Goal: Task Accomplishment & Management: Complete application form

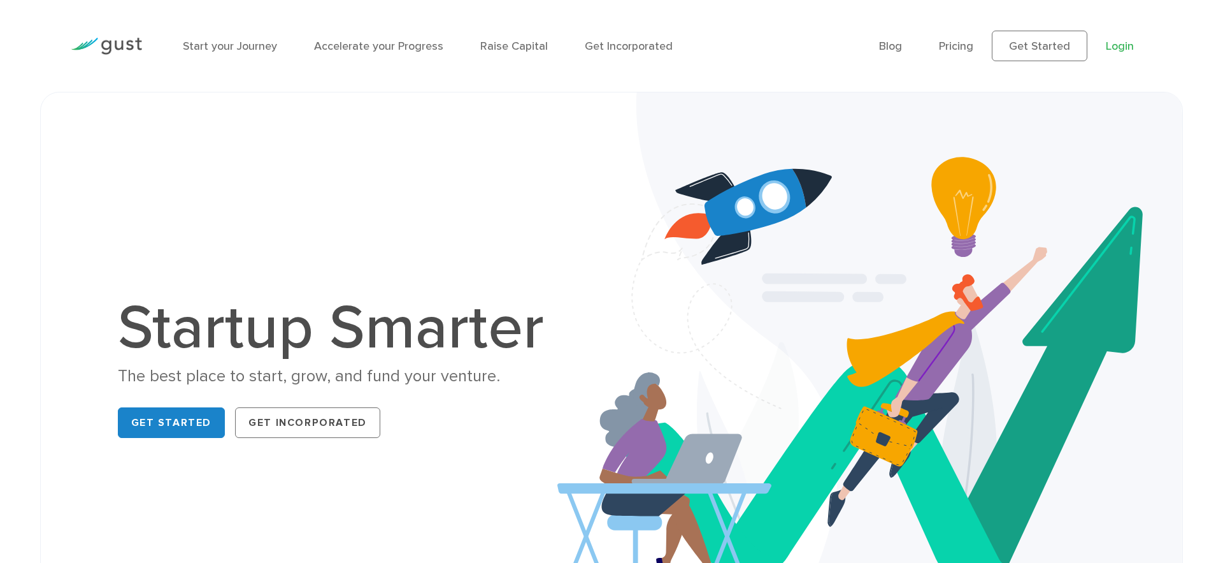
click at [1118, 52] on link "Login" at bounding box center [1120, 46] width 28 height 13
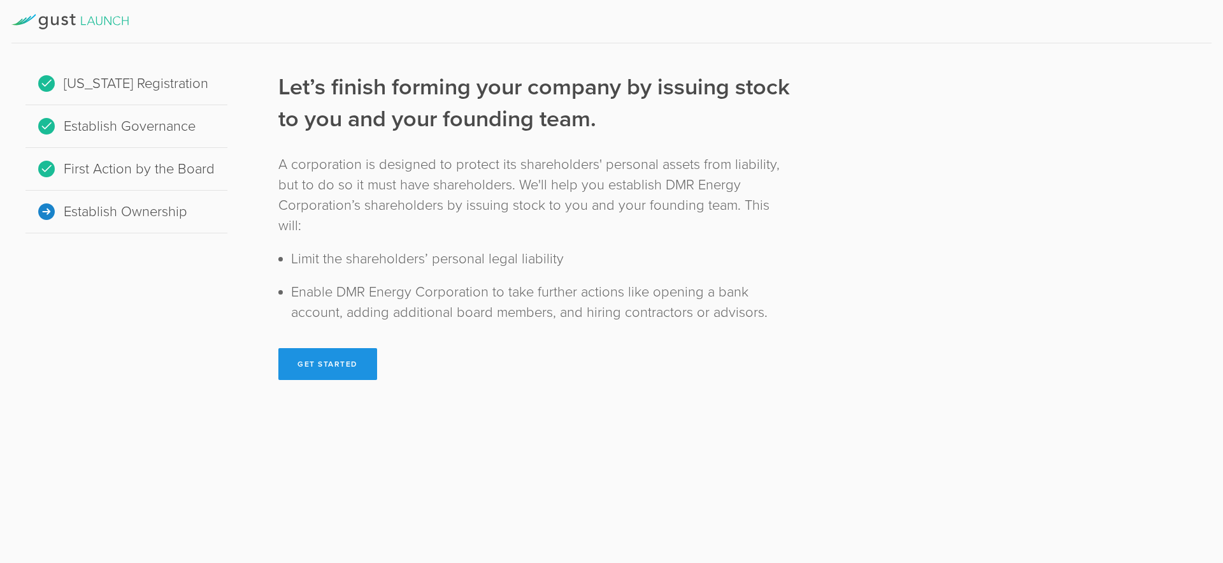
click at [343, 348] on button "Get Started" at bounding box center [327, 364] width 99 height 32
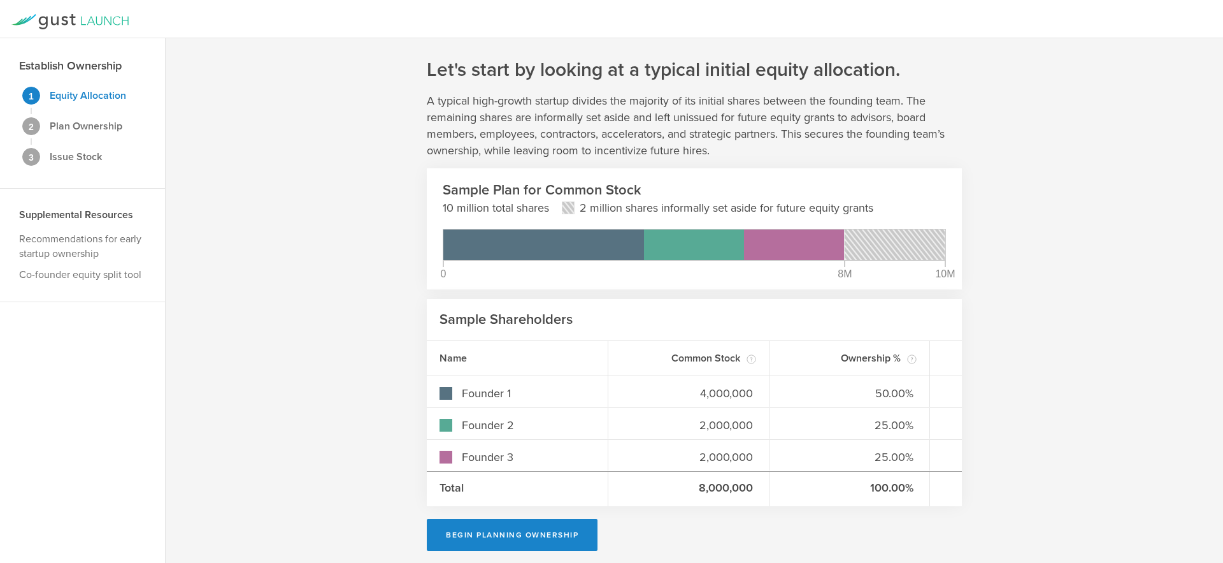
scroll to position [7, 0]
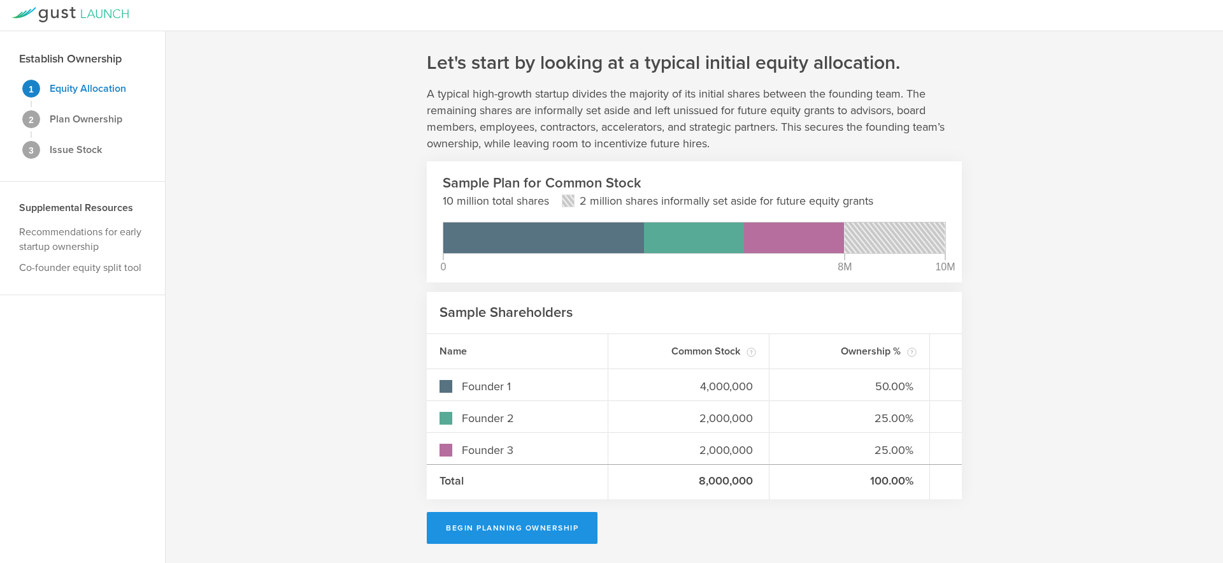
click at [536, 529] on button "Begin Planning Ownership" at bounding box center [512, 528] width 171 height 32
type input "[PERSON_NAME]"
type input "-"
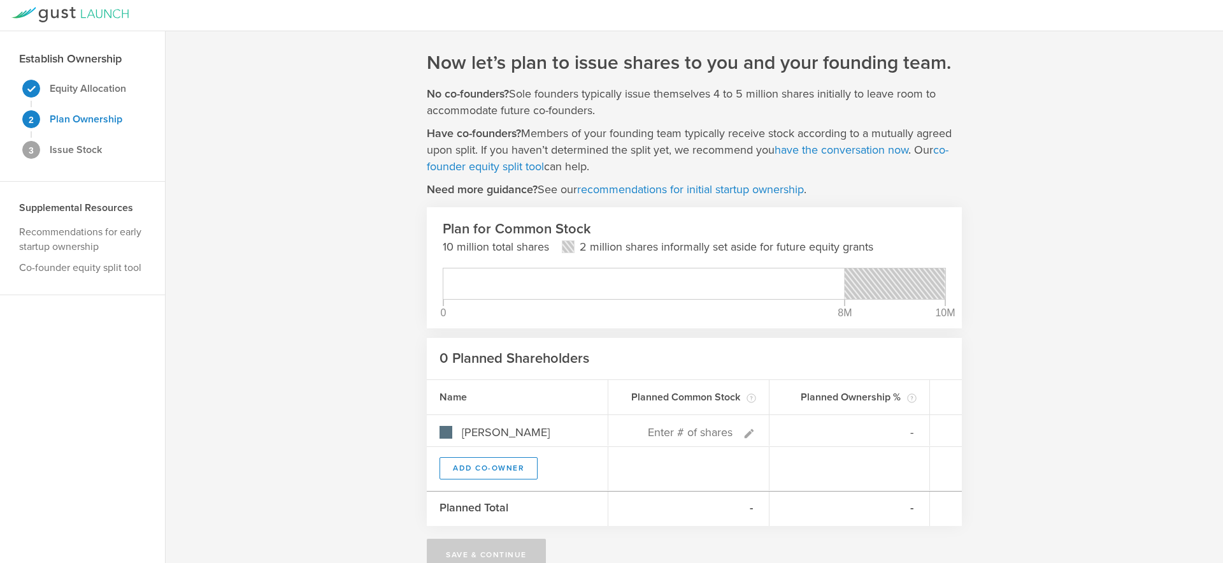
scroll to position [34, 0]
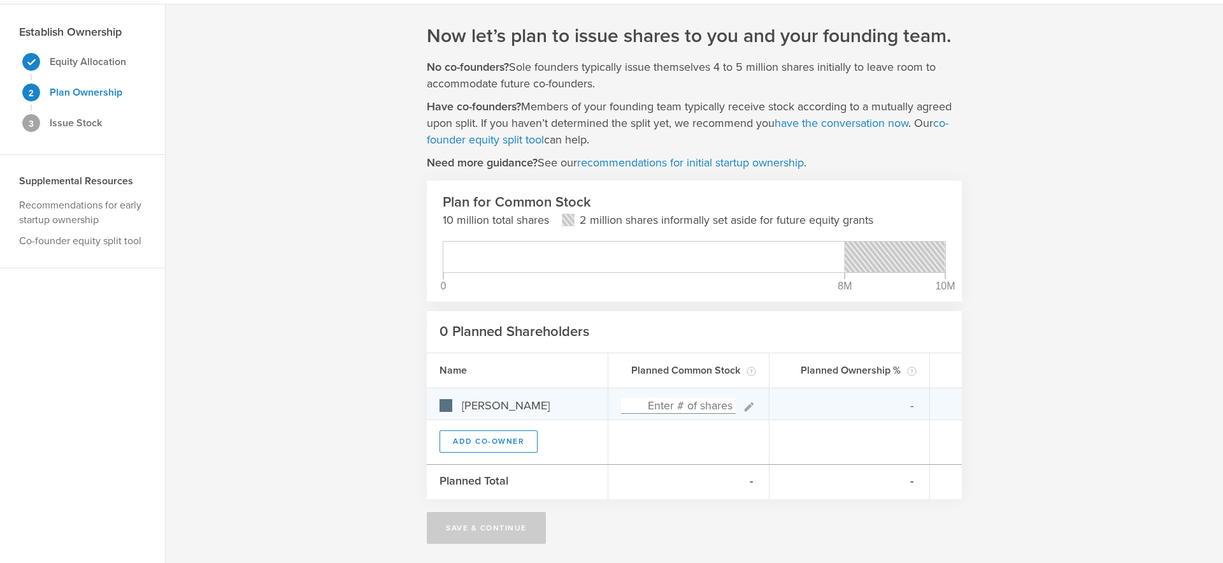
click at [681, 408] on input at bounding box center [678, 406] width 115 height 16
type input "0%"
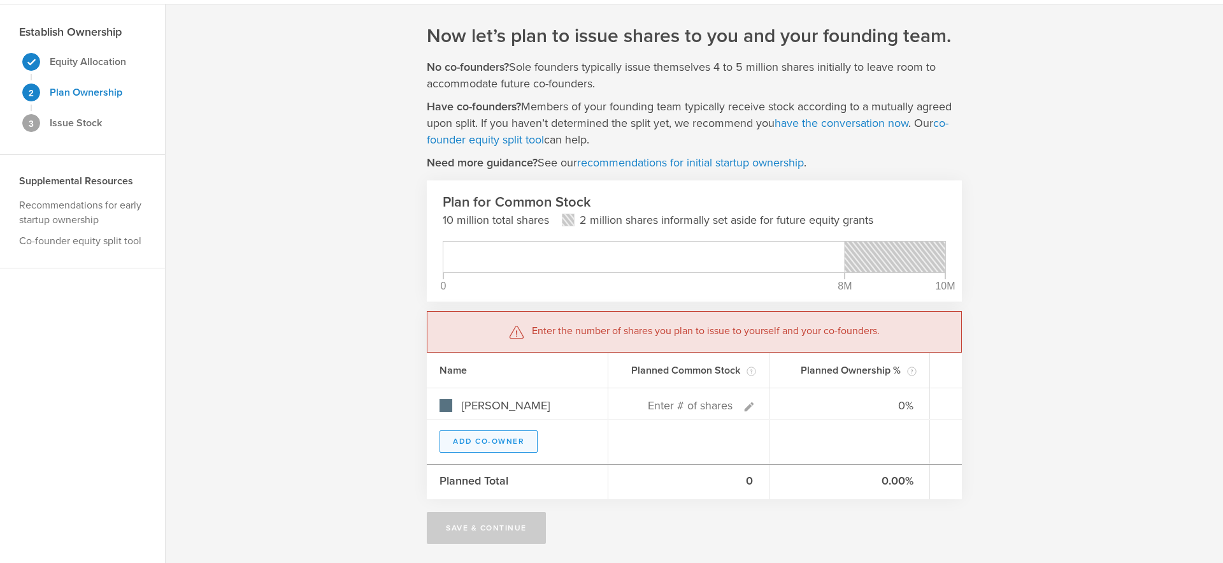
click at [503, 444] on button "Add Co-Owner" at bounding box center [489, 441] width 98 height 22
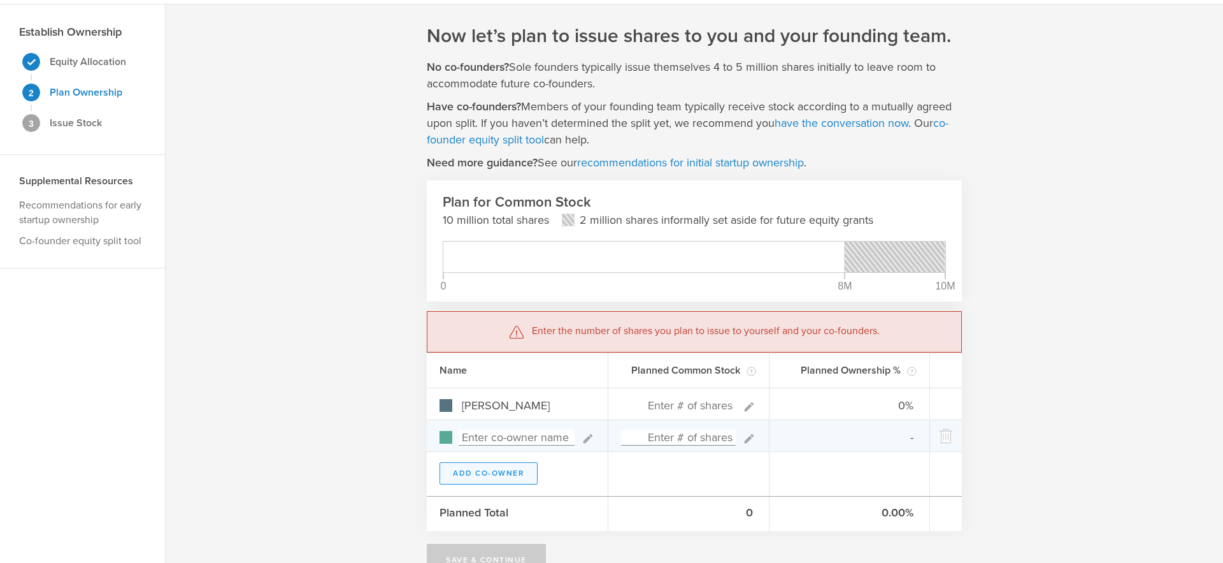
click at [490, 473] on button "Add Co-Owner" at bounding box center [489, 473] width 98 height 22
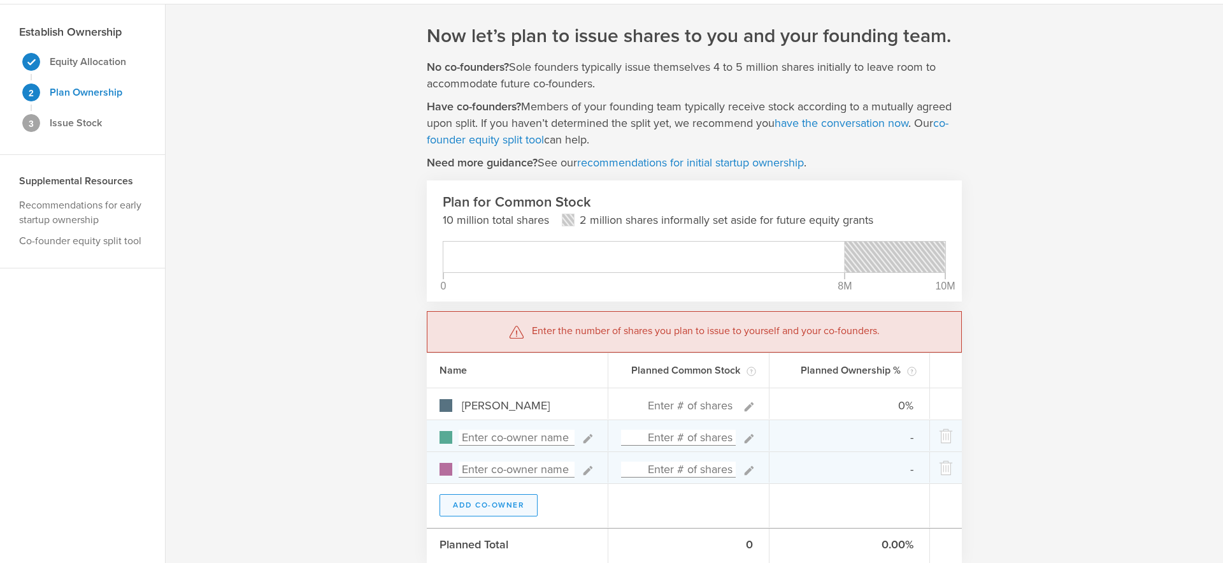
click at [491, 503] on button "Add Co-Owner" at bounding box center [489, 505] width 98 height 22
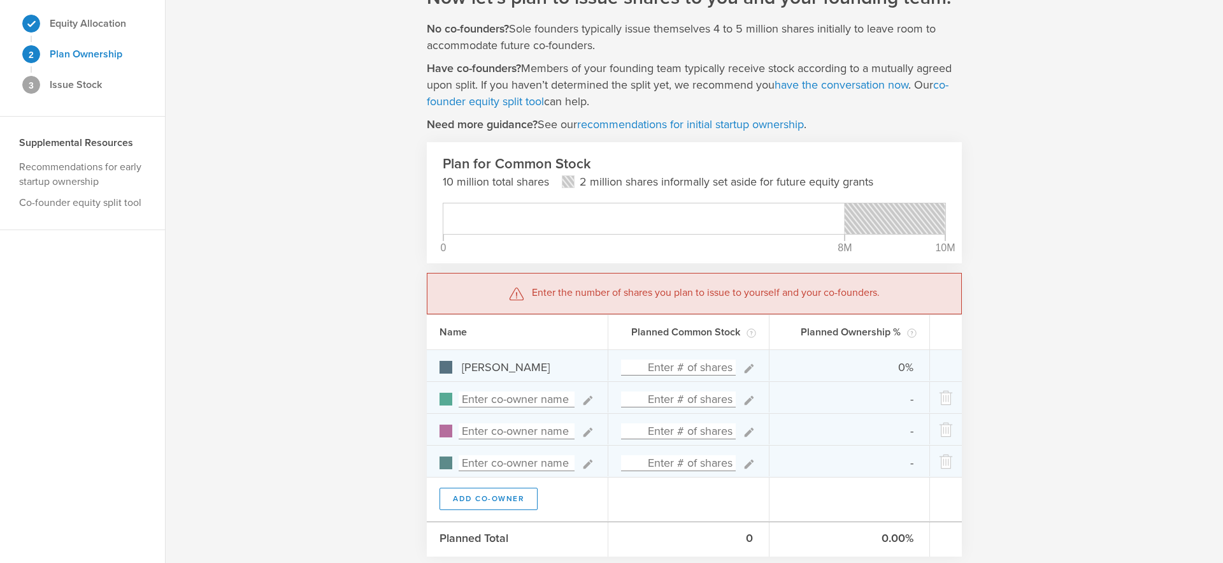
scroll to position [129, 0]
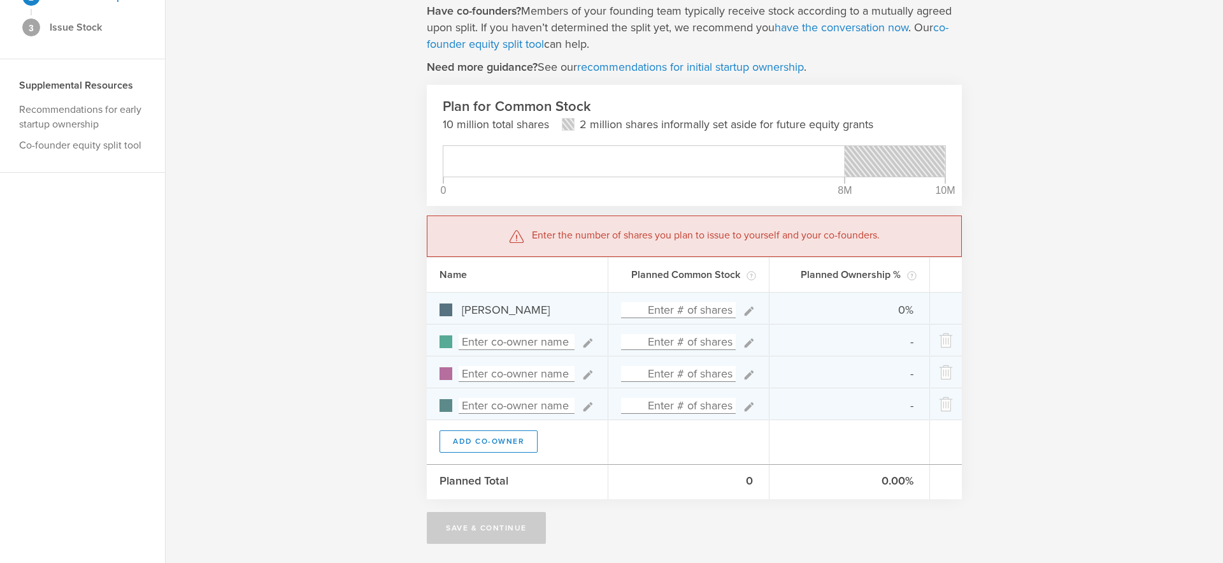
click at [689, 311] on input at bounding box center [678, 310] width 115 height 16
type input "0"
click at [682, 313] on input at bounding box center [678, 310] width 115 height 16
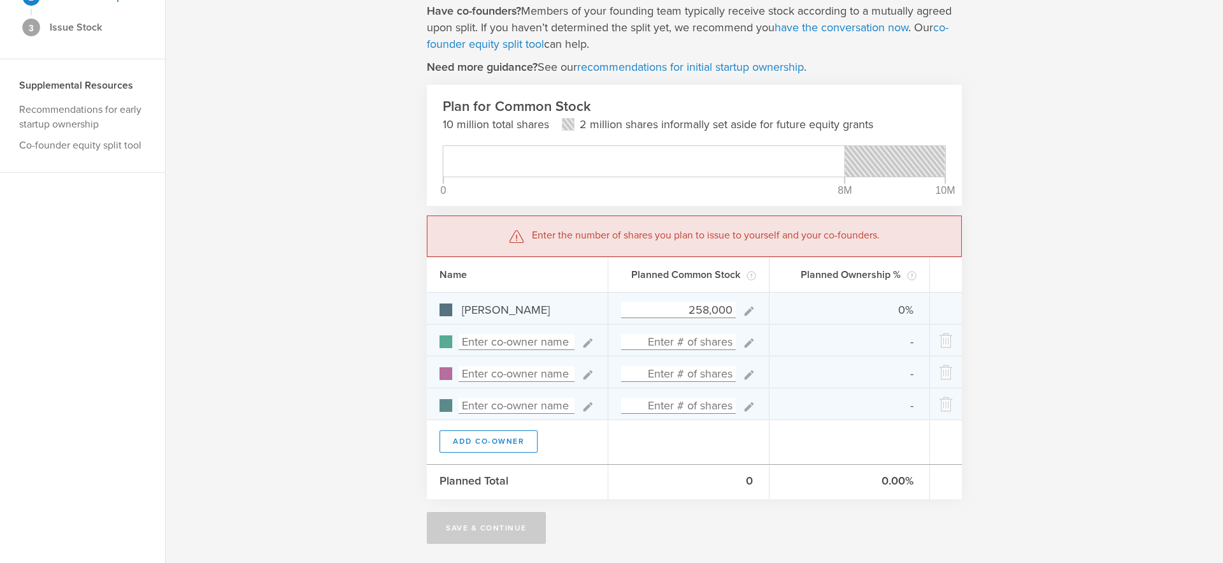
type input "2,580,000"
type input "100.00%"
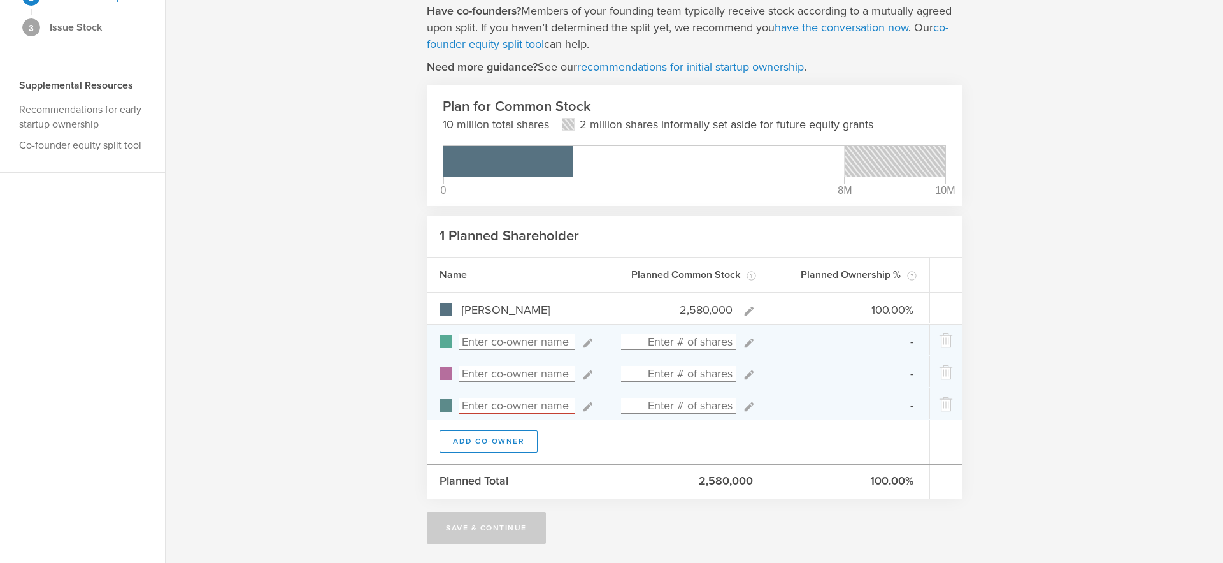
type input "2,580,000"
type gust-number-field "2580000"
click at [679, 340] on input at bounding box center [678, 342] width 115 height 16
click at [534, 343] on input at bounding box center [517, 342] width 116 height 16
type input "Dicran Arnold"
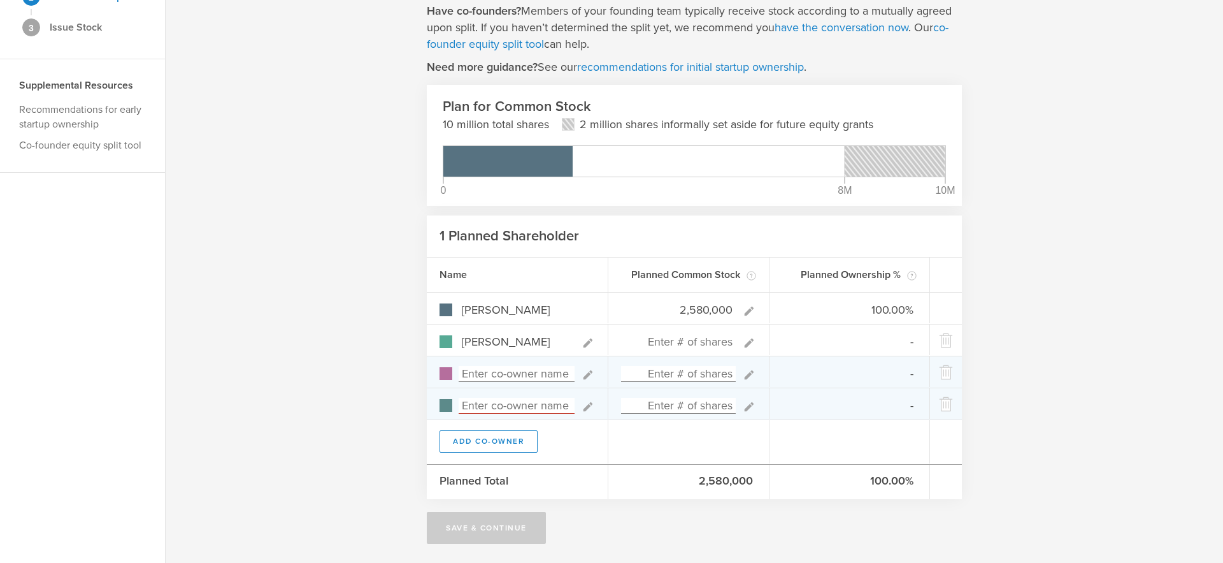
type input "0.00%"
type input "2,640,000"
type input "49.43%"
type input "50.57%"
type input "2,640,000"
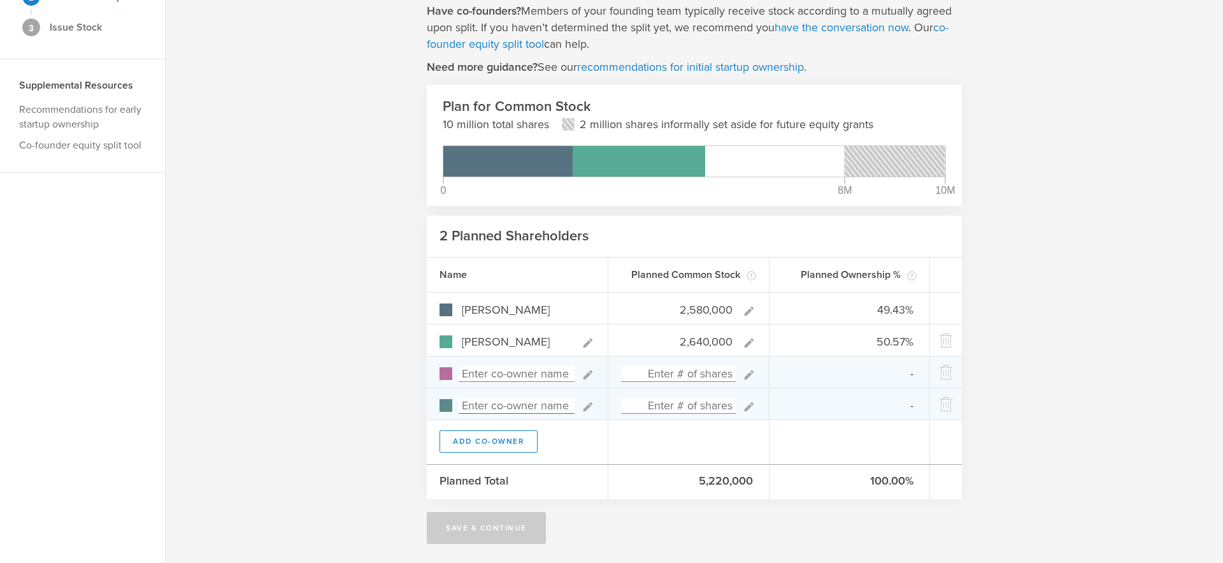
type gust-number-field "2640000"
click at [463, 374] on input at bounding box center [517, 374] width 116 height 16
click at [472, 374] on input at bounding box center [517, 374] width 116 height 16
type input "[PERSON_NAME]"
type input "0.00%"
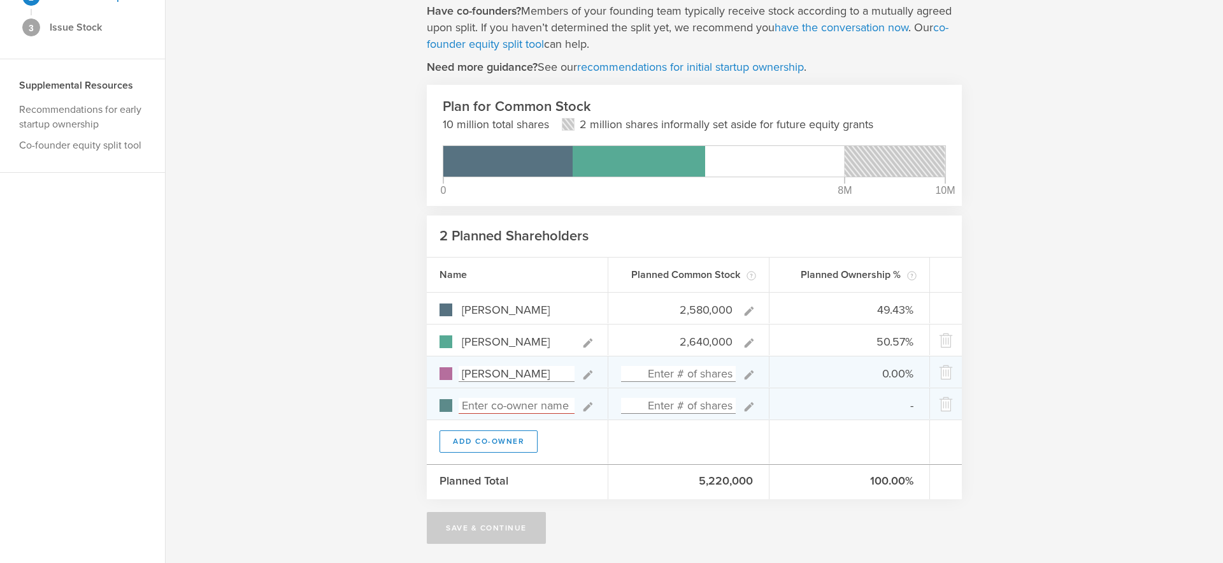
type input "[PERSON_NAME]"
type input "2,580,000"
type input "33.08%"
type input "33.85%"
type input "33.08%"
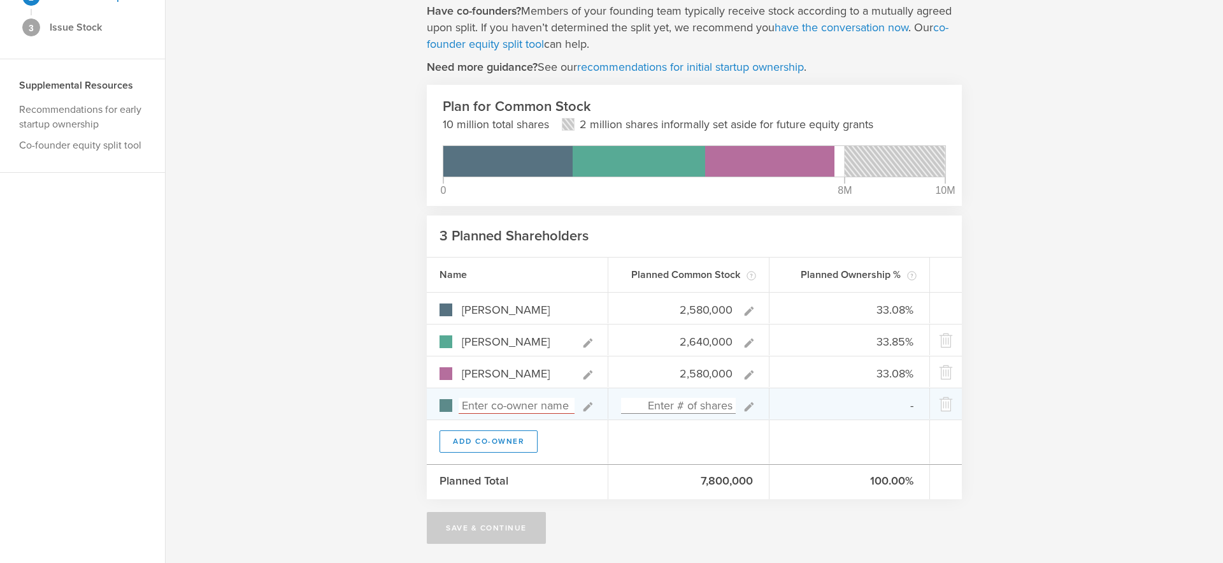
type input "2,580,000"
type gust-number-field "2580000"
click at [503, 407] on input at bounding box center [517, 406] width 116 height 16
type input "200000"
type input "0.00%"
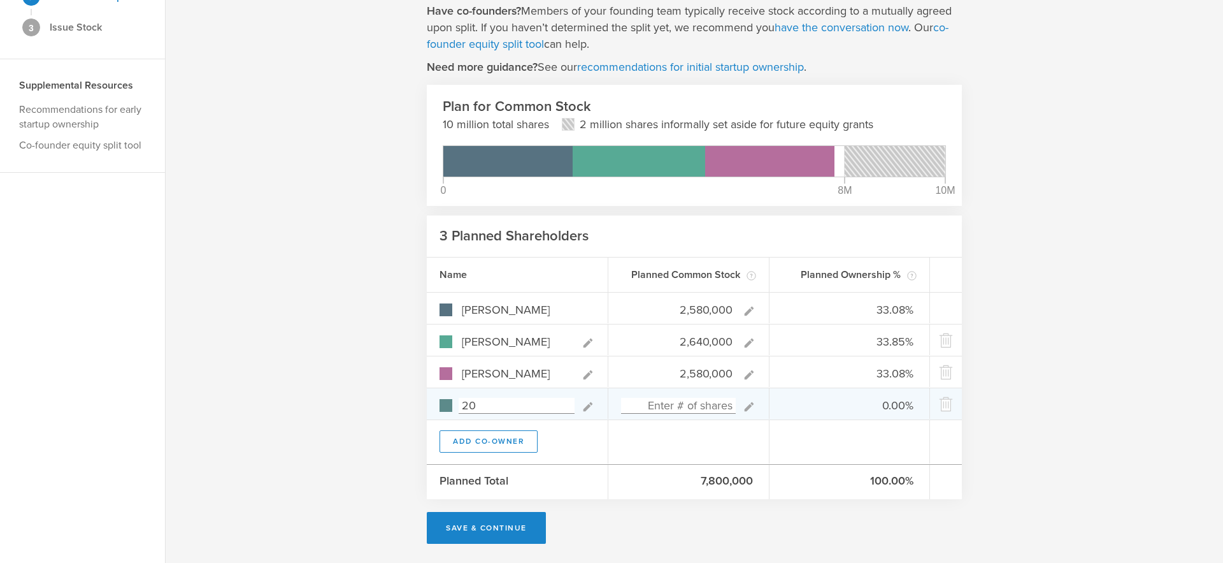
type input "2"
type input "Daniel Feitelberg"
type input "200,000"
type gust-number-field "200000"
type input "32.25%"
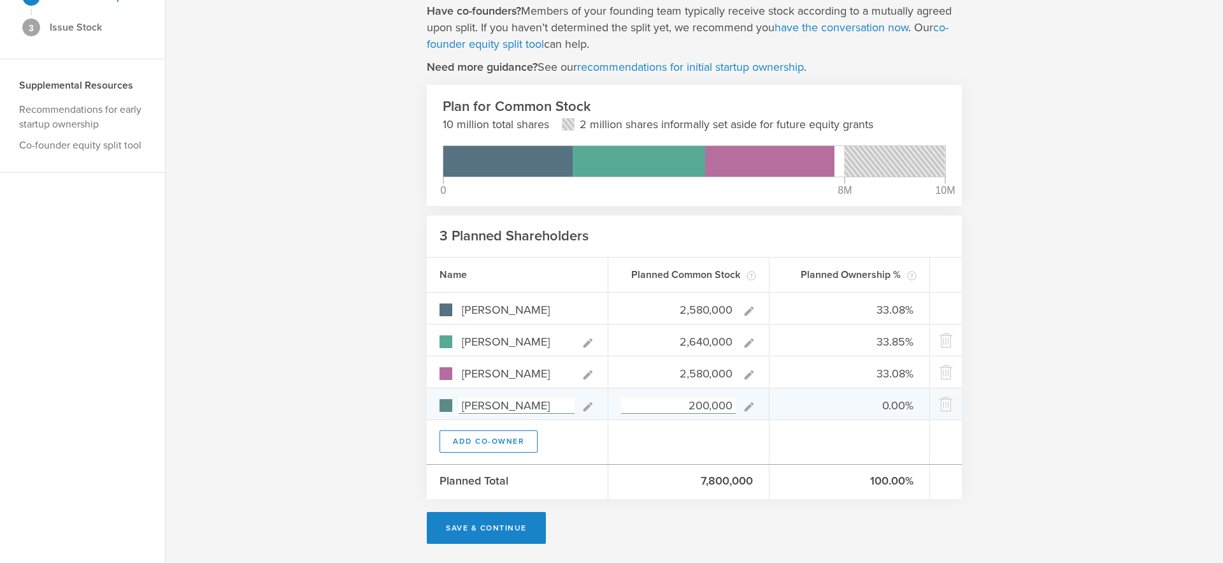
type input "33.00%"
type input "32.25%"
type input "2.50%"
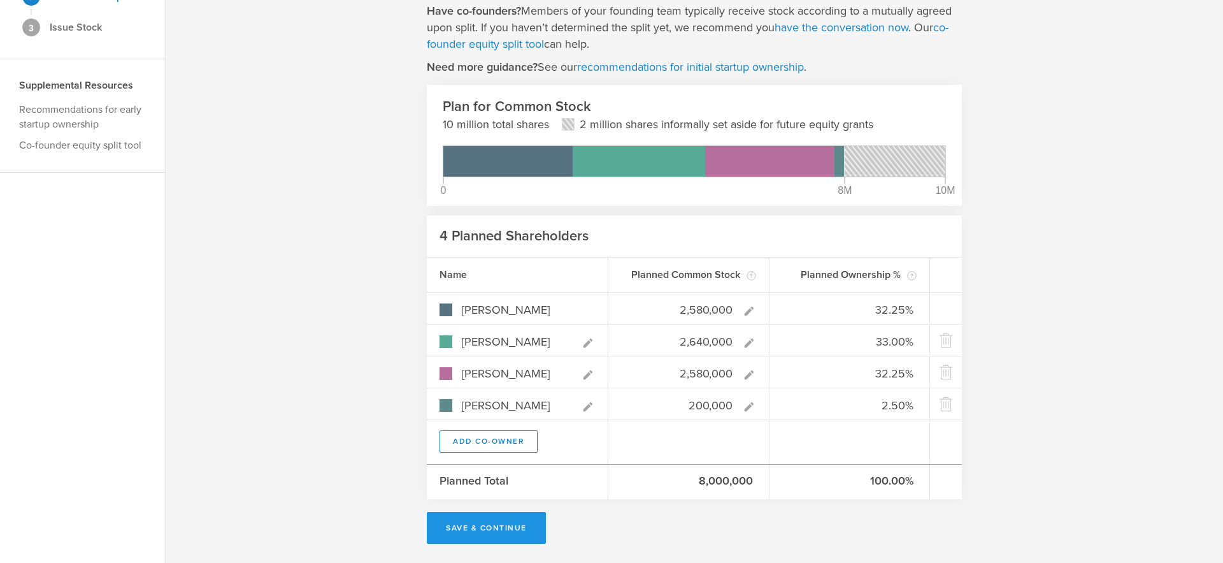
click at [531, 526] on button "Save & Continue" at bounding box center [486, 528] width 119 height 32
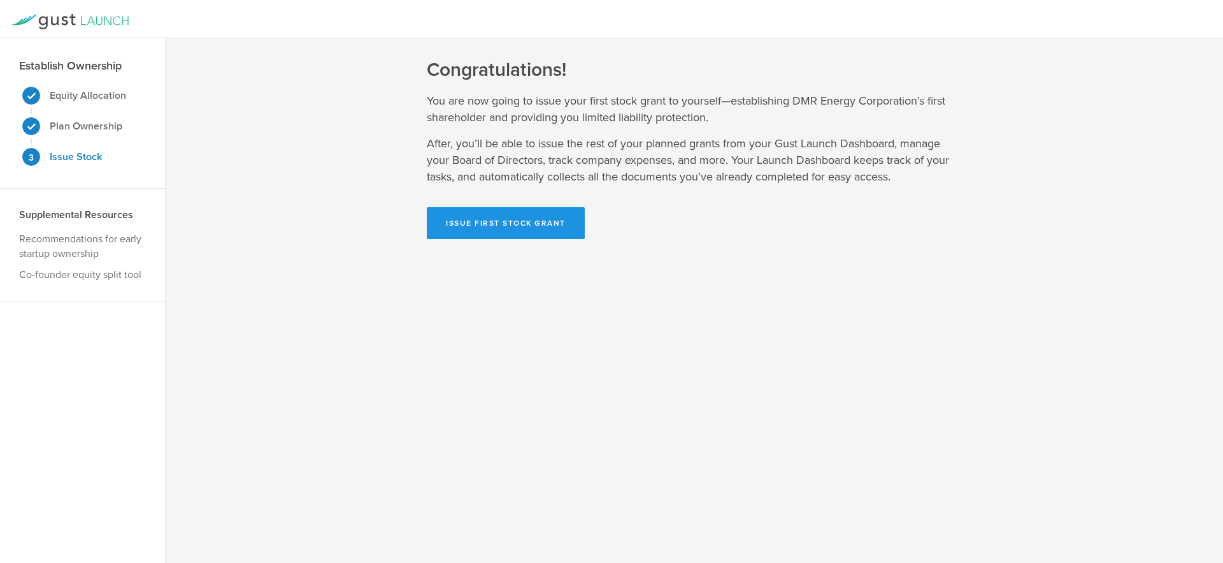
click at [547, 219] on button "Issue First Stock Grant" at bounding box center [506, 223] width 158 height 32
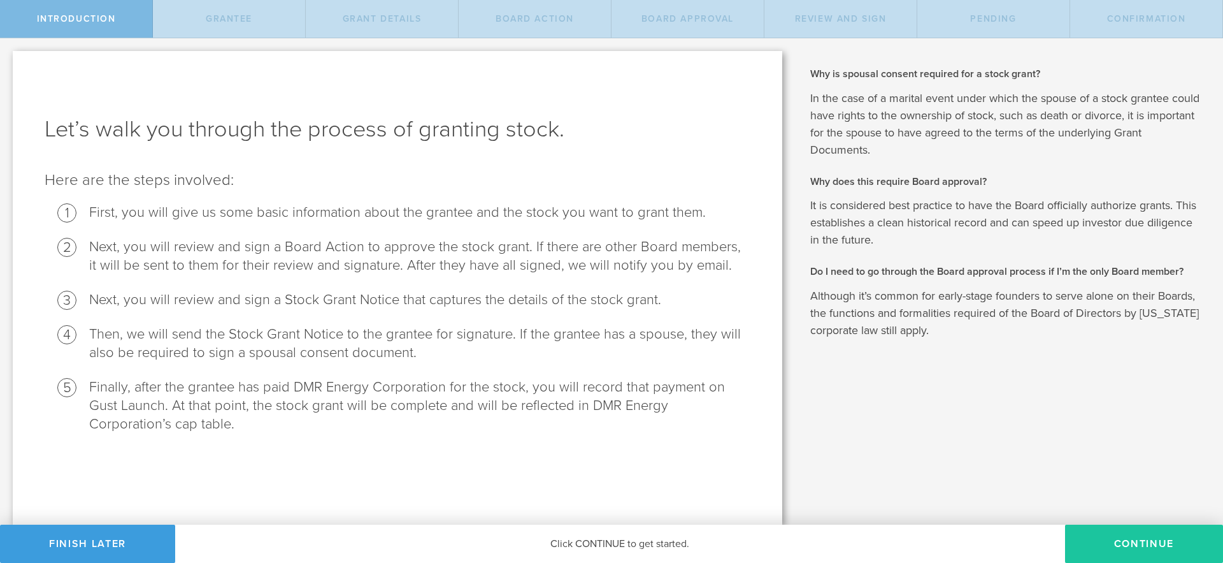
click at [1150, 541] on button "Continue" at bounding box center [1144, 543] width 158 height 38
radio input "true"
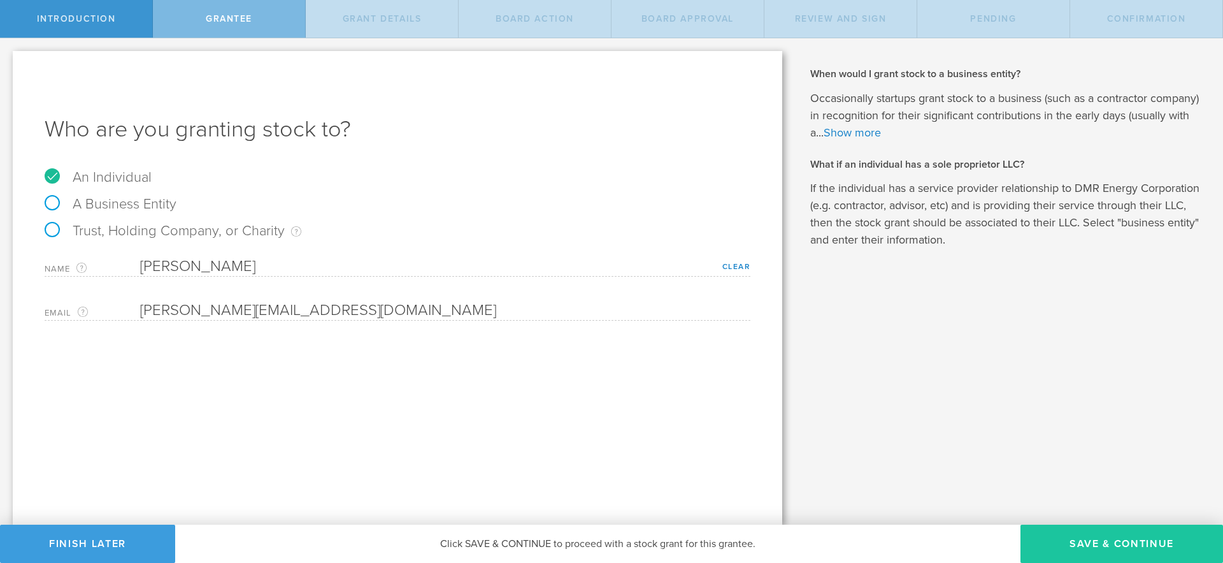
click at [1116, 547] on button "Save & Continue" at bounding box center [1122, 543] width 203 height 38
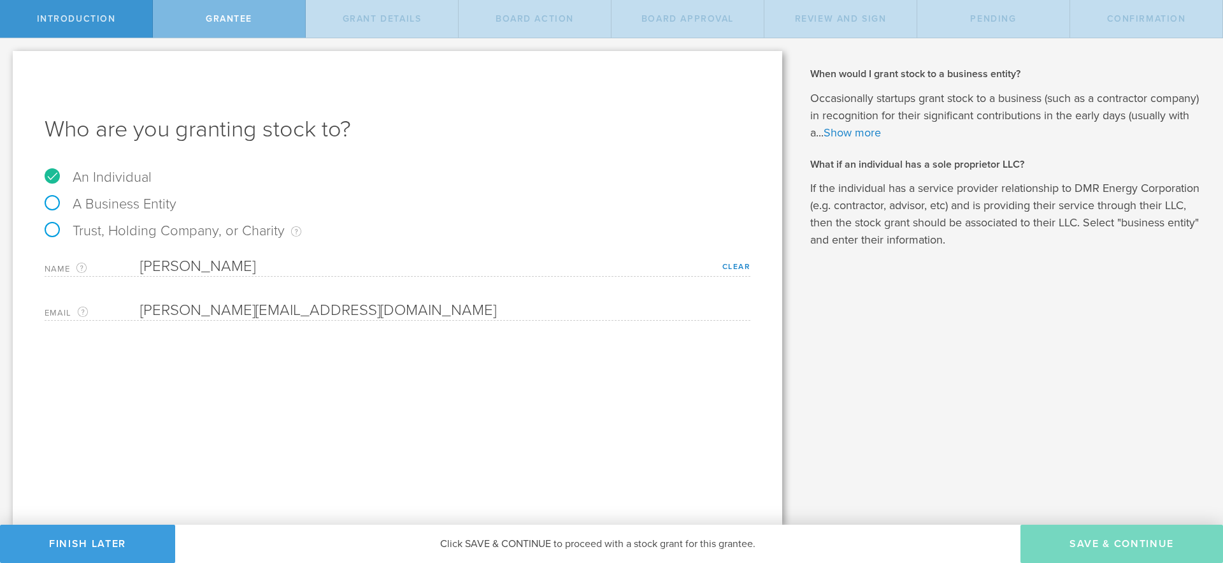
type input "2,580,000"
type input "48"
type input "12"
select select "none"
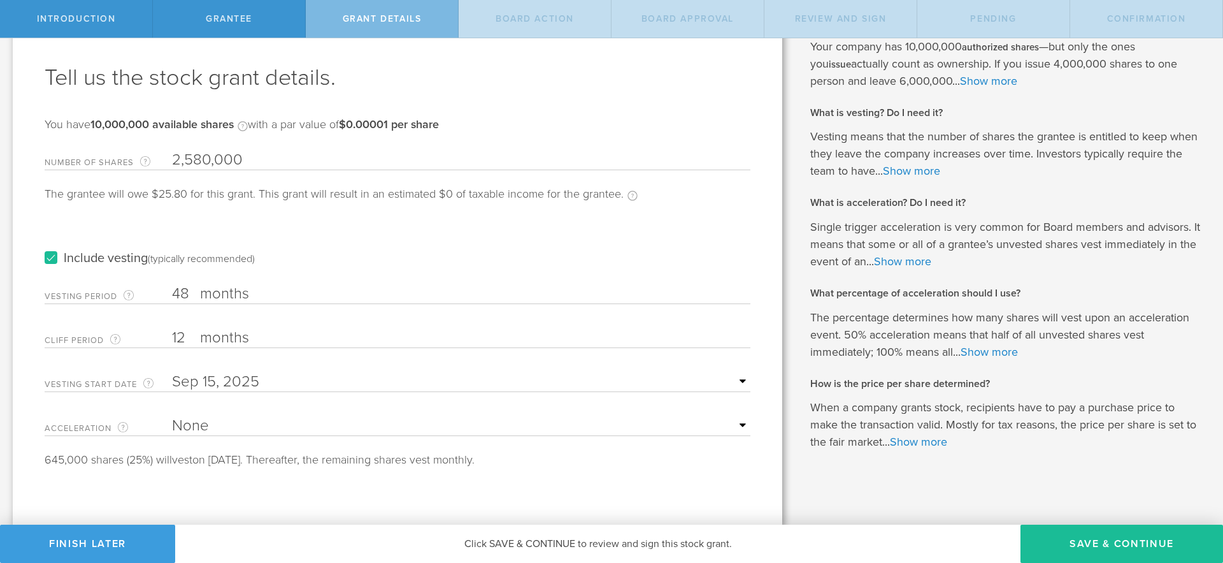
scroll to position [53, 0]
click at [257, 284] on label "months" at bounding box center [263, 294] width 127 height 22
click at [257, 284] on input "48" at bounding box center [461, 292] width 579 height 19
click at [240, 288] on label "months" at bounding box center [263, 294] width 127 height 22
click at [240, 288] on input "48" at bounding box center [461, 292] width 579 height 19
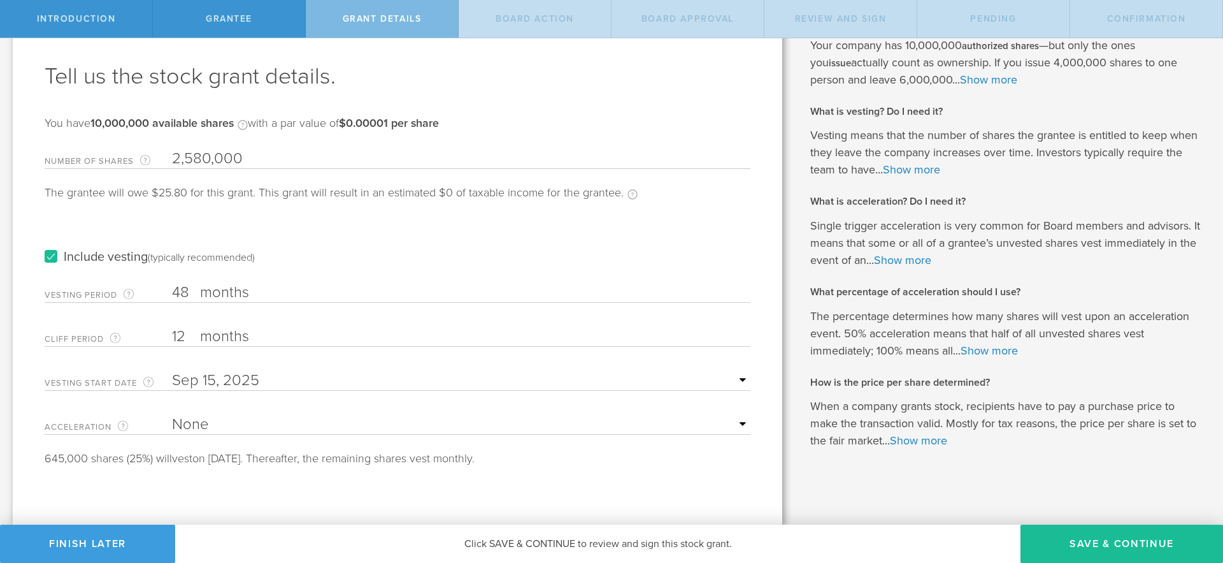
type input "4"
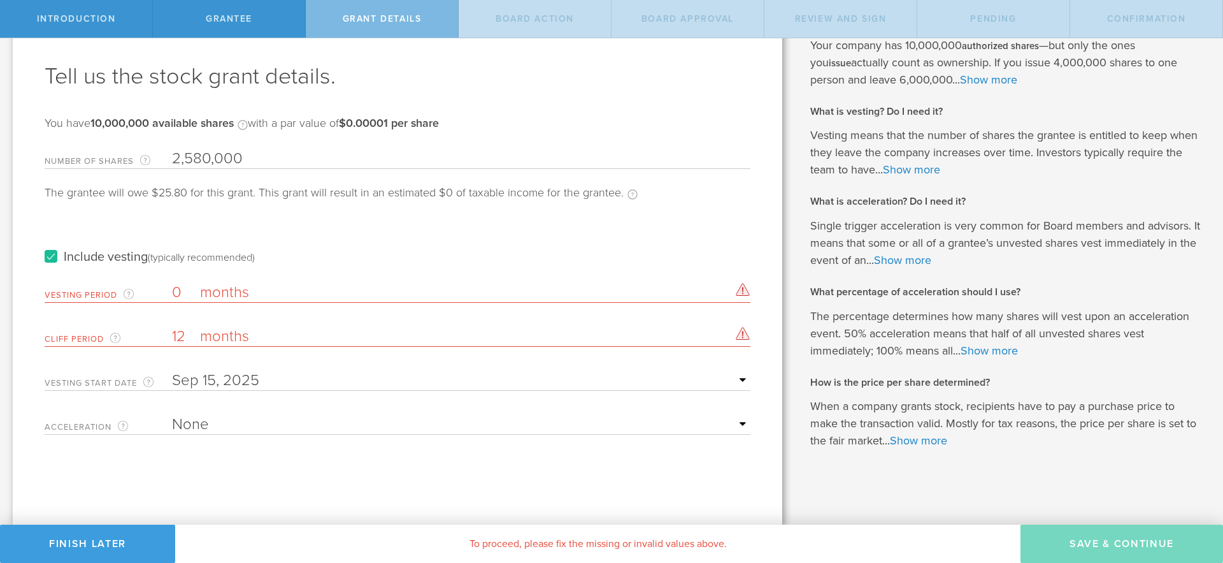
type input "0"
click at [183, 331] on input "12" at bounding box center [461, 336] width 579 height 19
type input "1"
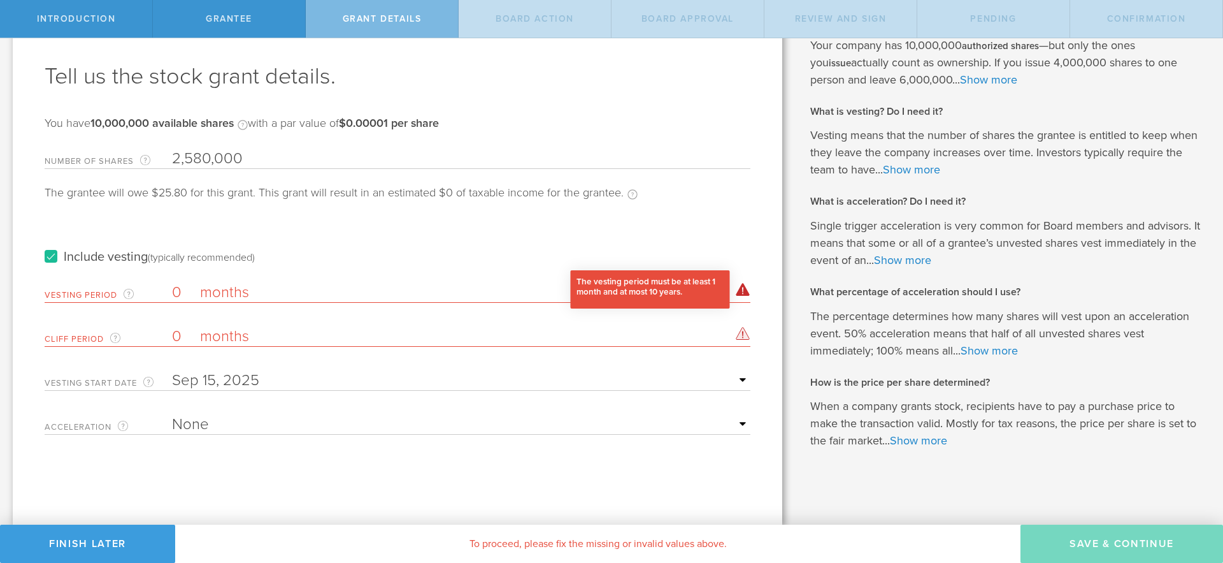
type input "0"
click at [744, 291] on div "The vesting period must be at least 1 month and at most 10 years." at bounding box center [743, 289] width 15 height 13
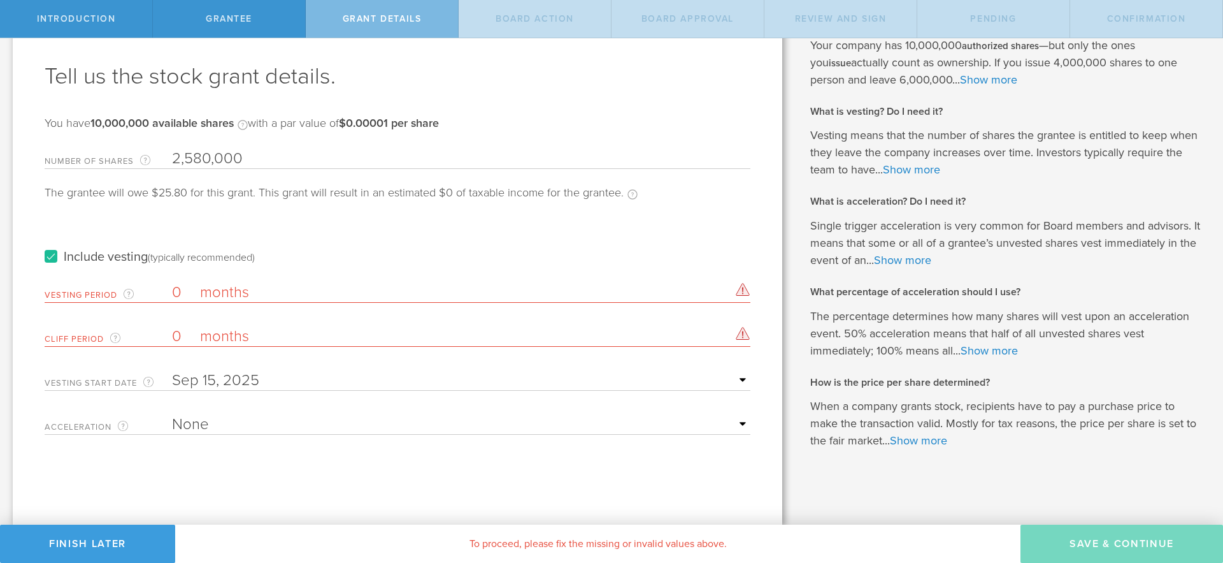
click at [181, 292] on input "0" at bounding box center [461, 292] width 579 height 19
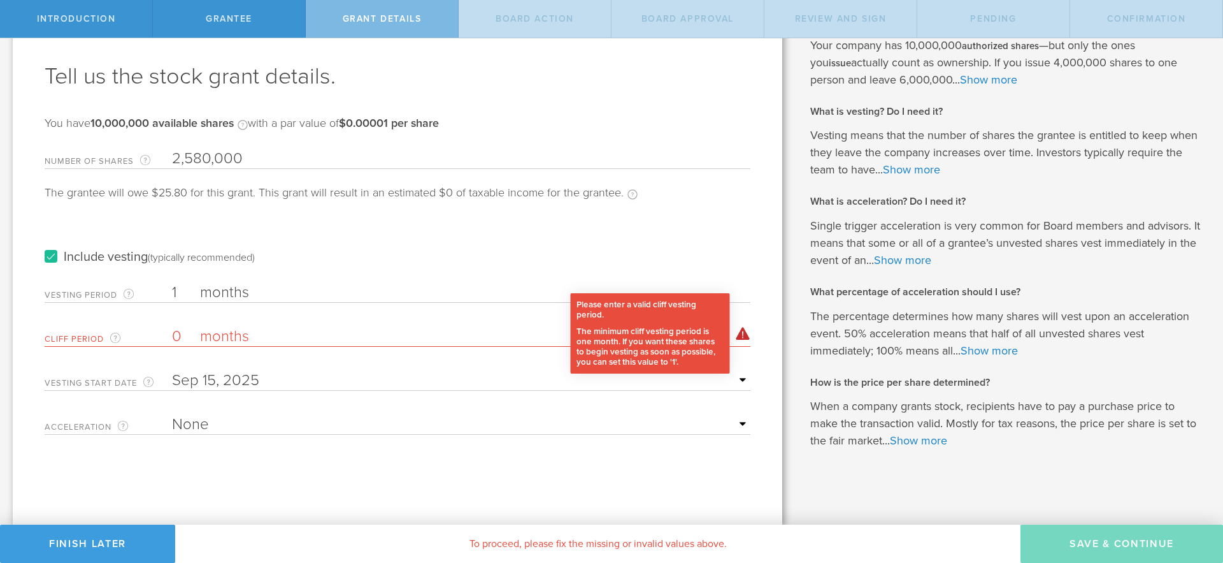
type input "1"
click at [745, 336] on div "Please enter a valid cliff vesting period. The minimum cliff vesting period is …" at bounding box center [743, 333] width 15 height 13
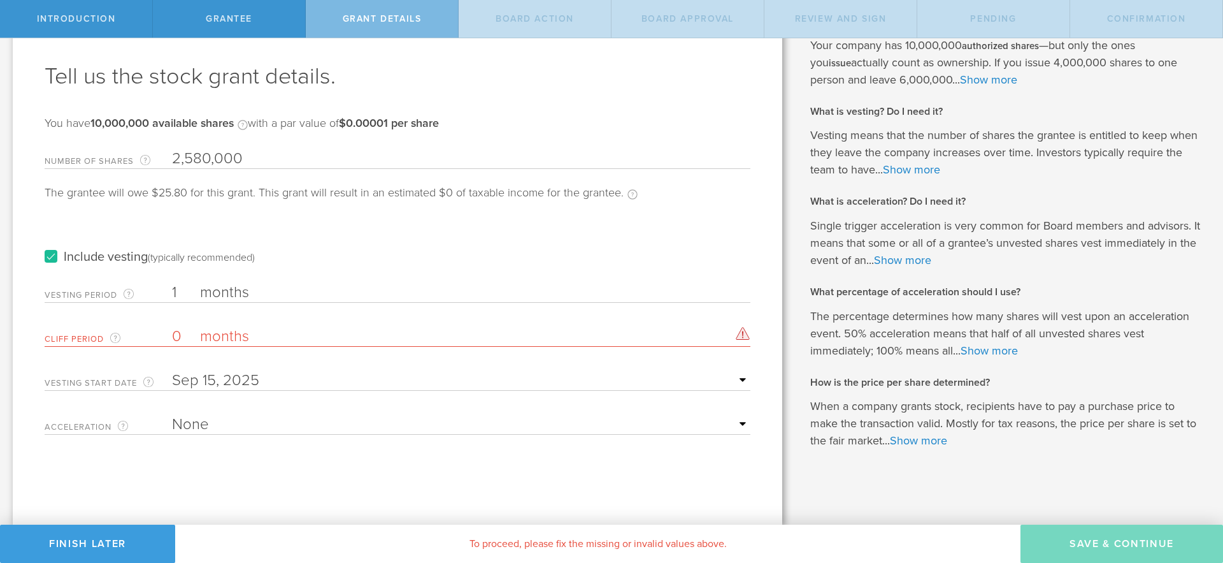
click at [194, 339] on input "0" at bounding box center [461, 336] width 579 height 19
type input "1"
click at [319, 424] on select "None Single Trigger Double Trigger" at bounding box center [461, 424] width 579 height 19
click at [732, 334] on input "1" at bounding box center [461, 336] width 579 height 19
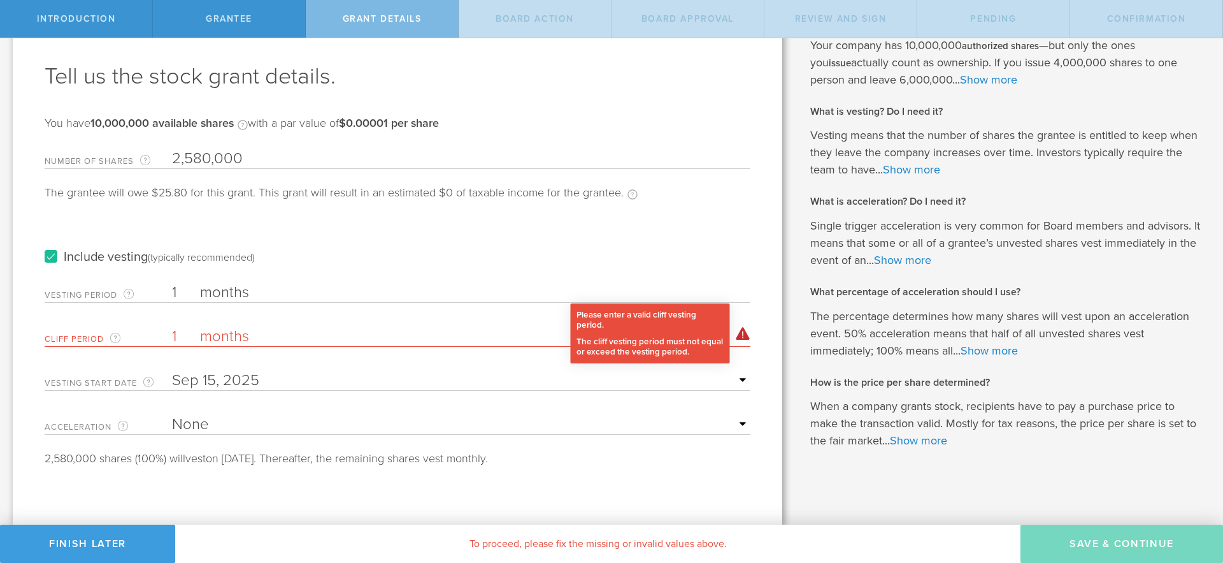
click at [742, 334] on div "Please enter a valid cliff vesting period. The minimum cliff vesting period is …" at bounding box center [743, 333] width 15 height 13
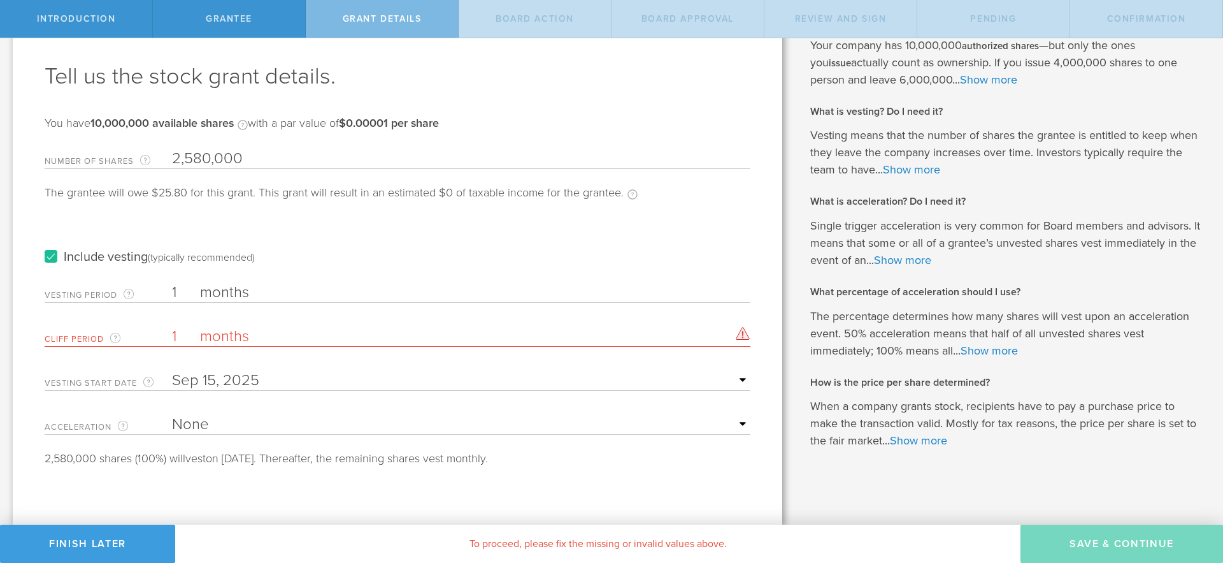
click at [170, 284] on div "Vesting Period The total number of months until vesting is complete. 1 months T…" at bounding box center [398, 290] width 706 height 26
click at [175, 287] on input "1" at bounding box center [461, 292] width 579 height 19
click at [48, 257] on label "Include vesting (typically recommended)" at bounding box center [150, 256] width 210 height 13
click at [0, 0] on input "Include vesting (typically recommended)" at bounding box center [0, 0] width 0 height 0
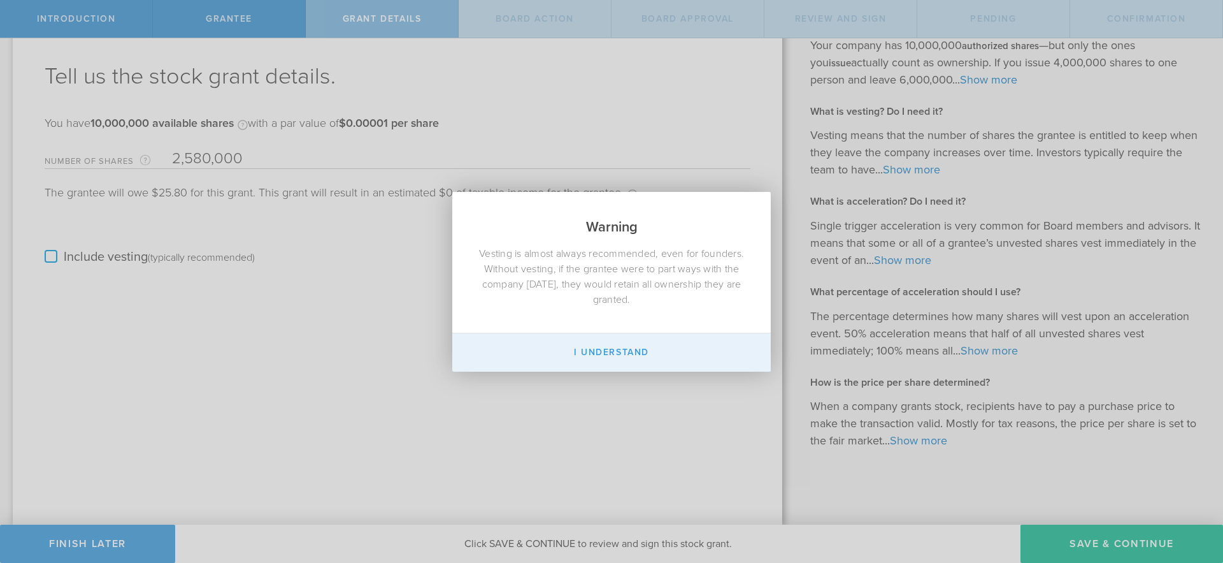
click at [633, 351] on button "I Understand" at bounding box center [611, 352] width 319 height 38
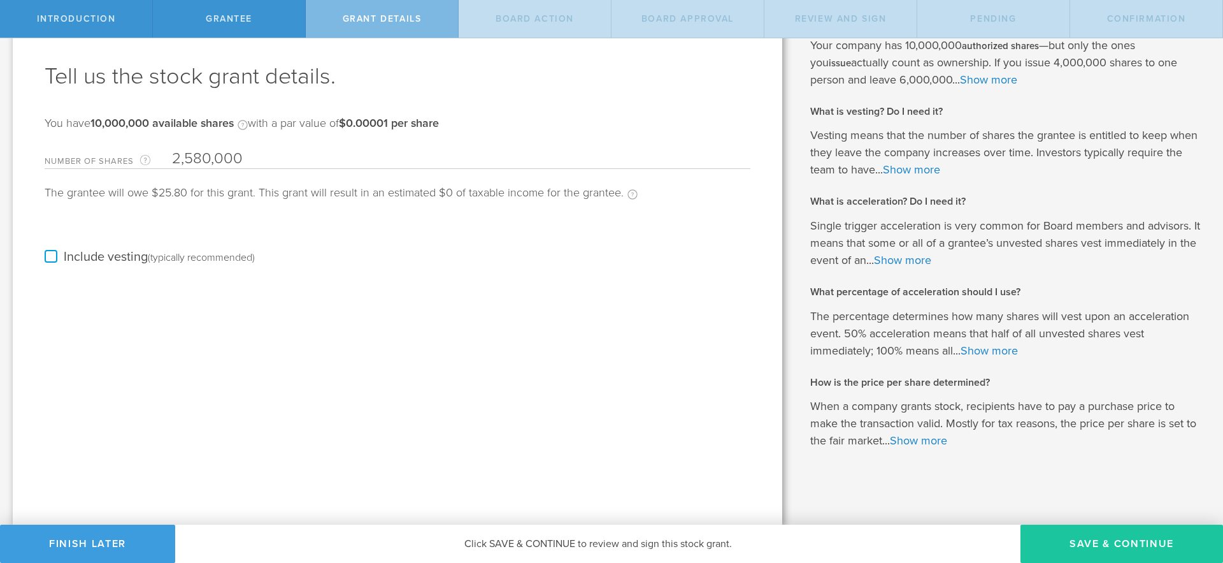
click at [1124, 544] on button "Save & Continue" at bounding box center [1122, 543] width 203 height 38
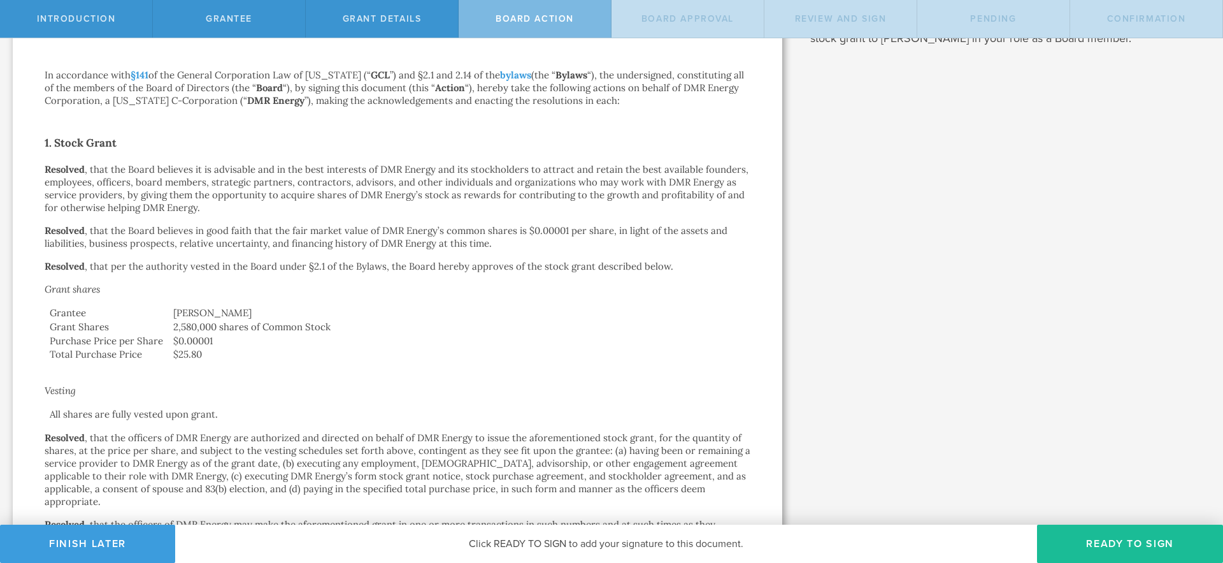
scroll to position [209, 0]
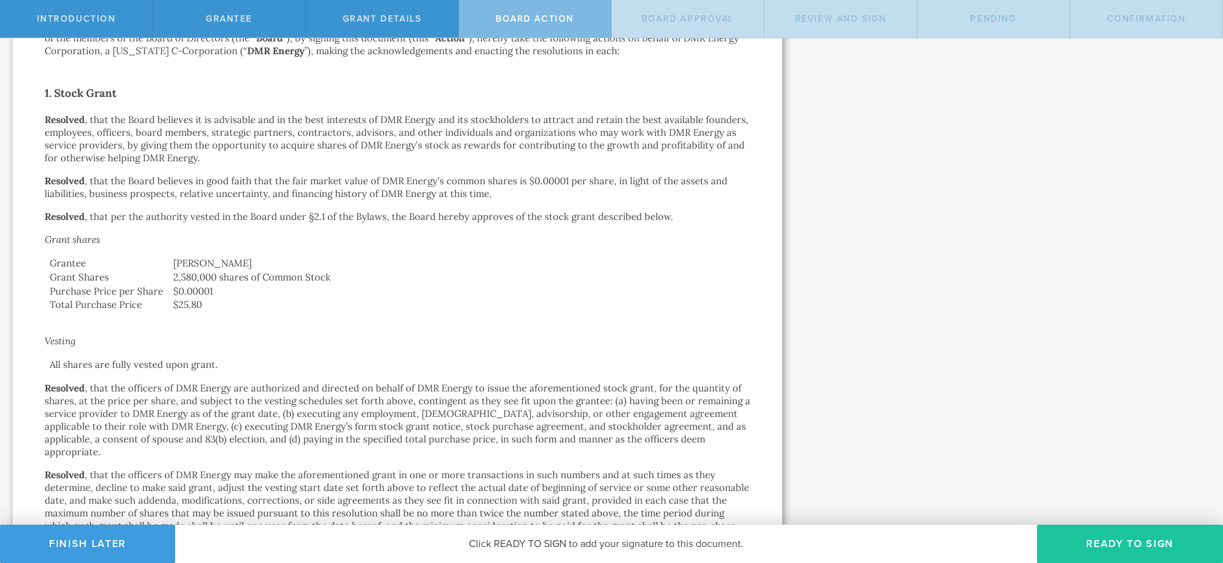
click at [1080, 532] on button "Ready to Sign" at bounding box center [1130, 543] width 186 height 38
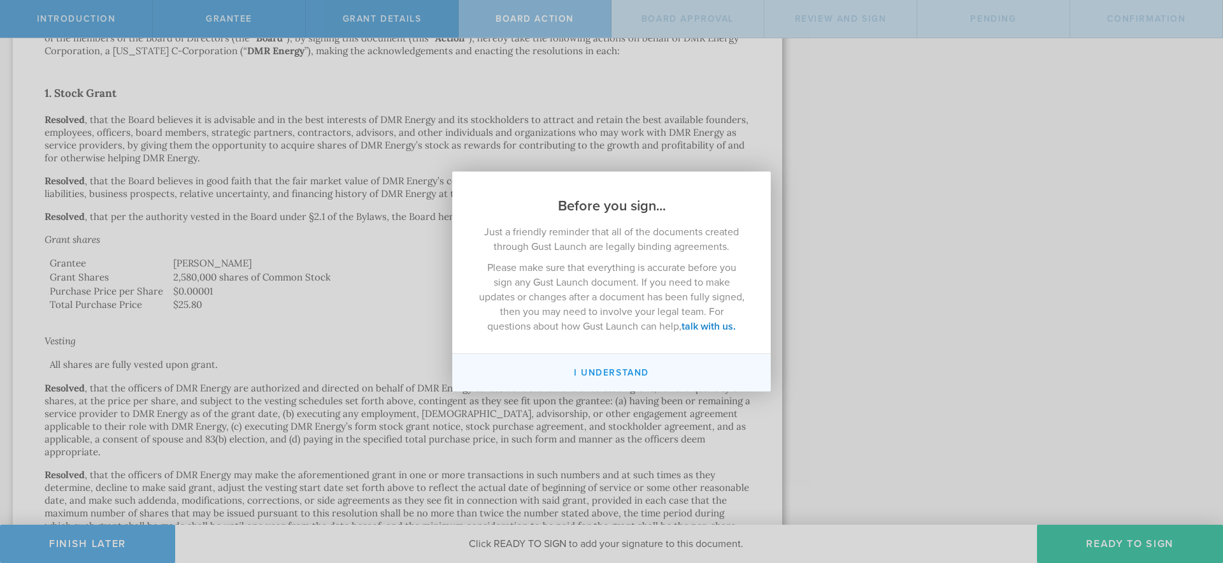
click at [624, 370] on button "I understand" at bounding box center [611, 373] width 319 height 38
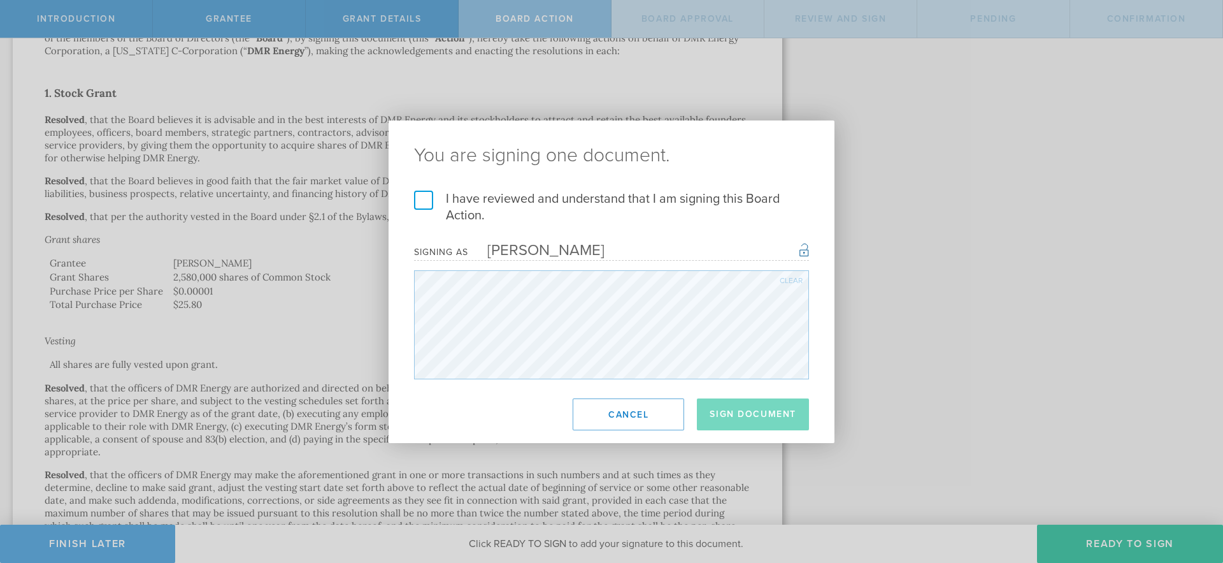
click at [429, 201] on label "I have reviewed and understand that I am signing this Board Action." at bounding box center [611, 207] width 395 height 33
click at [0, 0] on input "I have reviewed and understand that I am signing this Board Action." at bounding box center [0, 0] width 0 height 0
click at [752, 421] on button "Sign Document" at bounding box center [753, 414] width 112 height 32
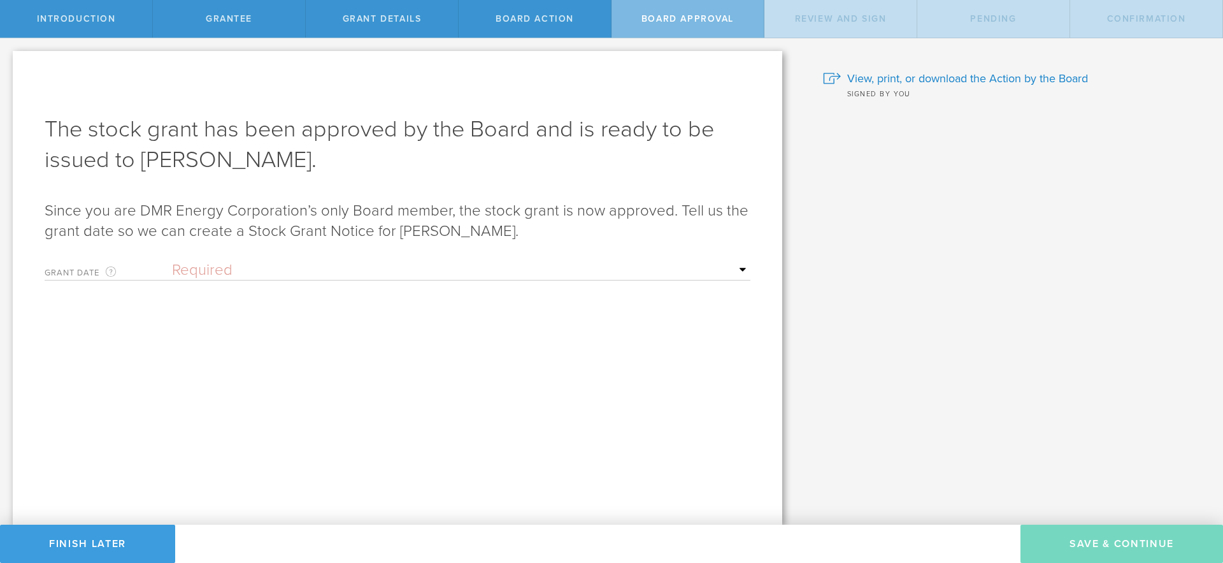
click at [254, 274] on select "Required Upon grantee's signature A specific date" at bounding box center [461, 270] width 579 height 19
select select "uponGranteeSignature"
click at [172, 261] on select "Required Upon grantee's signature A specific date" at bounding box center [461, 270] width 579 height 19
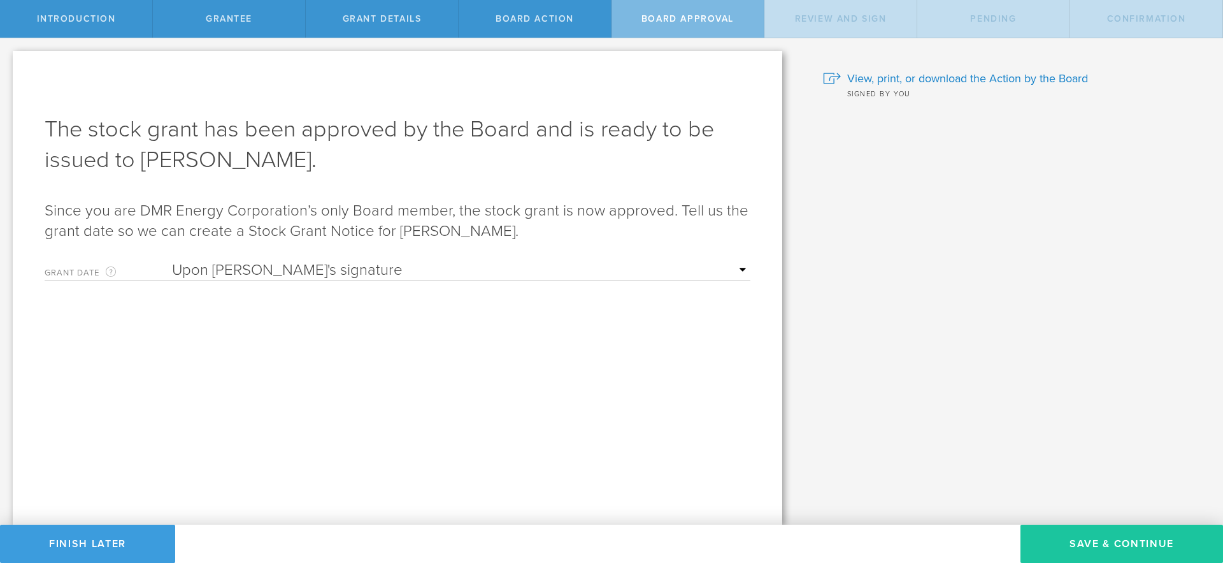
click at [1120, 554] on button "Save & Continue" at bounding box center [1122, 543] width 203 height 38
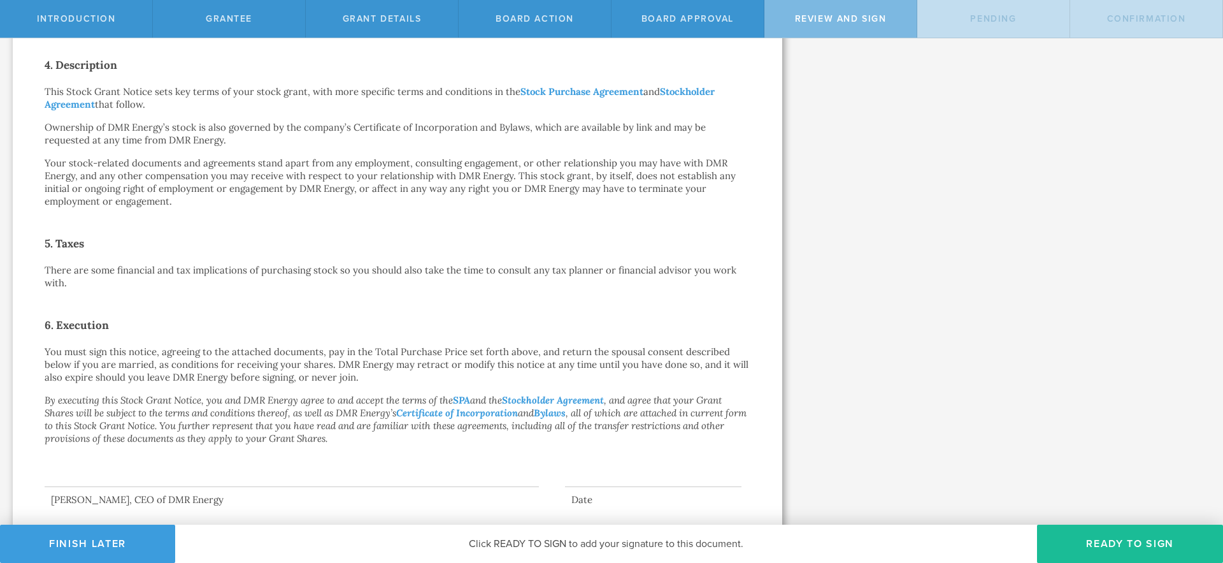
scroll to position [551, 0]
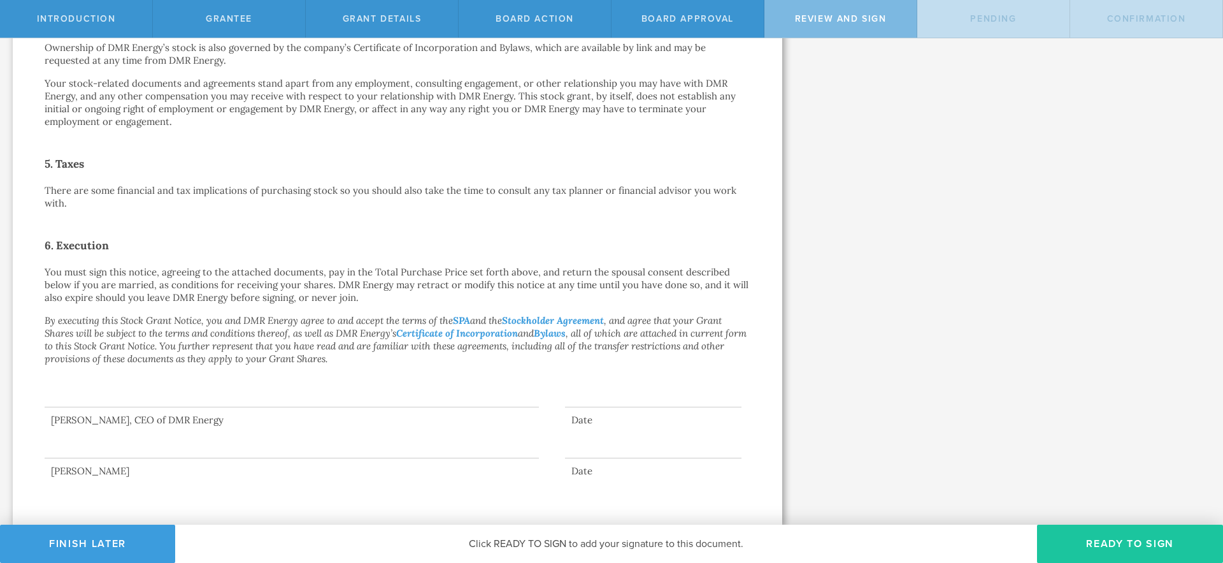
click at [1123, 544] on button "Ready to Sign" at bounding box center [1130, 543] width 186 height 38
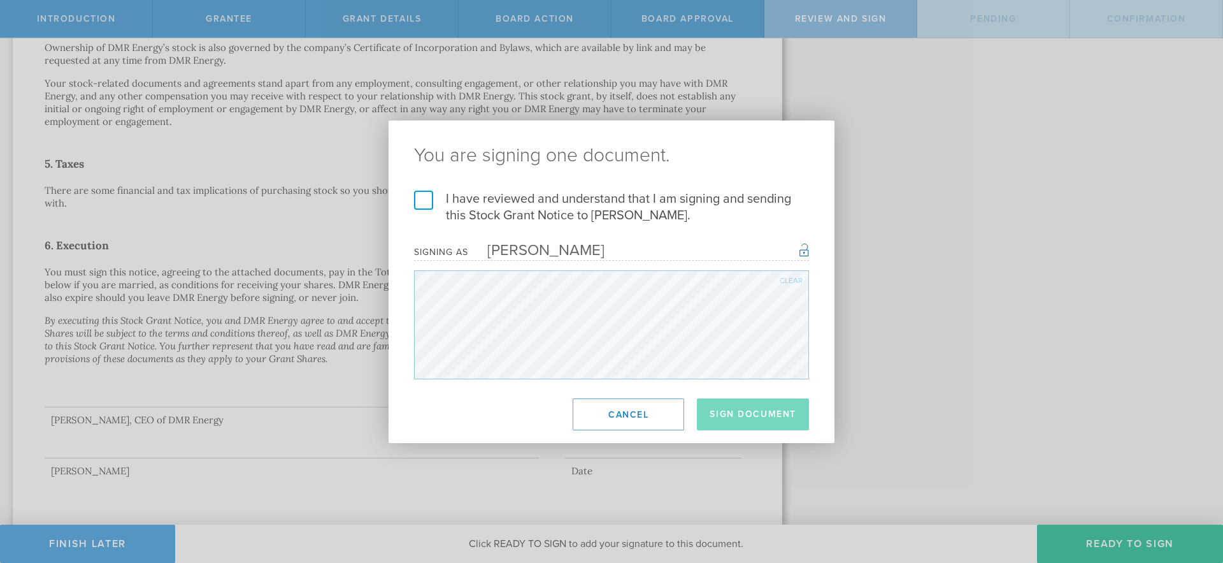
click at [424, 204] on label "I have reviewed and understand that I am signing and sending this Stock Grant N…" at bounding box center [611, 207] width 395 height 33
click at [0, 0] on input "I have reviewed and understand that I am signing and sending this Stock Grant N…" at bounding box center [0, 0] width 0 height 0
click at [745, 415] on button "Sign Document" at bounding box center [753, 414] width 112 height 32
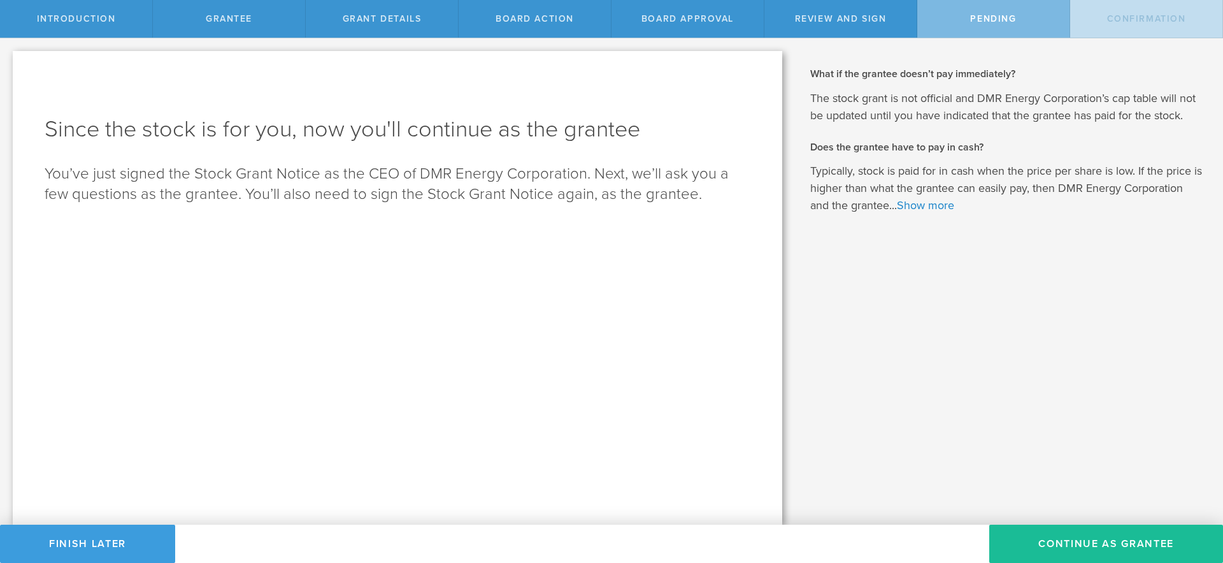
scroll to position [0, 0]
click at [1064, 548] on button "Continue as Grantee" at bounding box center [1107, 543] width 234 height 38
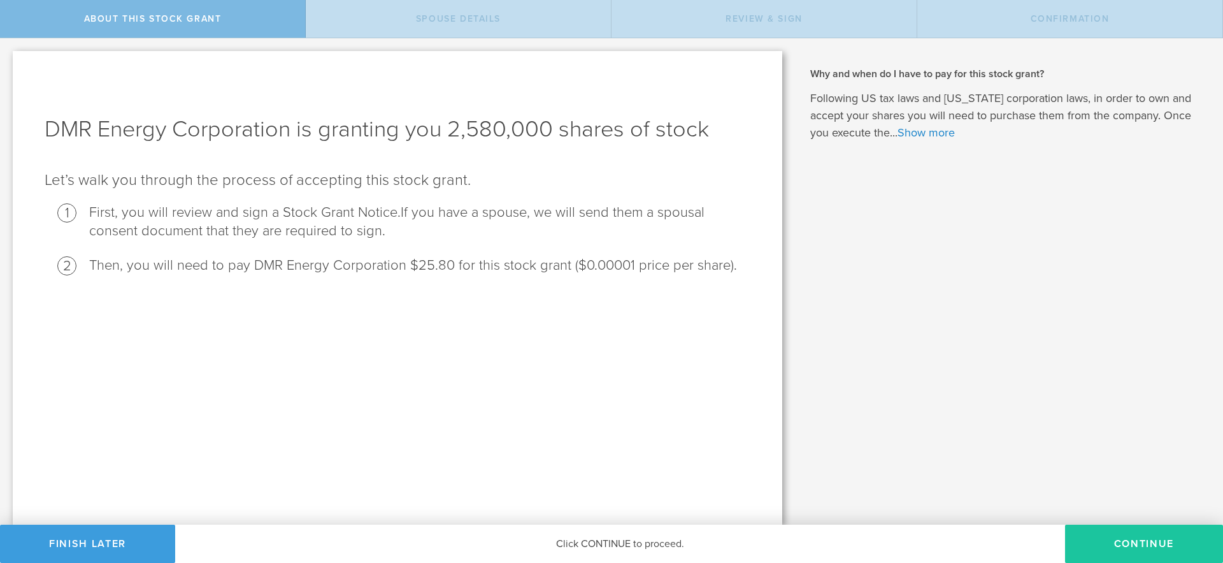
click at [1148, 547] on button "CONTINUE" at bounding box center [1144, 543] width 158 height 38
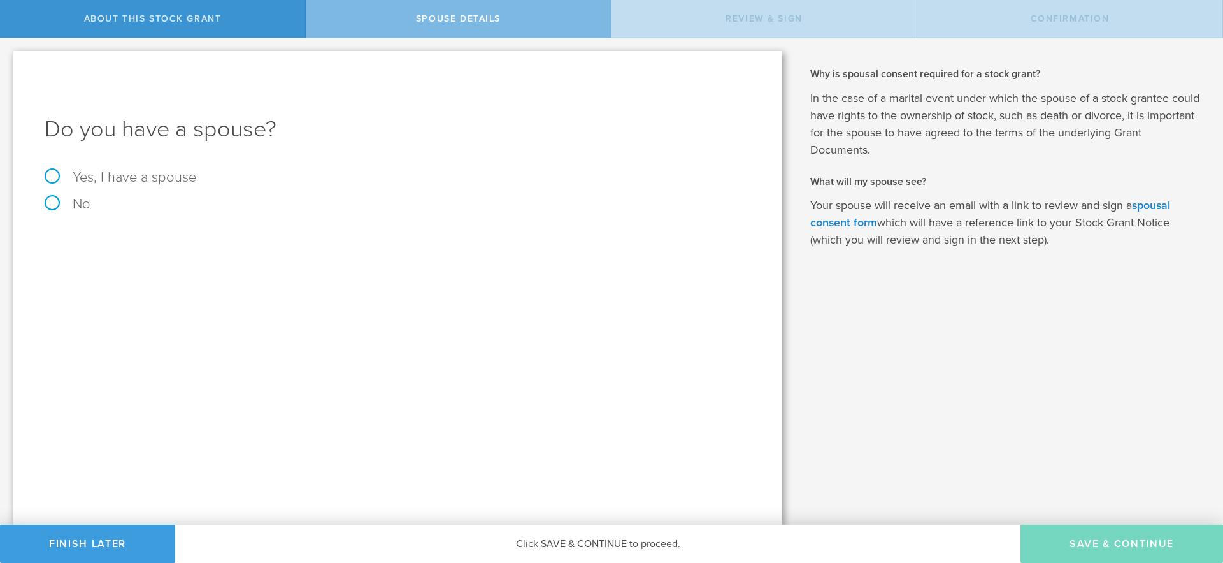
click at [48, 175] on label "Yes, I have a spouse" at bounding box center [398, 177] width 706 height 14
click at [8, 59] on input "Yes, I have a spouse" at bounding box center [4, 48] width 8 height 20
radio input "true"
click at [196, 277] on input "text" at bounding box center [442, 280] width 604 height 19
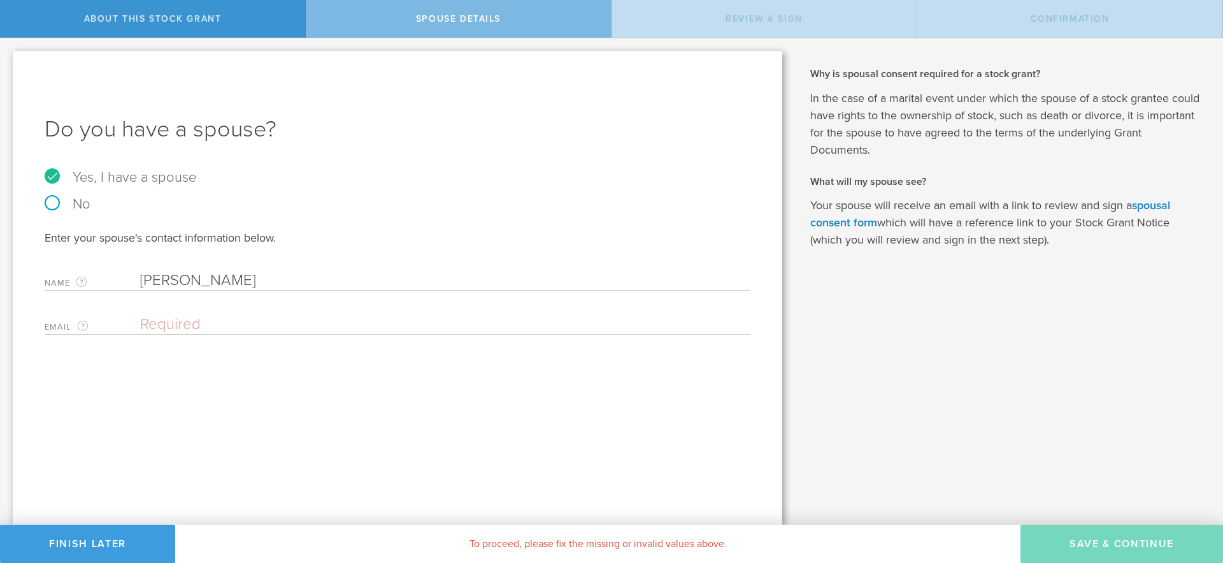
type input "Karen Goodwin"
type input "karenmarcovis@gmail.com"
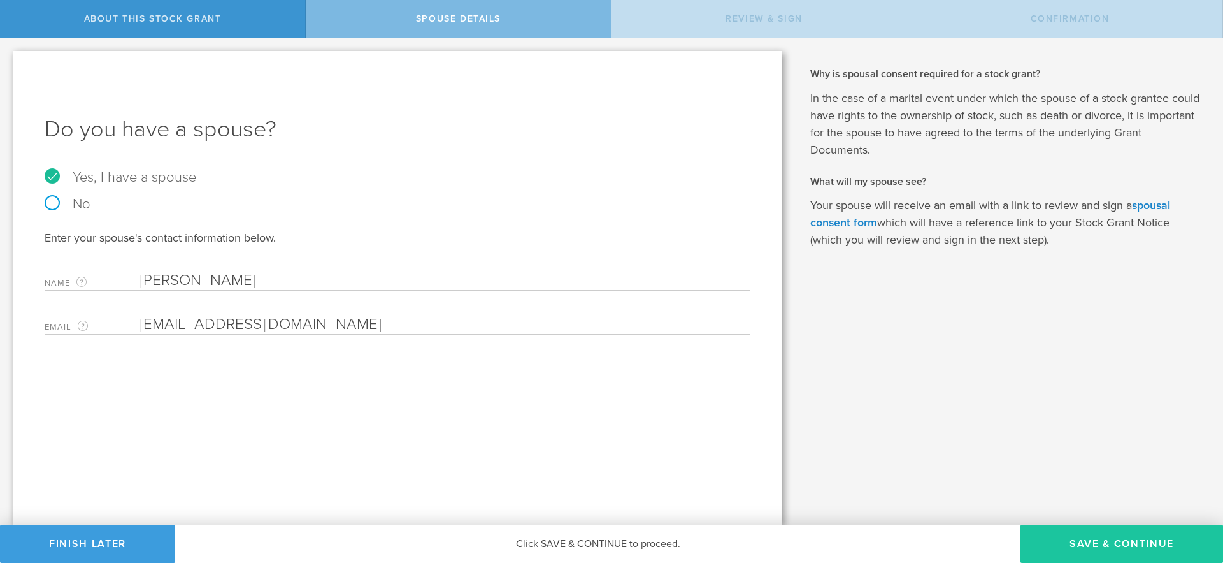
click at [1099, 551] on button "Save & Continue" at bounding box center [1122, 543] width 203 height 38
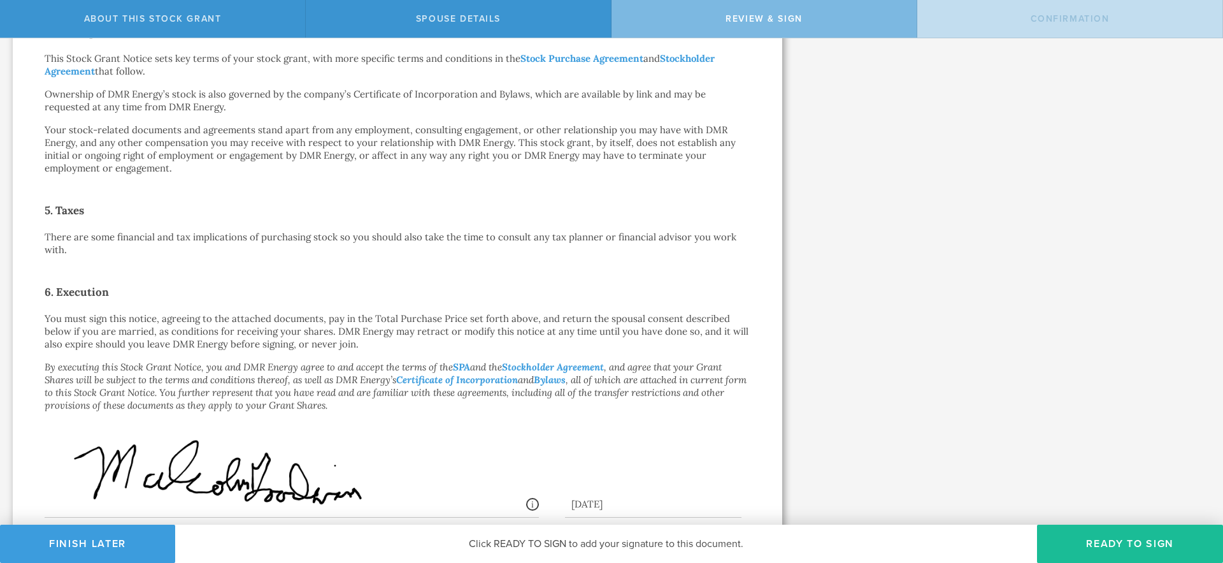
scroll to position [615, 0]
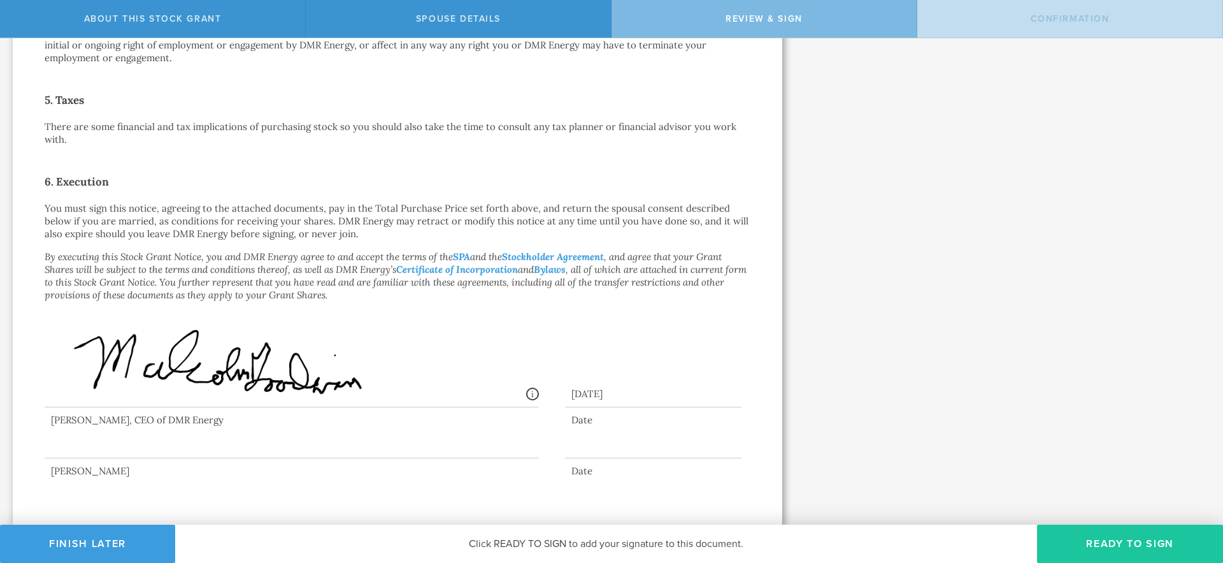
click at [1118, 547] on button "Ready to Sign" at bounding box center [1130, 543] width 186 height 38
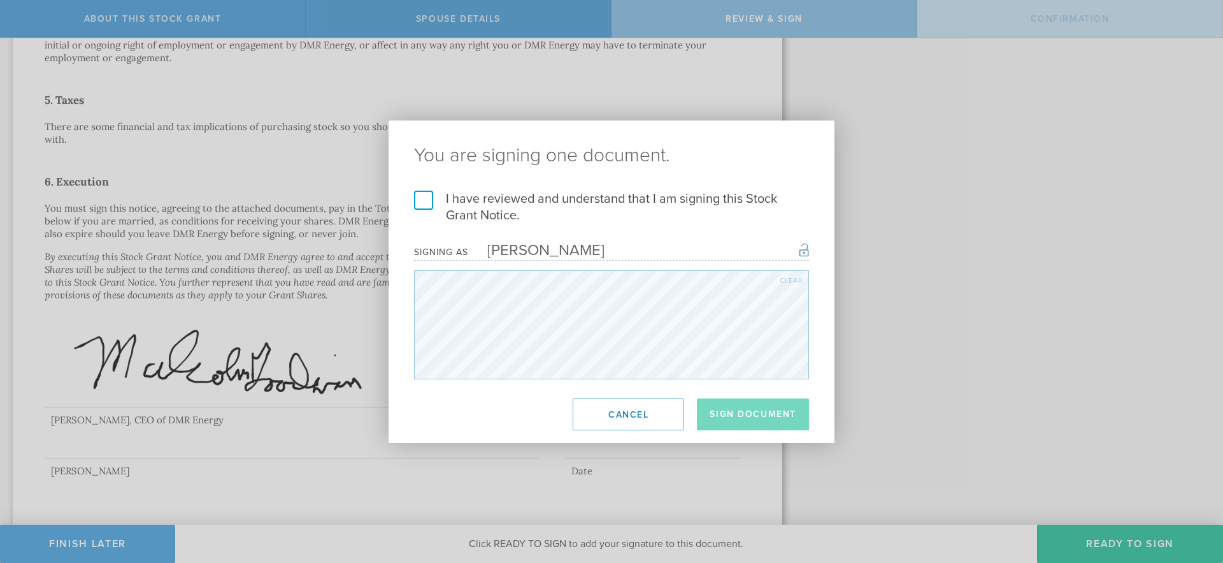
click at [427, 199] on label "I have reviewed and understand that I am signing this Stock Grant Notice." at bounding box center [611, 207] width 395 height 33
click at [0, 0] on input "I have reviewed and understand that I am signing this Stock Grant Notice." at bounding box center [0, 0] width 0 height 0
click at [741, 417] on button "Sign Document" at bounding box center [753, 414] width 112 height 32
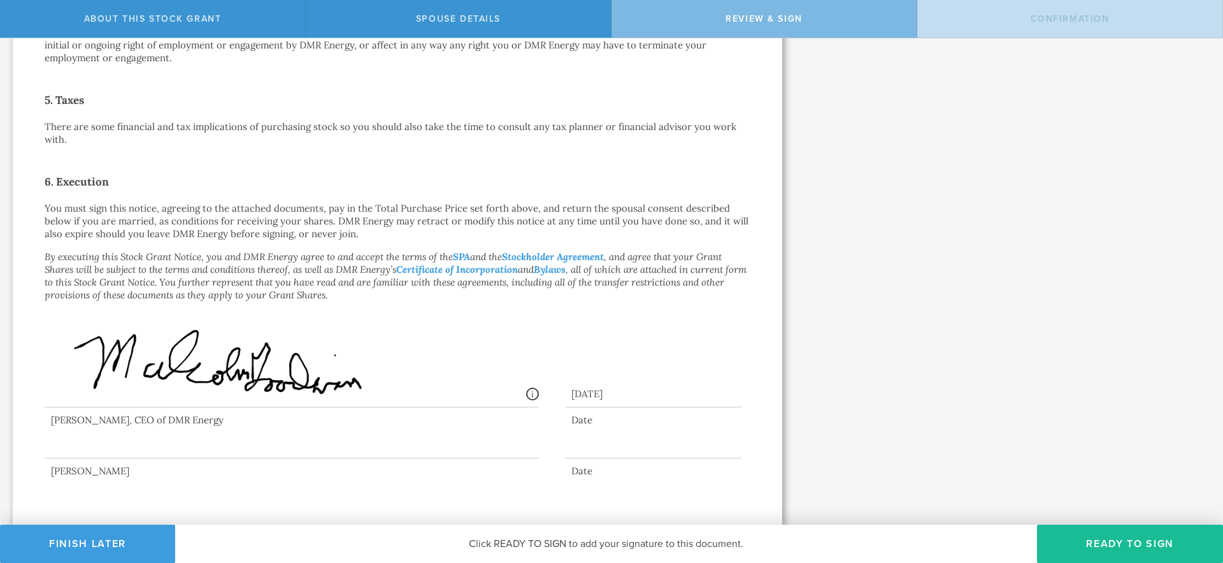
scroll to position [0, 0]
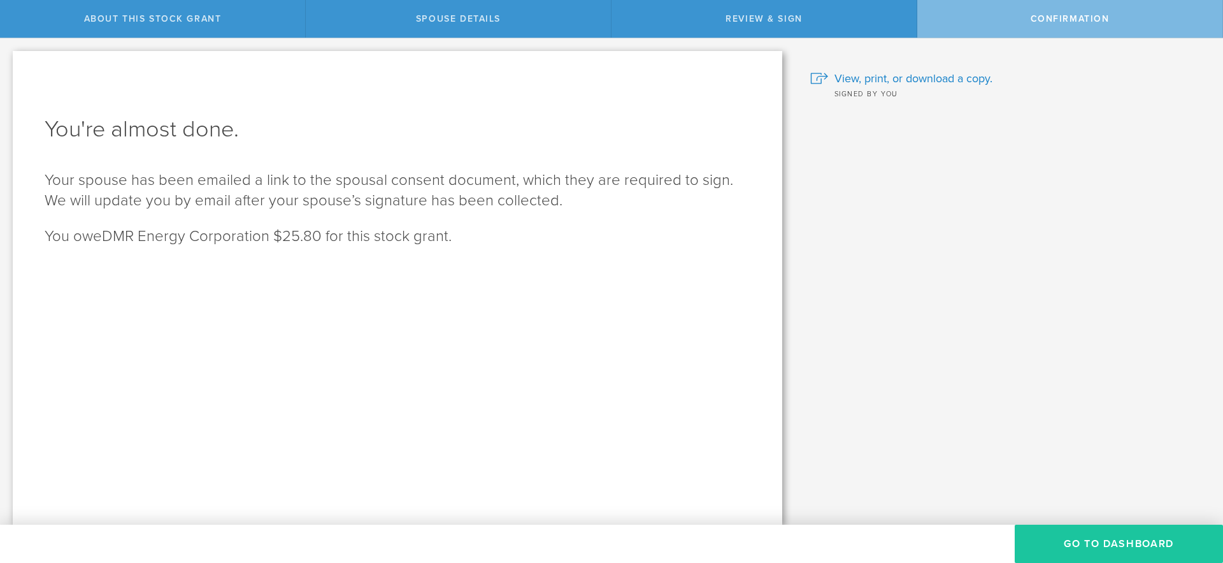
click at [1116, 546] on button "Go to Dashboard" at bounding box center [1119, 543] width 208 height 38
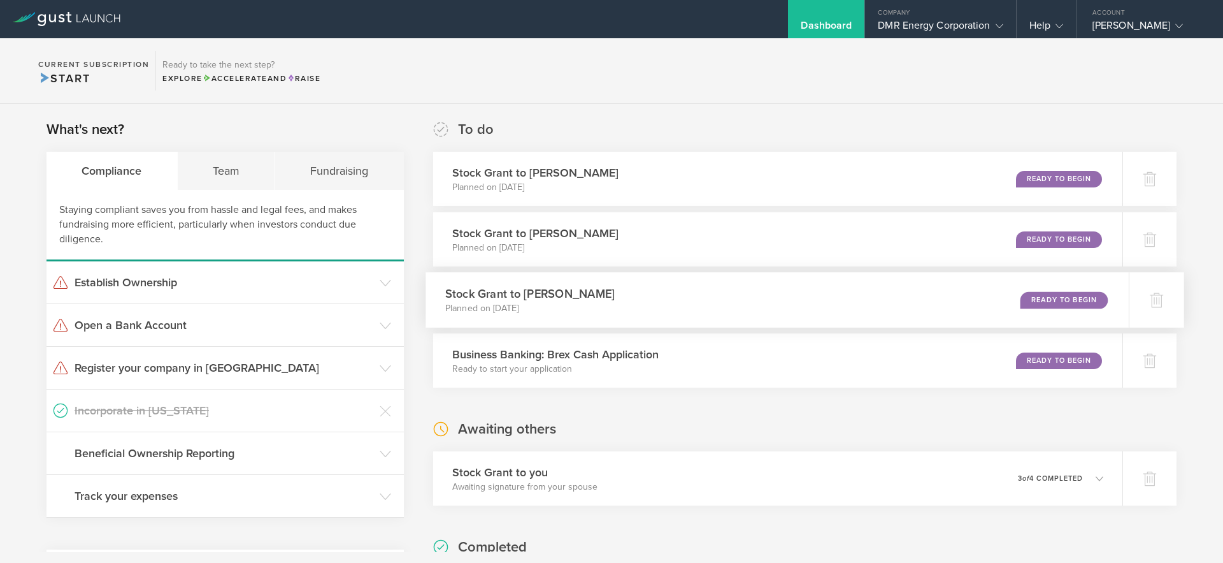
click at [1054, 303] on div "Ready to Begin" at bounding box center [1064, 299] width 87 height 17
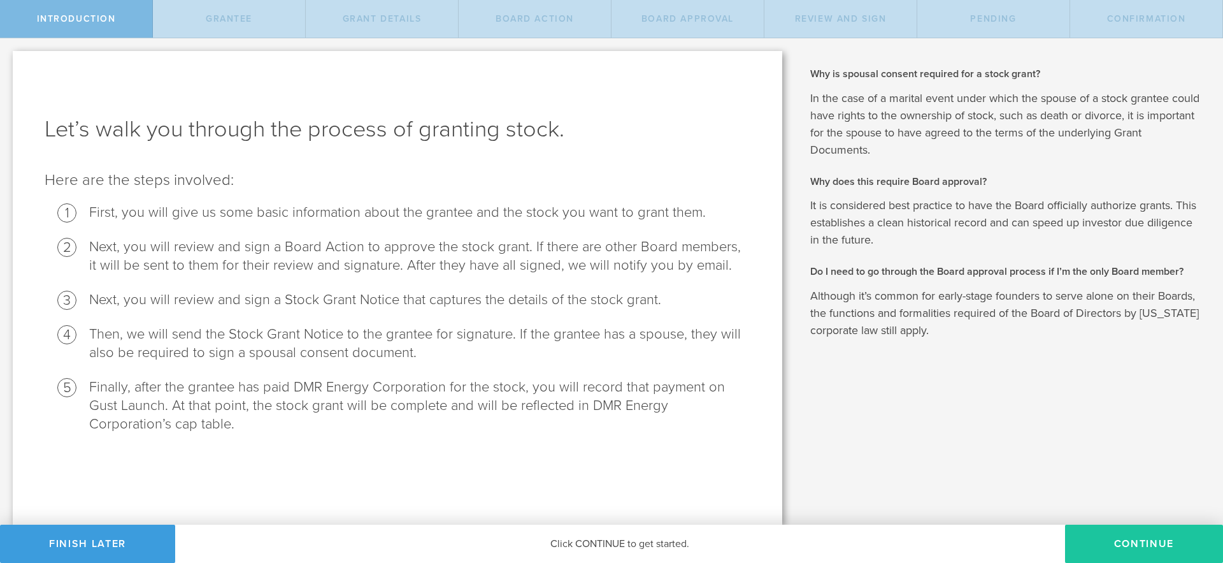
click at [1139, 541] on button "Continue" at bounding box center [1144, 543] width 158 height 38
radio input "true"
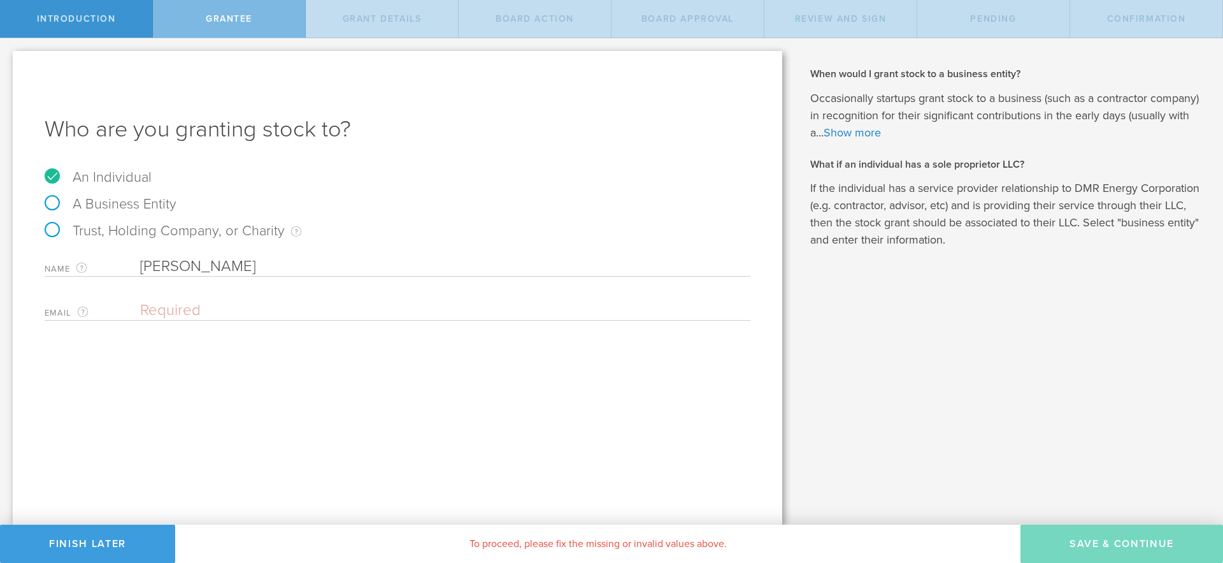
click at [204, 314] on input "email" at bounding box center [442, 310] width 604 height 19
click at [211, 308] on input "email" at bounding box center [442, 310] width 604 height 19
paste input "d@[DOMAIN_NAME]"
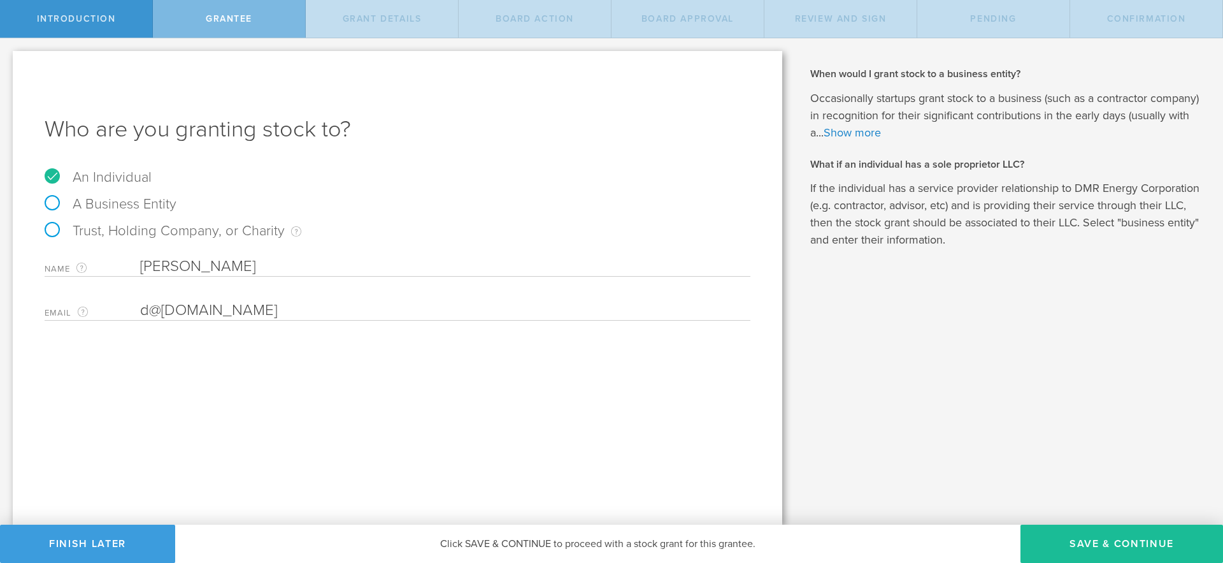
type input "d@[DOMAIN_NAME]"
click at [217, 368] on div "Who are you granting stock to? An Individual A Business Entity Trust, Holding C…" at bounding box center [398, 287] width 770 height 473
click at [1078, 549] on button "Save & Continue" at bounding box center [1122, 543] width 203 height 38
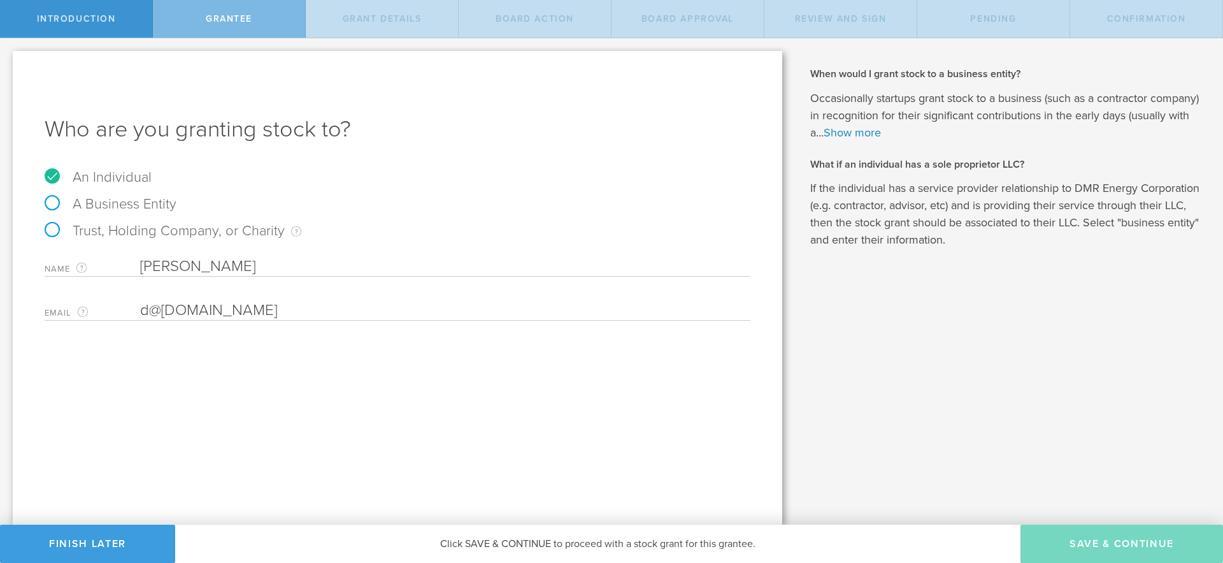
type input "2,640,000"
type input "48"
type input "12"
select select "none"
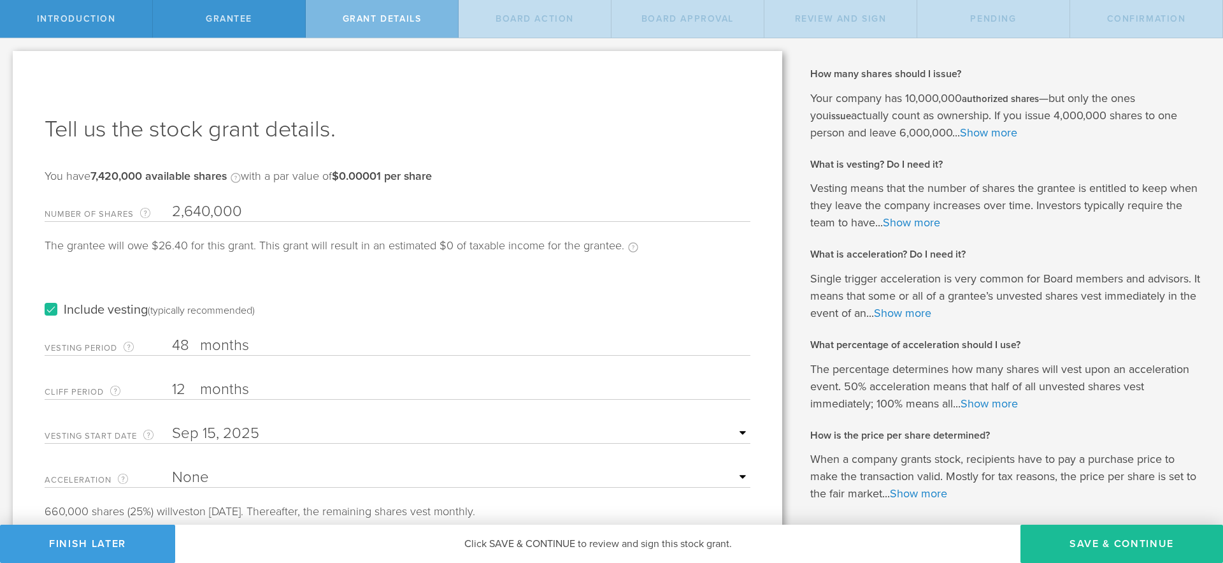
click at [43, 308] on div "Tell us the stock grant details. You have 7,420,000 available shares Available …" at bounding box center [398, 314] width 770 height 526
click at [49, 310] on label "Include vesting (typically recommended)" at bounding box center [150, 309] width 210 height 13
click at [0, 0] on input "Include vesting (typically recommended)" at bounding box center [0, 0] width 0 height 0
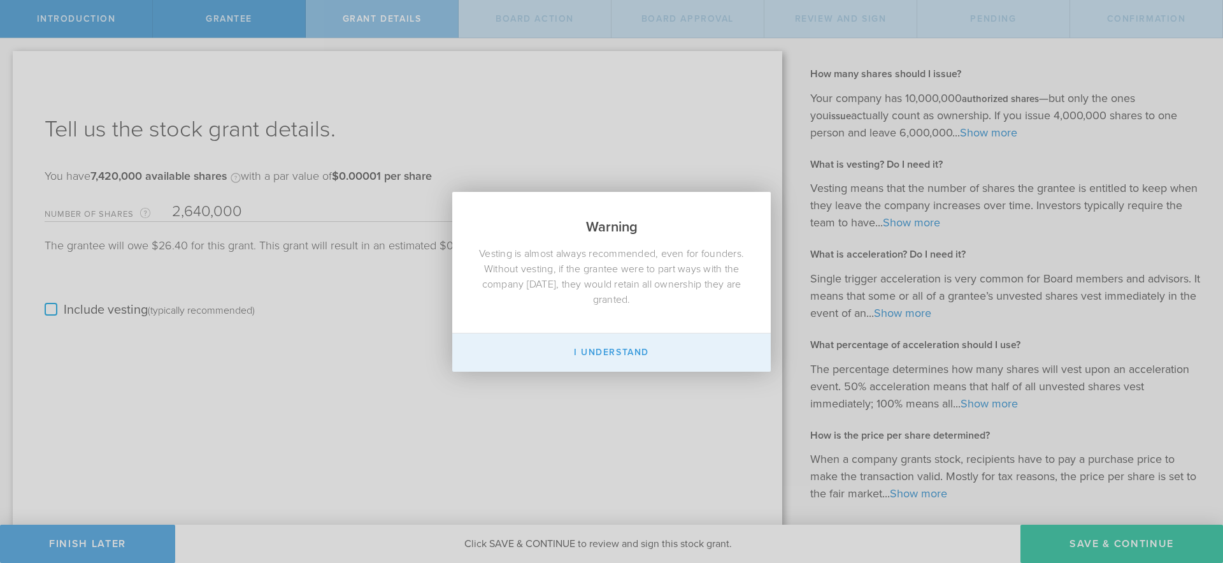
click at [600, 347] on button "I Understand" at bounding box center [611, 352] width 319 height 38
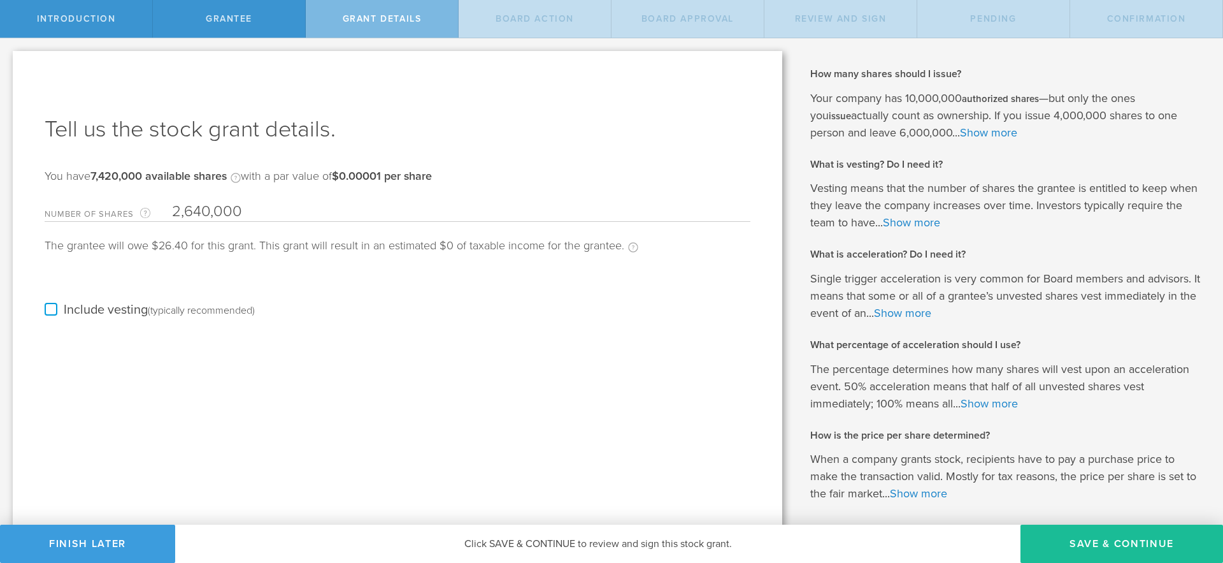
scroll to position [53, 0]
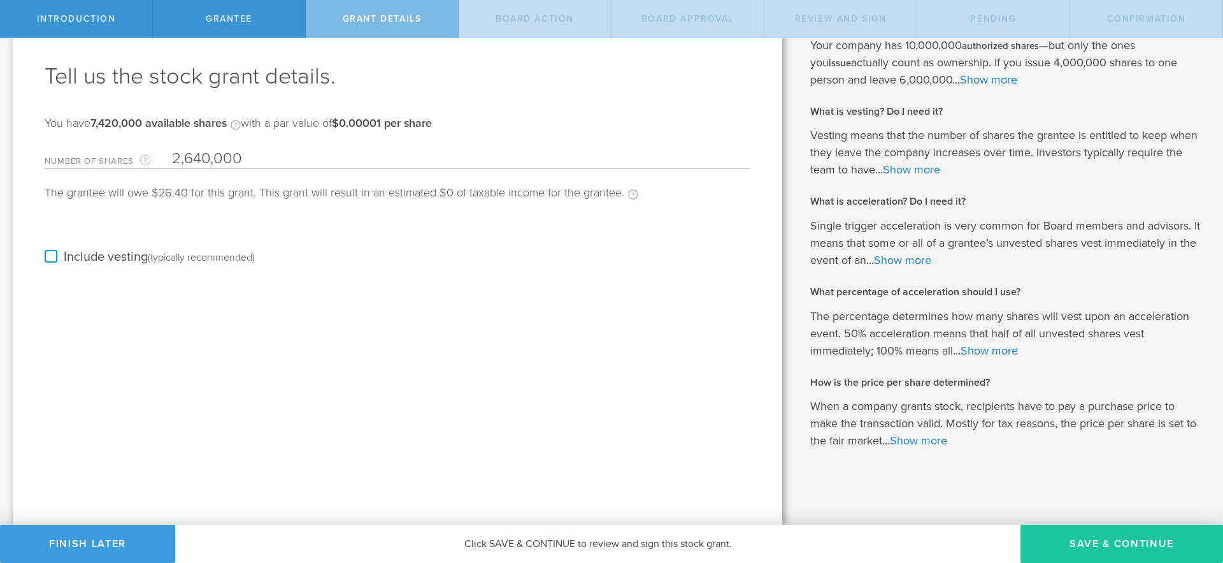
click at [1098, 544] on button "Save & Continue" at bounding box center [1122, 543] width 203 height 38
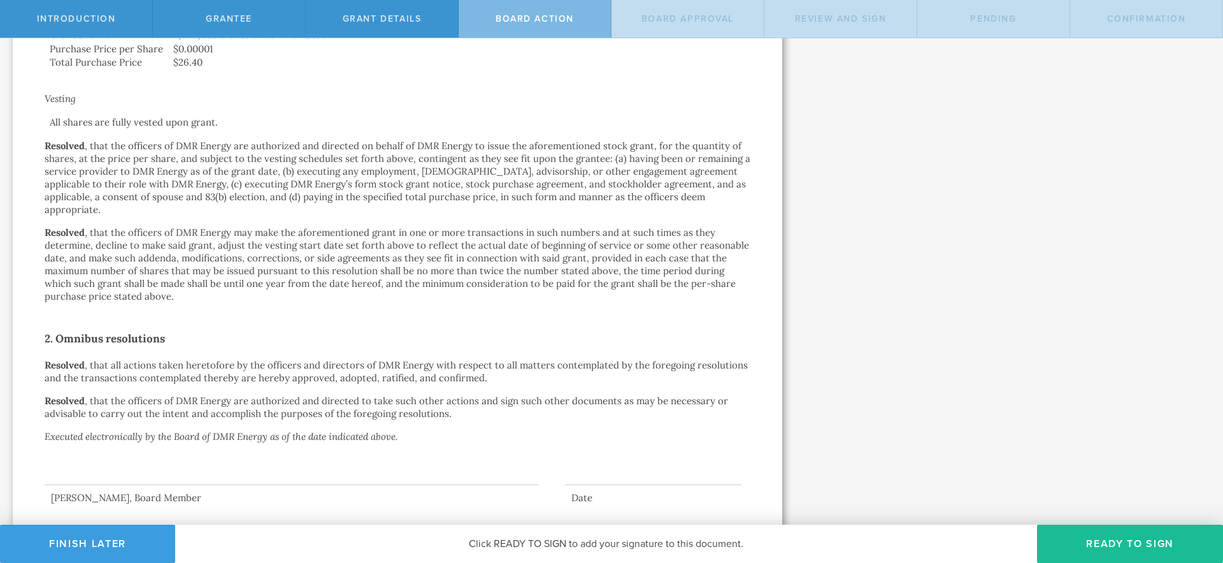
scroll to position [466, 0]
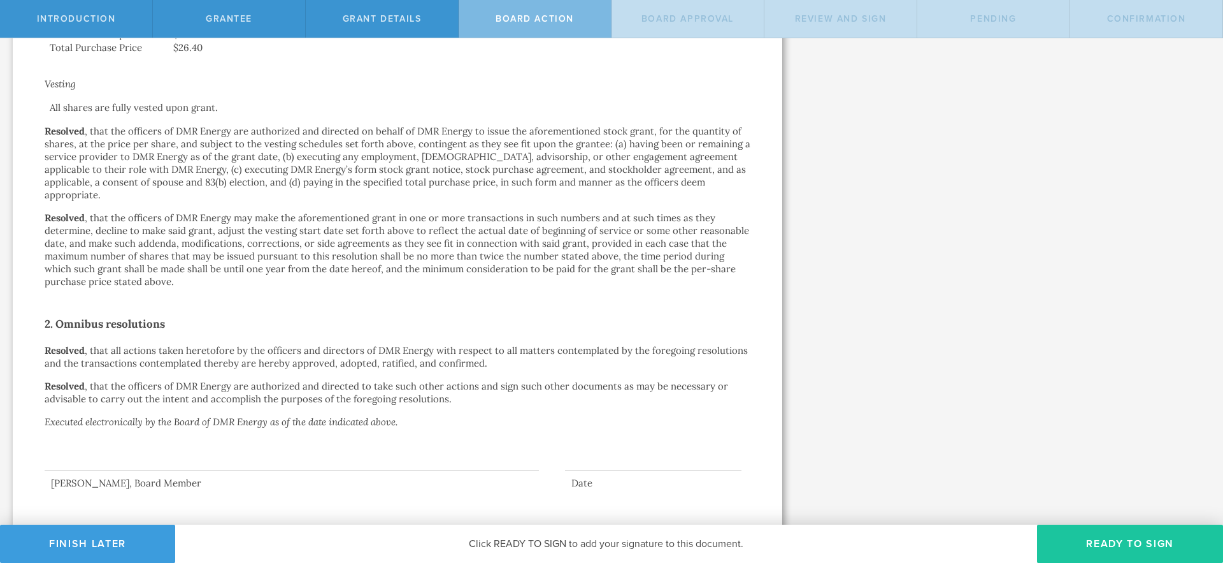
click at [1149, 551] on button "Ready to Sign" at bounding box center [1130, 543] width 186 height 38
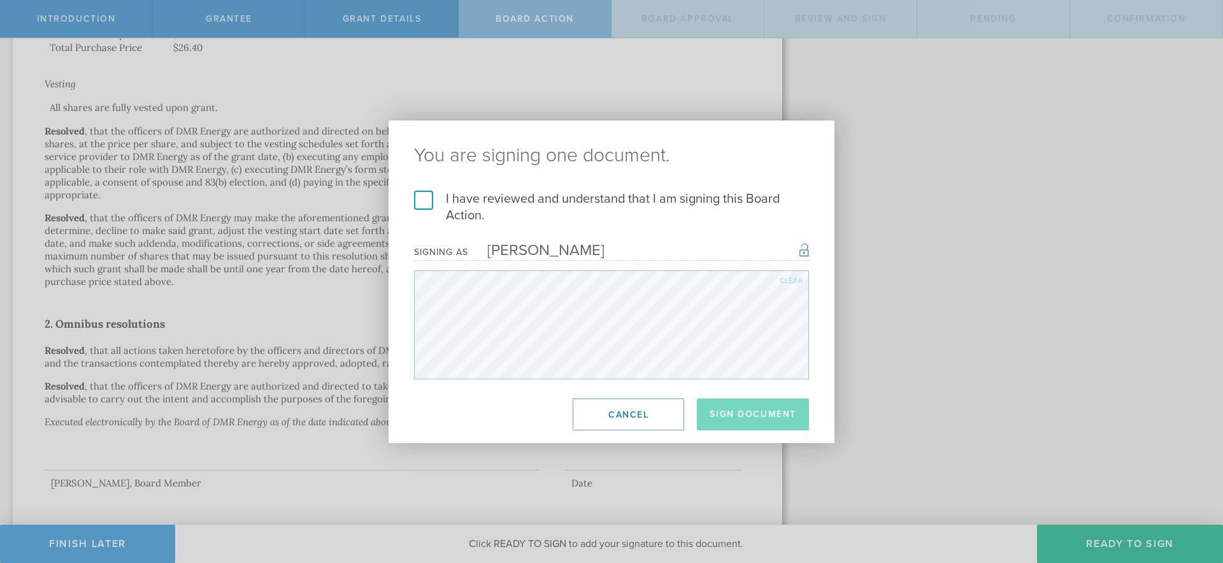
click at [422, 206] on label "I have reviewed and understand that I am signing this Board Action." at bounding box center [611, 207] width 395 height 33
click at [0, 0] on input "I have reviewed and understand that I am signing this Board Action." at bounding box center [0, 0] width 0 height 0
click at [763, 415] on button "Sign Document" at bounding box center [753, 414] width 112 height 32
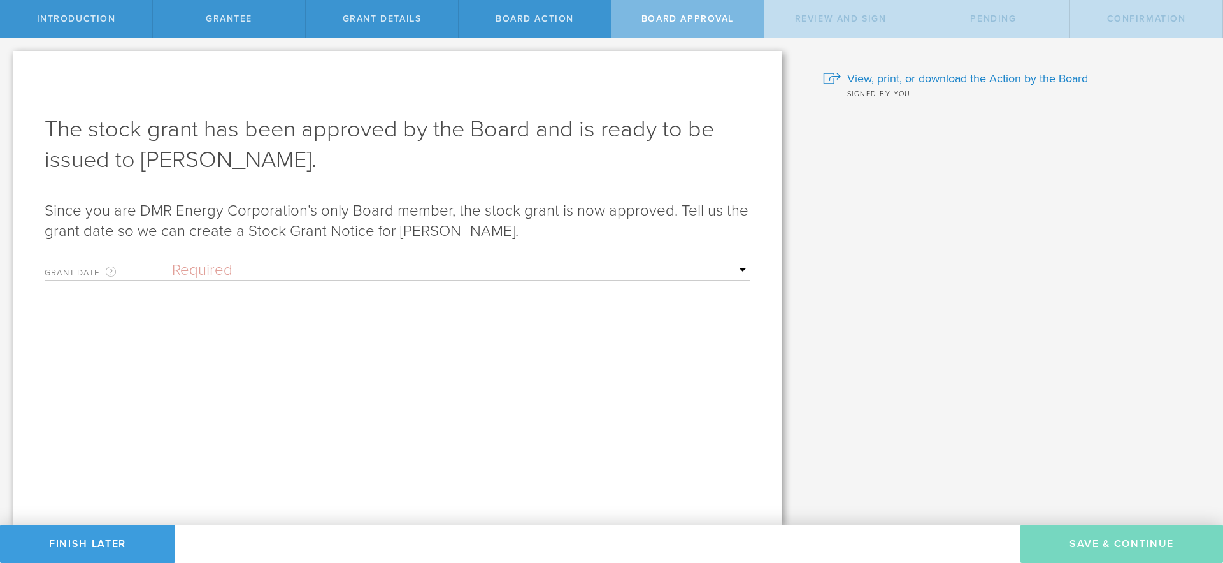
scroll to position [0, 0]
click at [317, 276] on select "Required Upon [PERSON_NAME]'s signature A specific date" at bounding box center [461, 270] width 579 height 19
select select "uponGranteeSignature"
click at [172, 261] on select "Required Upon [PERSON_NAME]'s signature A specific date" at bounding box center [461, 270] width 579 height 19
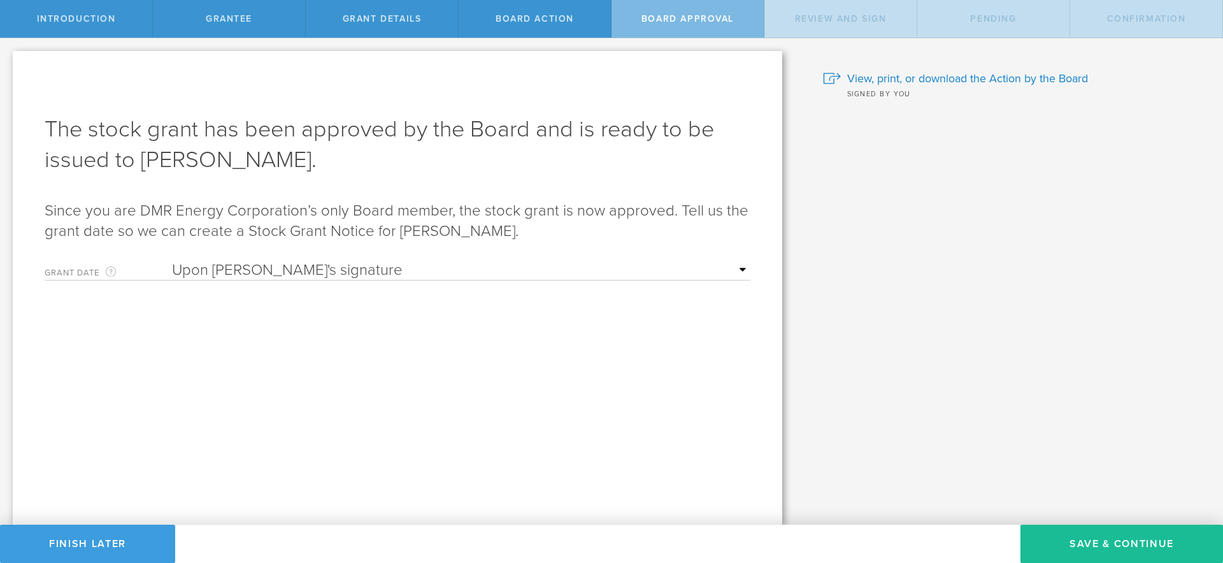
click at [588, 263] on select "Required Upon [PERSON_NAME]'s signature A specific date" at bounding box center [461, 270] width 579 height 19
click at [172, 261] on select "Required Upon [PERSON_NAME]'s signature A specific date" at bounding box center [461, 270] width 579 height 19
click at [1105, 551] on button "Save & Continue" at bounding box center [1122, 543] width 203 height 38
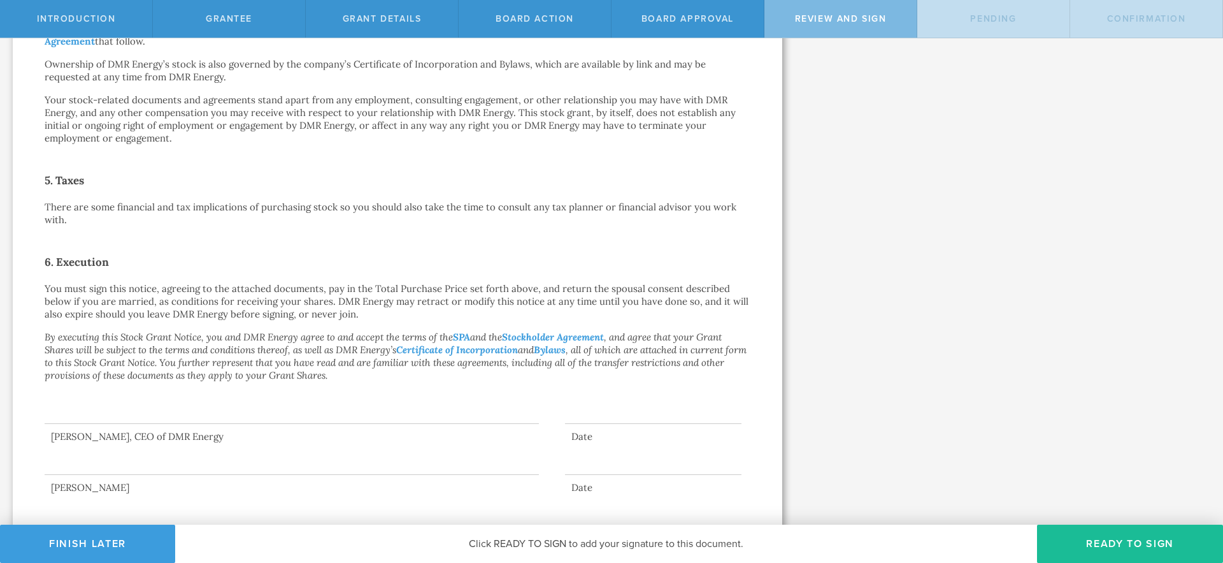
scroll to position [551, 0]
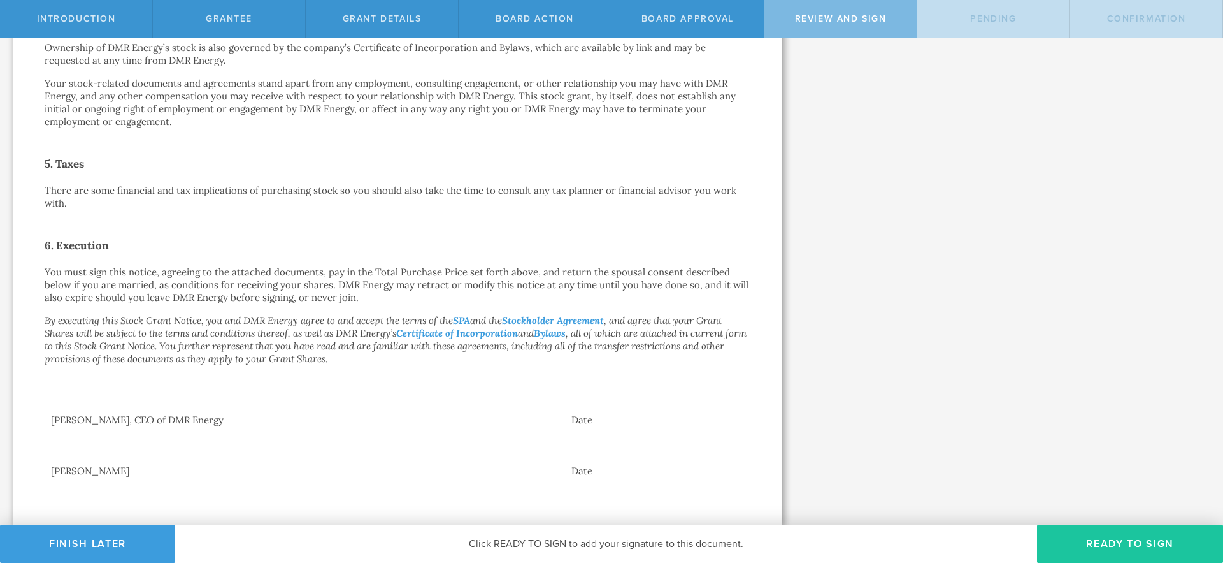
click at [1086, 541] on button "Ready to Sign" at bounding box center [1130, 543] width 186 height 38
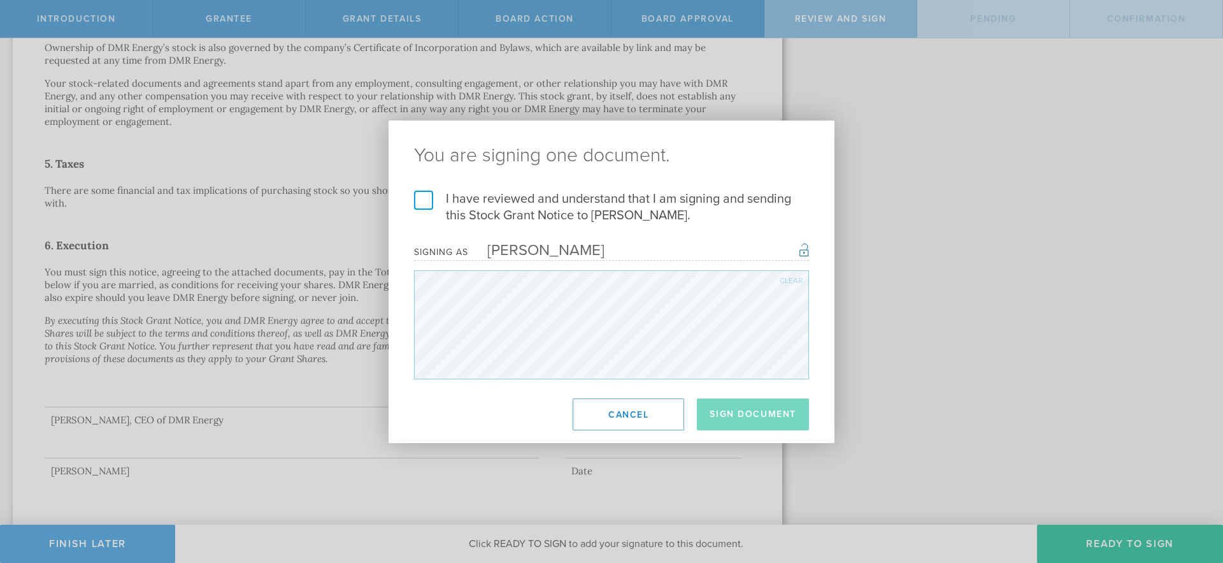
click at [419, 202] on label "I have reviewed and understand that I am signing and sending this Stock Grant N…" at bounding box center [611, 207] width 395 height 33
click at [0, 0] on input "I have reviewed and understand that I am signing and sending this Stock Grant N…" at bounding box center [0, 0] width 0 height 0
click at [745, 412] on button "Sign Document" at bounding box center [753, 414] width 112 height 32
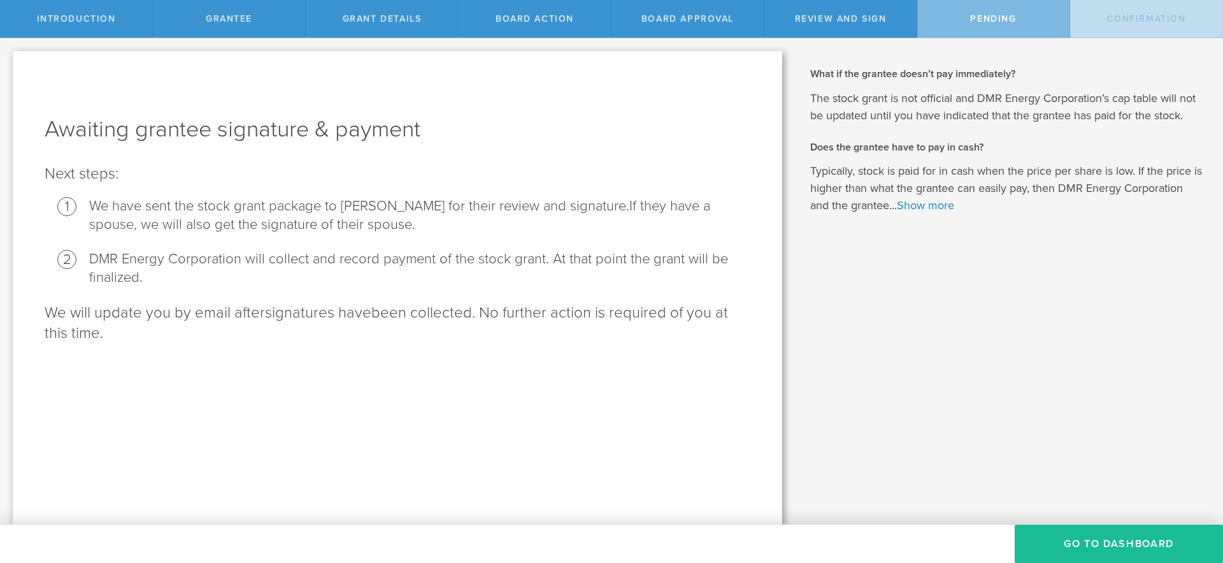
scroll to position [0, 0]
click at [1100, 550] on button "Go To Dashboard" at bounding box center [1119, 543] width 208 height 38
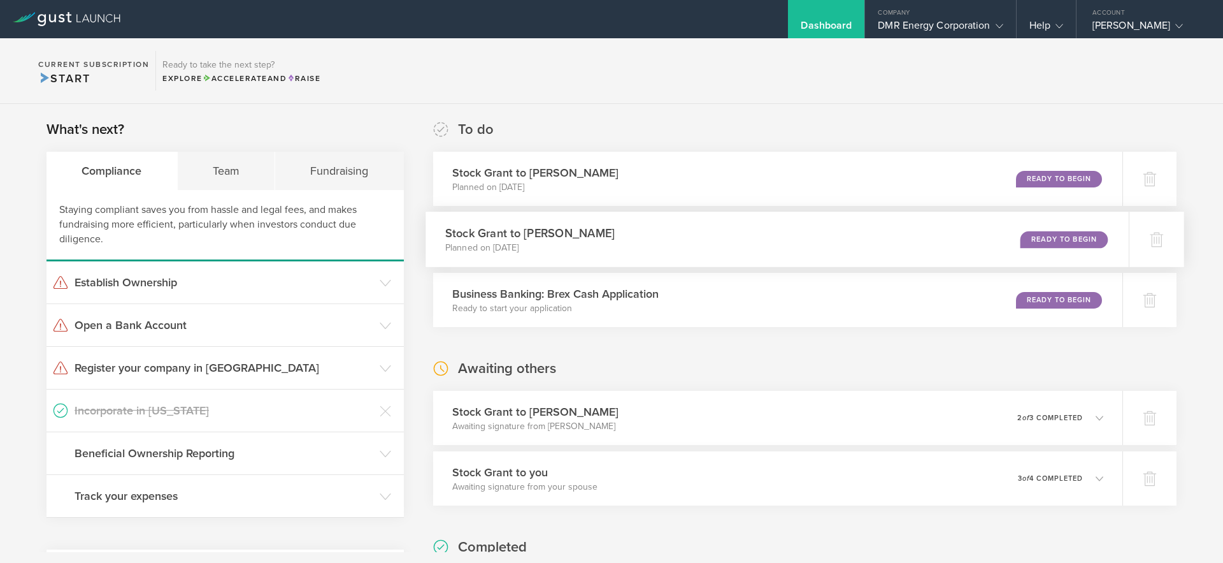
click at [881, 245] on div "Stock Grant to [PERSON_NAME] Planned on [DATE] Ready to Begin" at bounding box center [778, 239] width 704 height 55
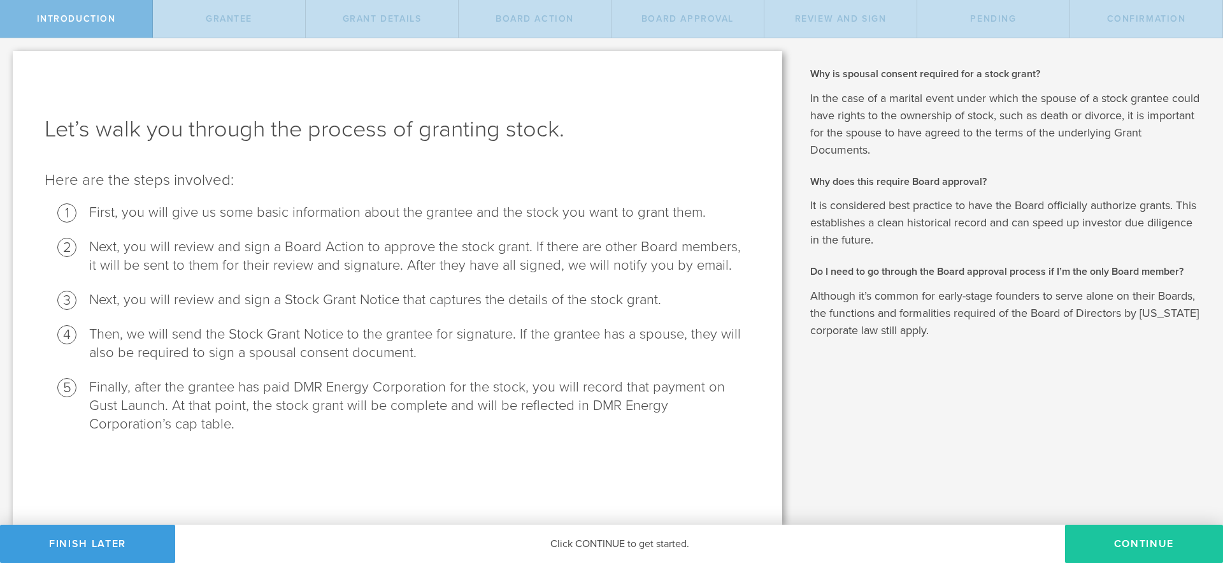
click at [1134, 547] on button "Continue" at bounding box center [1144, 543] width 158 height 38
radio input "true"
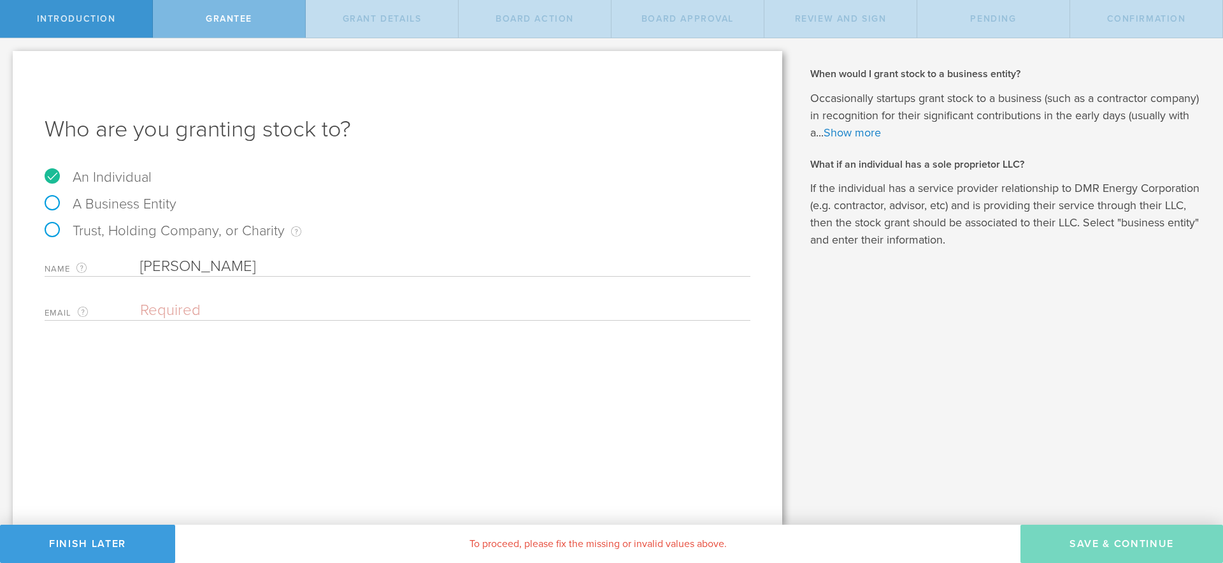
click at [191, 312] on input "email" at bounding box center [442, 310] width 604 height 19
paste input "[PERSON_NAME][EMAIL_ADDRESS][DOMAIN_NAME]"
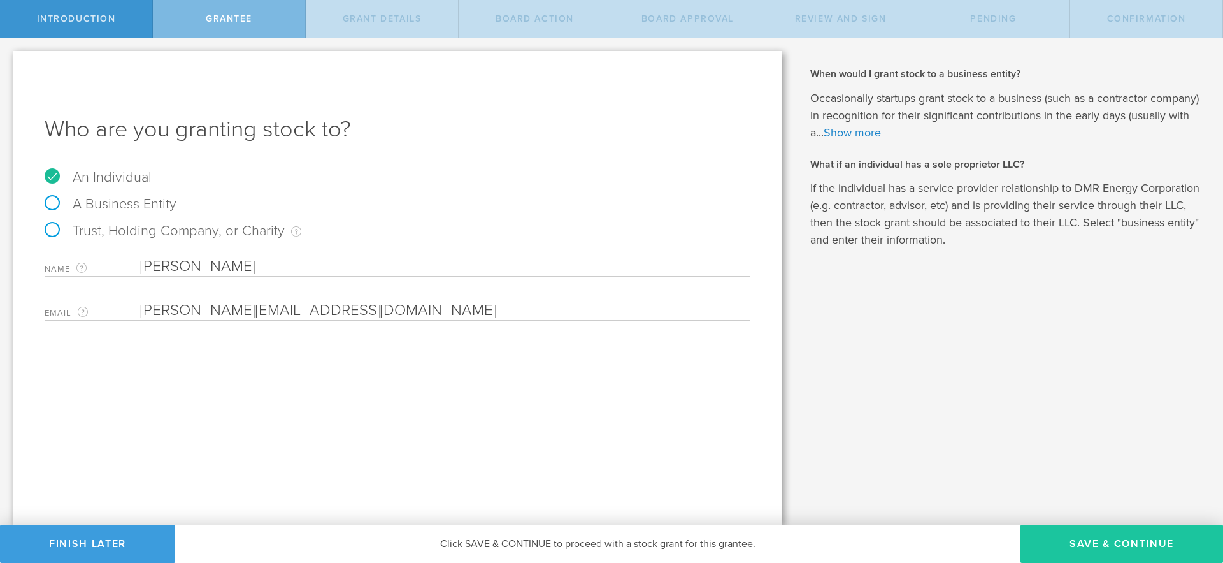
type input "[PERSON_NAME][EMAIL_ADDRESS][DOMAIN_NAME]"
click at [1126, 547] on button "Save & Continue" at bounding box center [1122, 543] width 203 height 38
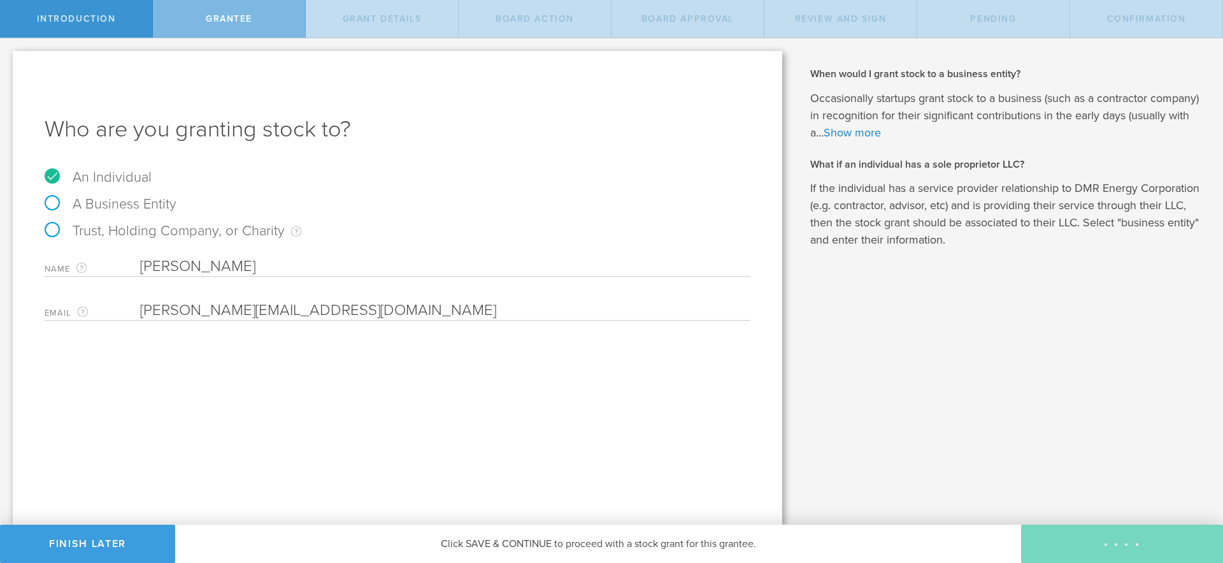
type input "2,580,000"
type input "48"
type input "12"
select select "none"
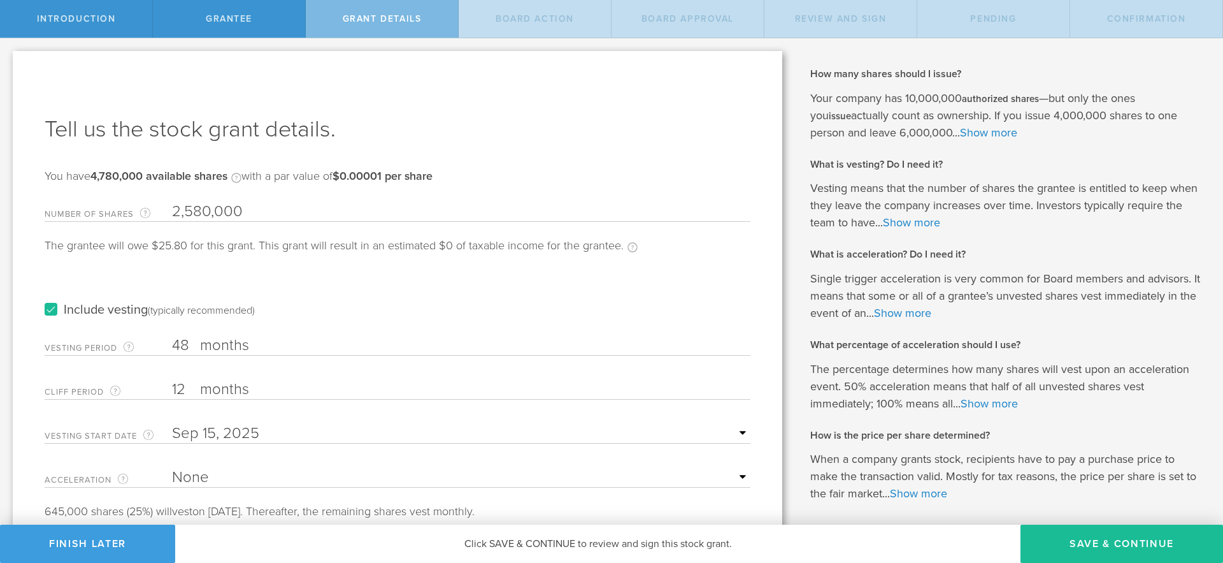
click at [48, 310] on label "Include vesting (typically recommended)" at bounding box center [150, 309] width 210 height 13
click at [0, 0] on input "Include vesting (typically recommended)" at bounding box center [0, 0] width 0 height 0
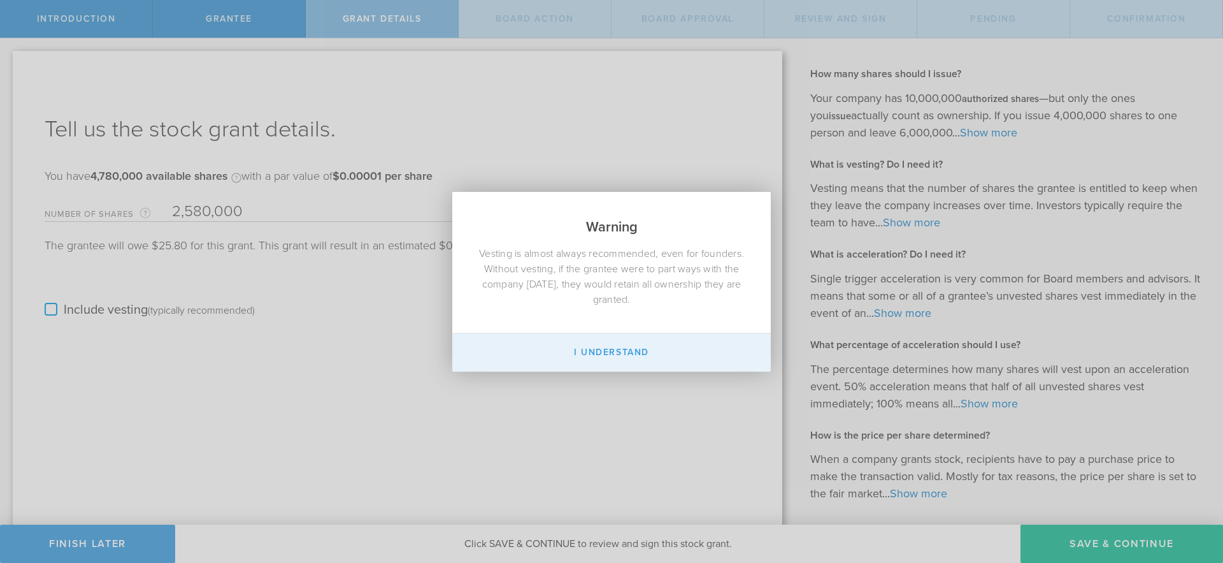
click at [638, 358] on button "I Understand" at bounding box center [611, 352] width 319 height 38
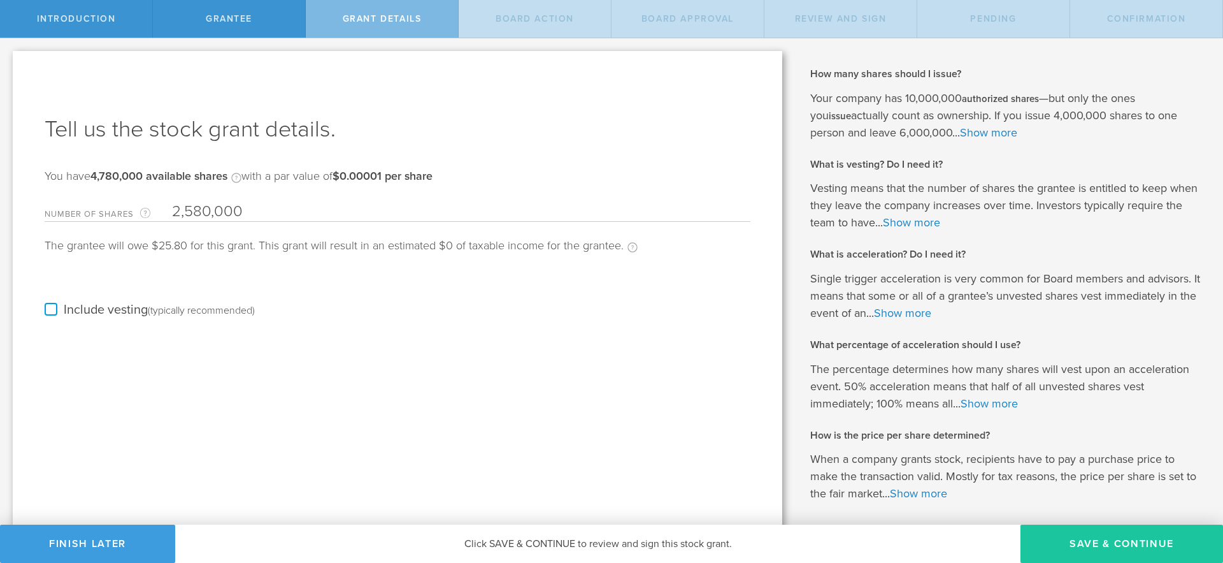
click at [1128, 545] on button "Save & Continue" at bounding box center [1122, 543] width 203 height 38
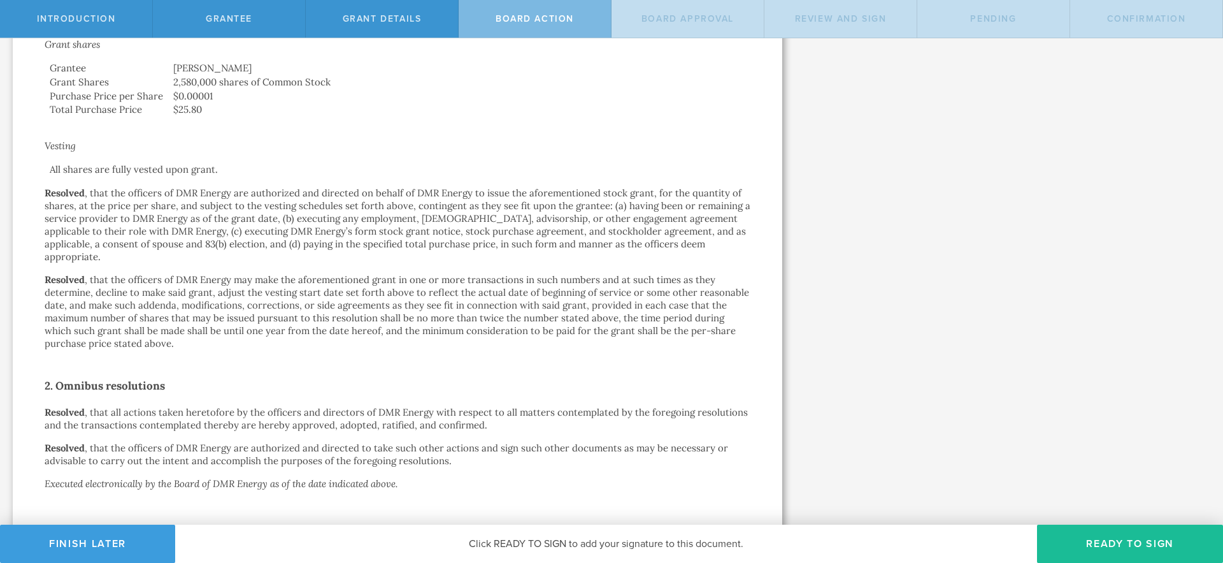
scroll to position [466, 0]
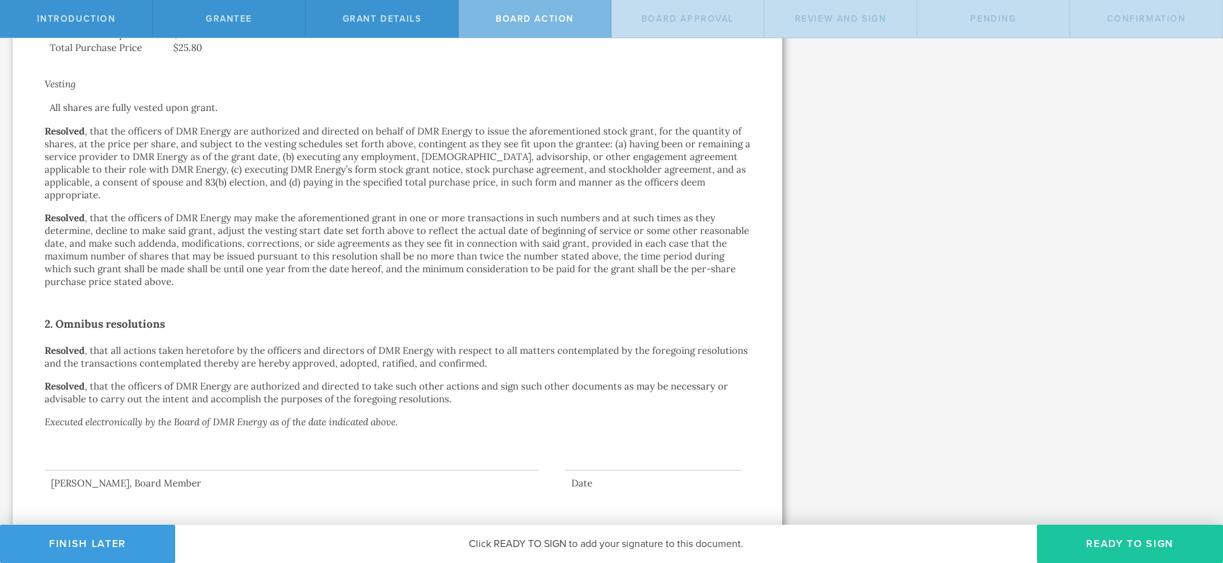
click at [1084, 543] on button "Ready to Sign" at bounding box center [1130, 543] width 186 height 38
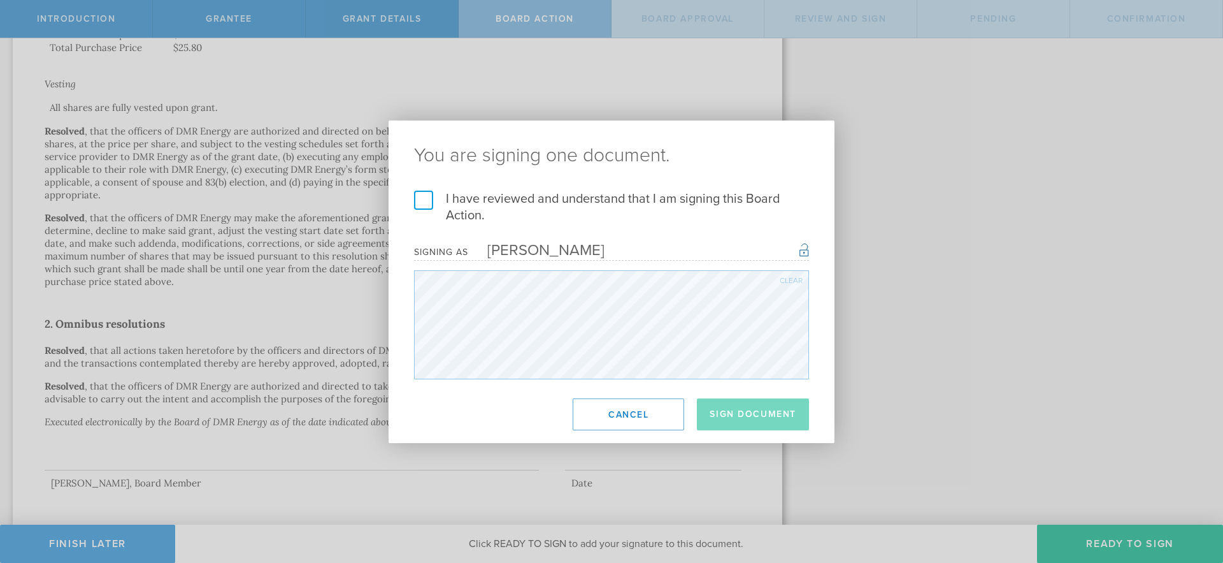
click at [425, 208] on label "I have reviewed and understand that I am signing this Board Action." at bounding box center [611, 207] width 395 height 33
click at [0, 0] on input "I have reviewed and understand that I am signing this Board Action." at bounding box center [0, 0] width 0 height 0
click at [755, 422] on button "Sign Document" at bounding box center [753, 414] width 112 height 32
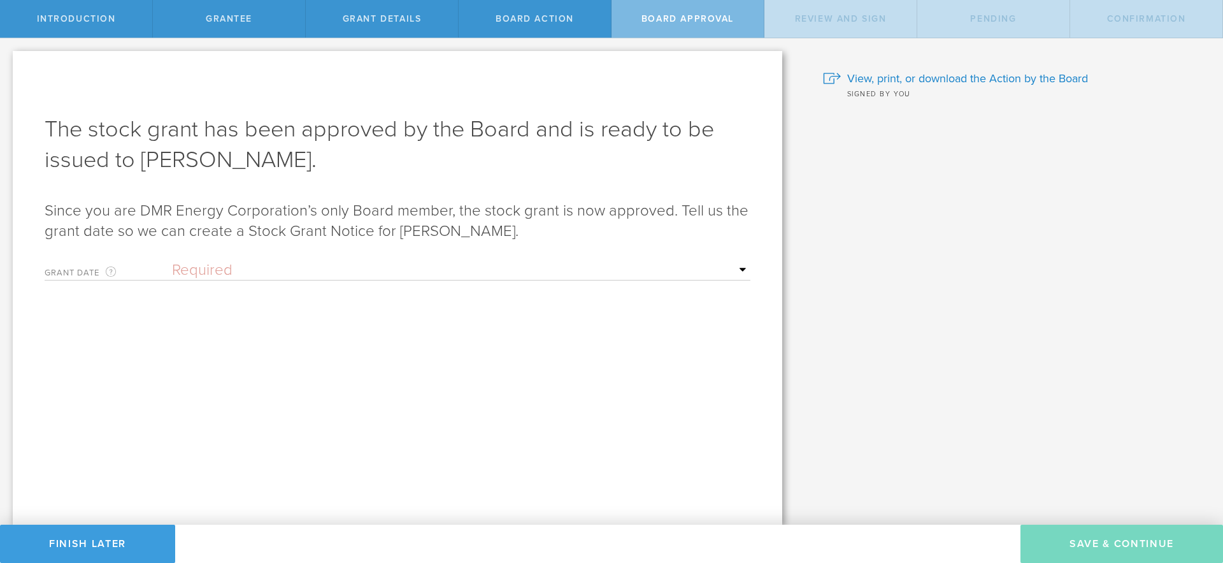
click at [293, 274] on select "Required Upon grantee's signature A specific date" at bounding box center [461, 270] width 579 height 19
select select "uponGranteeSignature"
click at [172, 261] on select "Required Upon grantee's signature A specific date" at bounding box center [461, 270] width 579 height 19
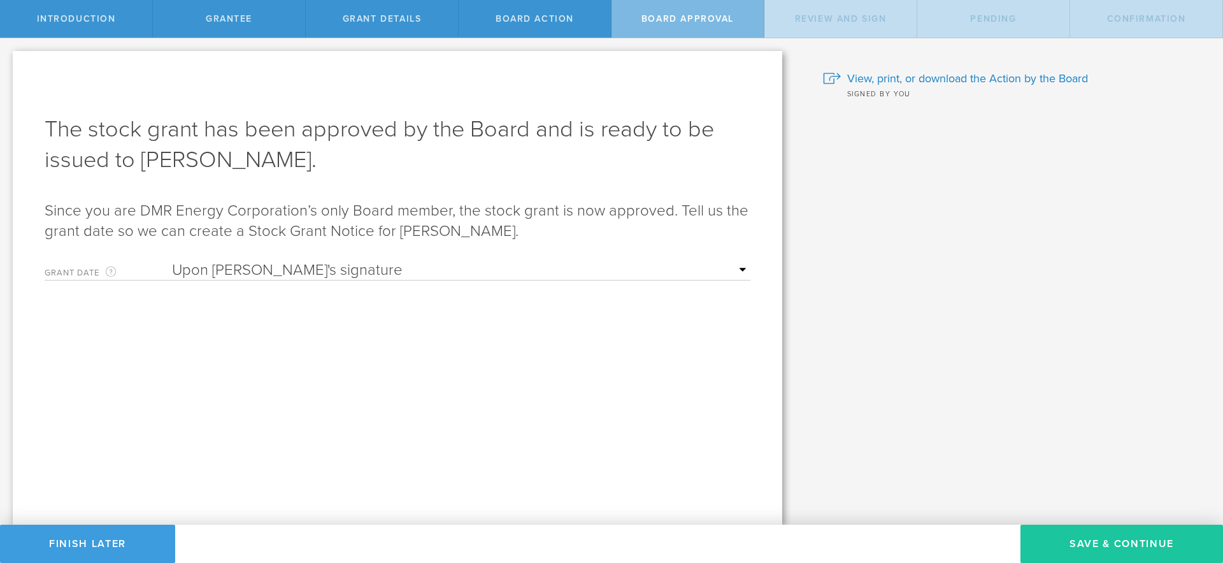
click at [1123, 547] on button "Save & Continue" at bounding box center [1122, 543] width 203 height 38
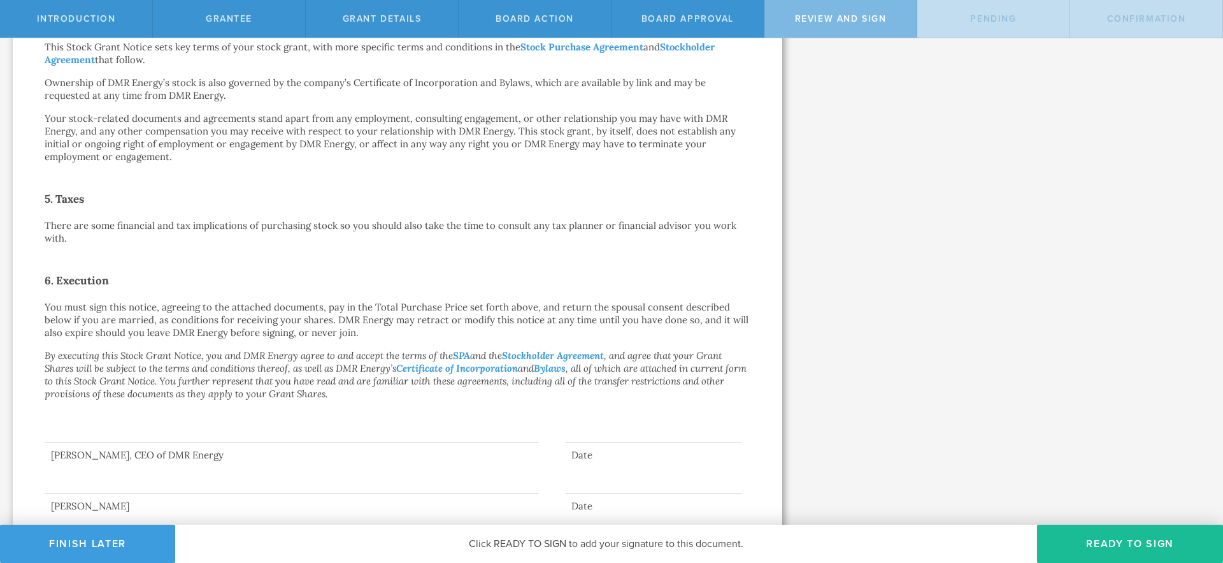
scroll to position [551, 0]
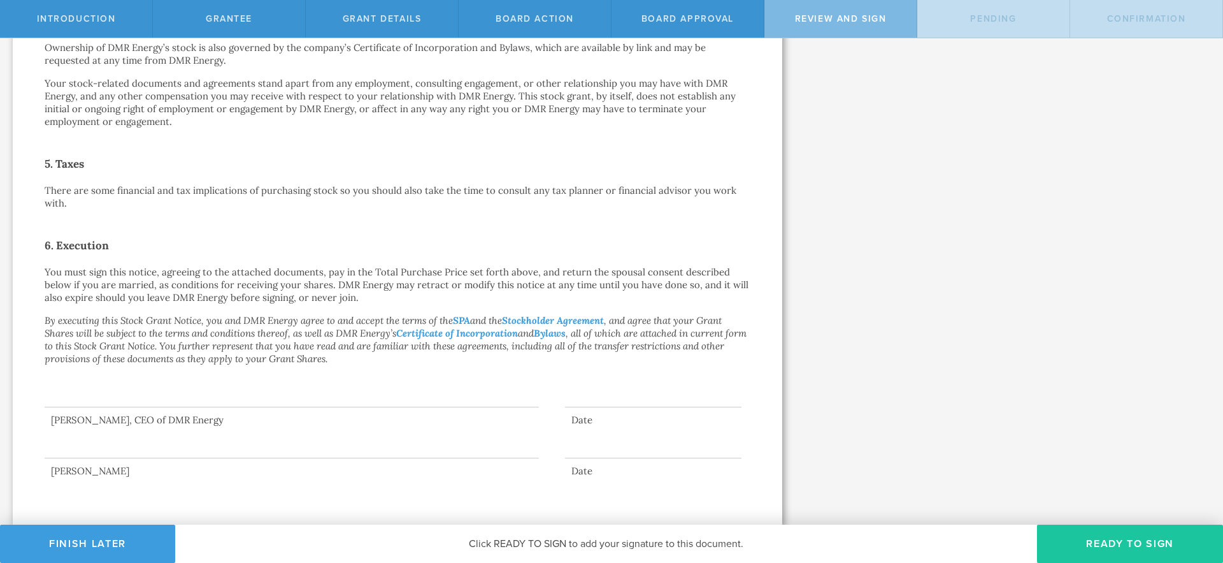
click at [1139, 548] on button "Ready to Sign" at bounding box center [1130, 543] width 186 height 38
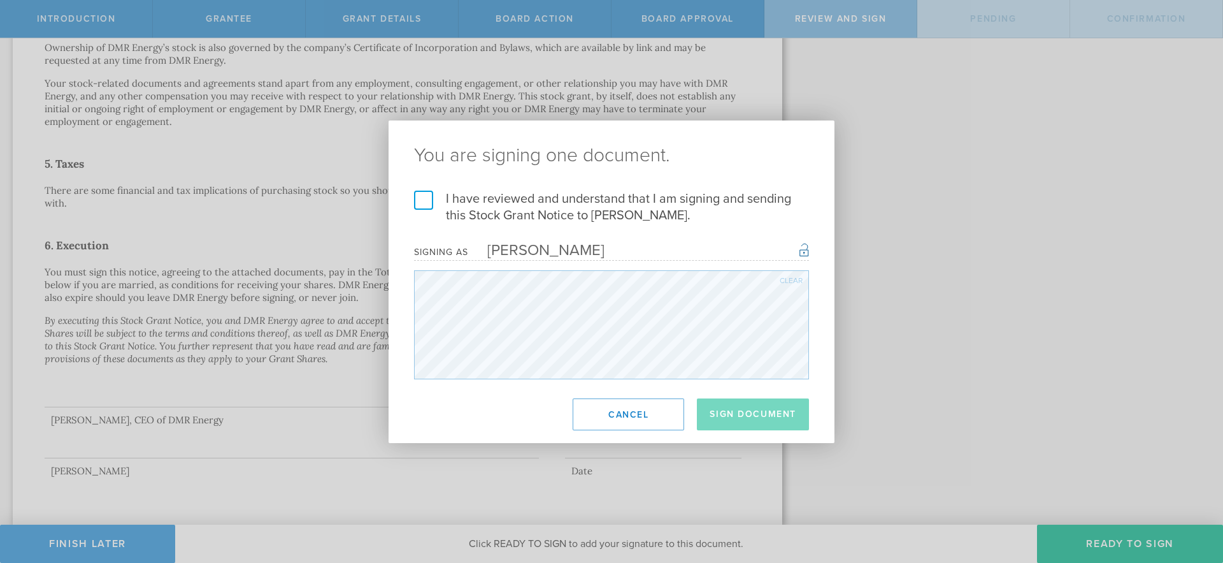
click at [427, 206] on label "I have reviewed and understand that I am signing and sending this Stock Grant N…" at bounding box center [611, 207] width 395 height 33
click at [0, 0] on input "I have reviewed and understand that I am signing and sending this Stock Grant N…" at bounding box center [0, 0] width 0 height 0
click at [749, 415] on button "Sign Document" at bounding box center [753, 414] width 112 height 32
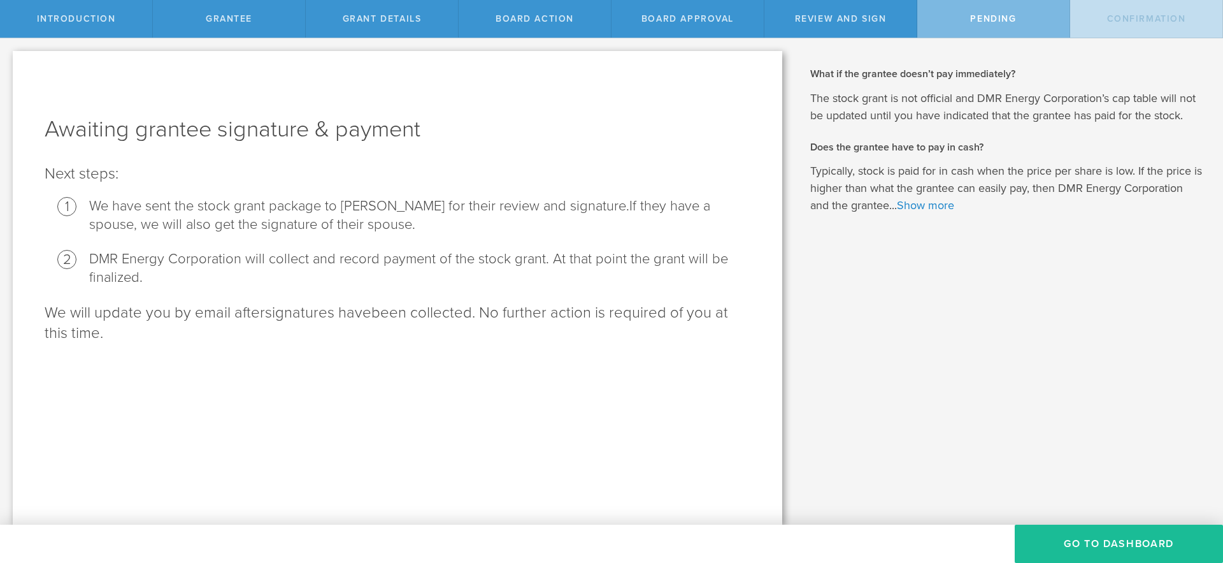
scroll to position [0, 0]
click at [1120, 540] on button "Go To Dashboard" at bounding box center [1119, 543] width 208 height 38
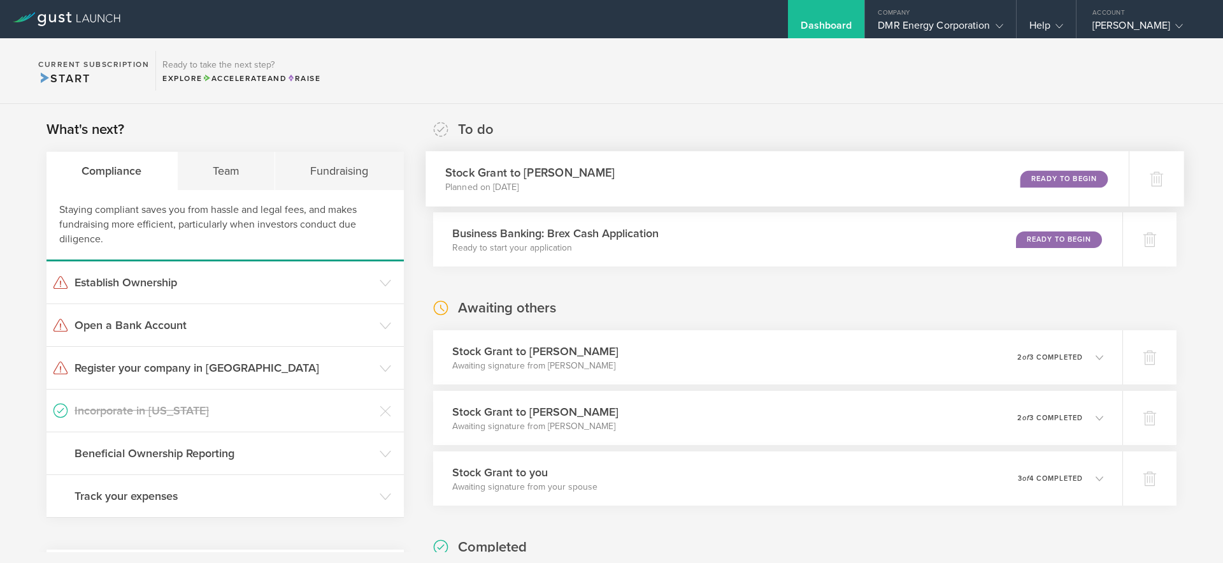
click at [689, 171] on div "Stock Grant to [PERSON_NAME] Planned on [DATE] Ready to Begin" at bounding box center [778, 178] width 704 height 55
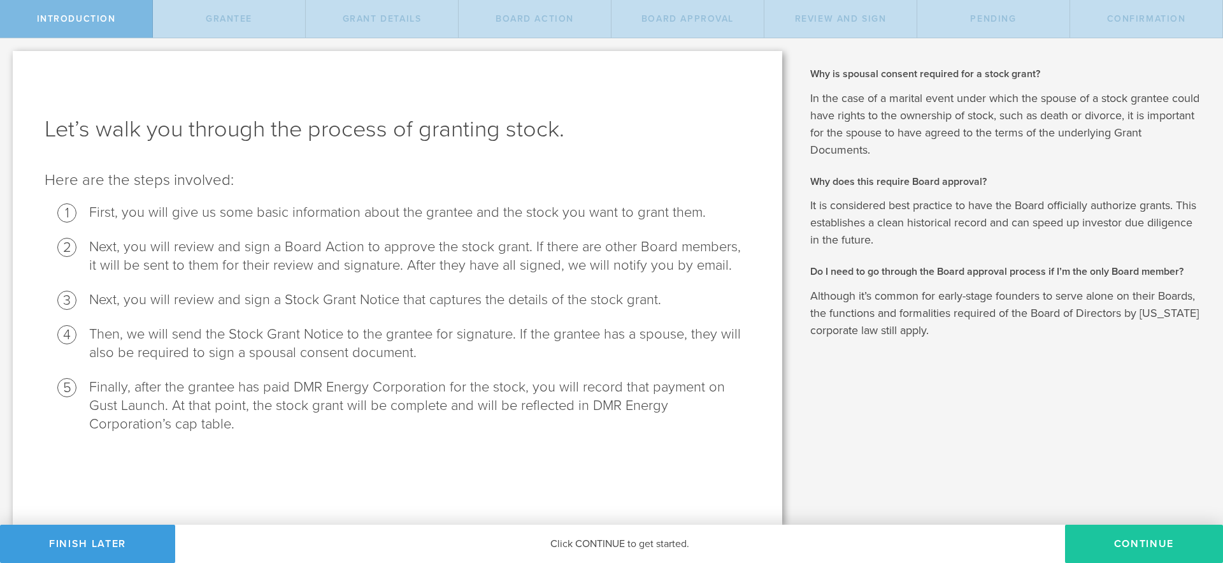
click at [1121, 551] on button "Continue" at bounding box center [1144, 543] width 158 height 38
radio input "true"
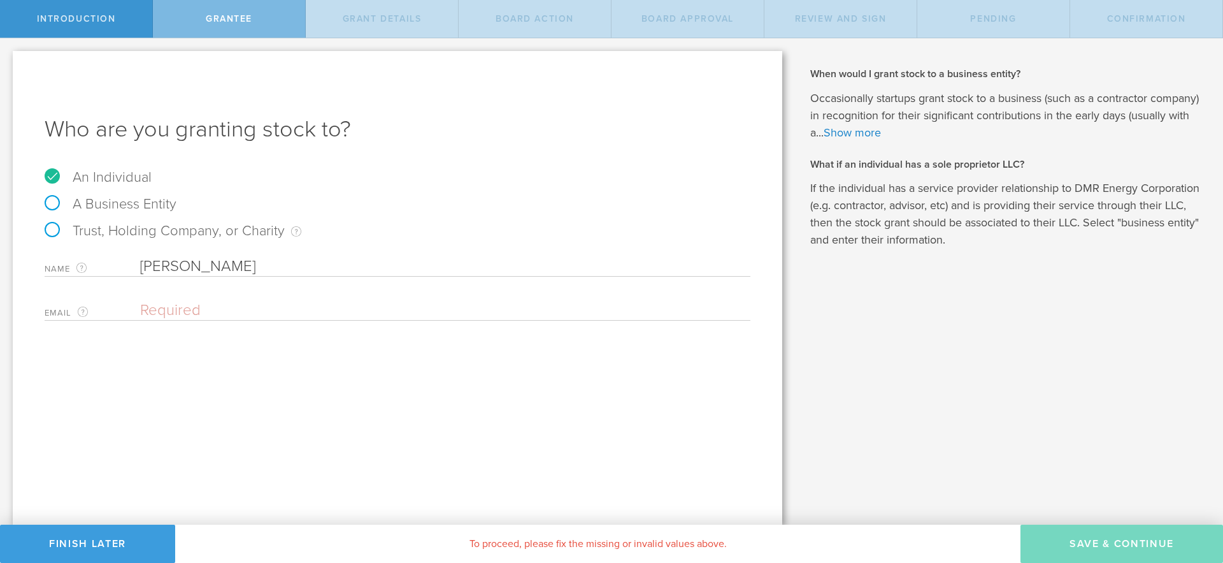
click at [72, 205] on label "A Business Entity" at bounding box center [111, 204] width 132 height 17
click at [8, 59] on input "A Business Entity" at bounding box center [4, 48] width 8 height 20
radio input "true"
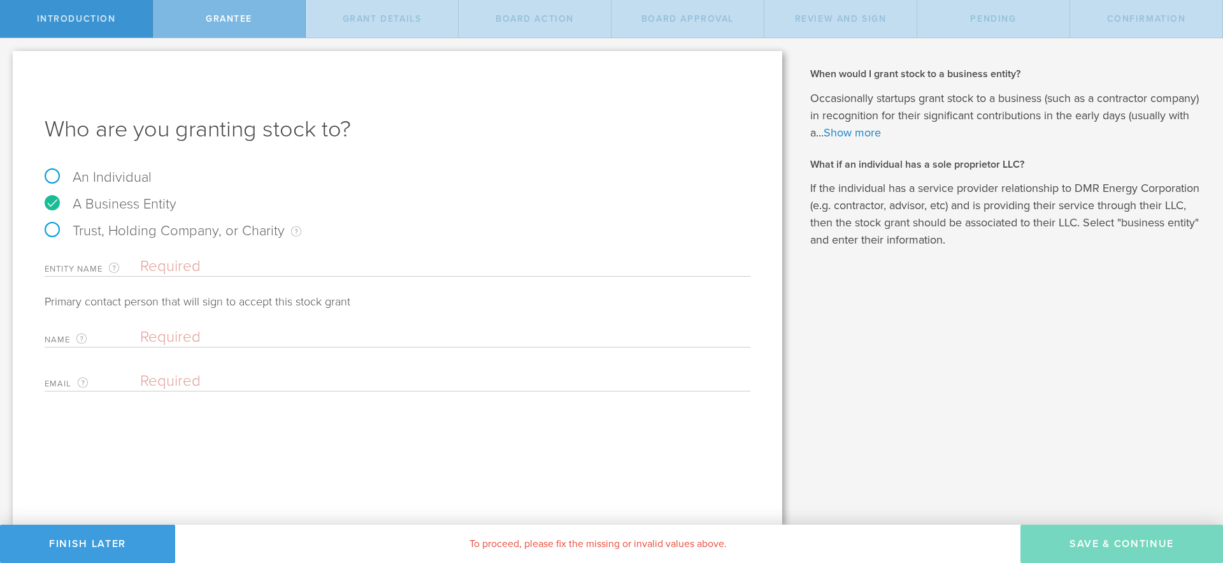
click at [54, 178] on label "An Individual" at bounding box center [98, 177] width 107 height 17
click at [8, 59] on input "An Individual" at bounding box center [4, 48] width 8 height 20
radio input "true"
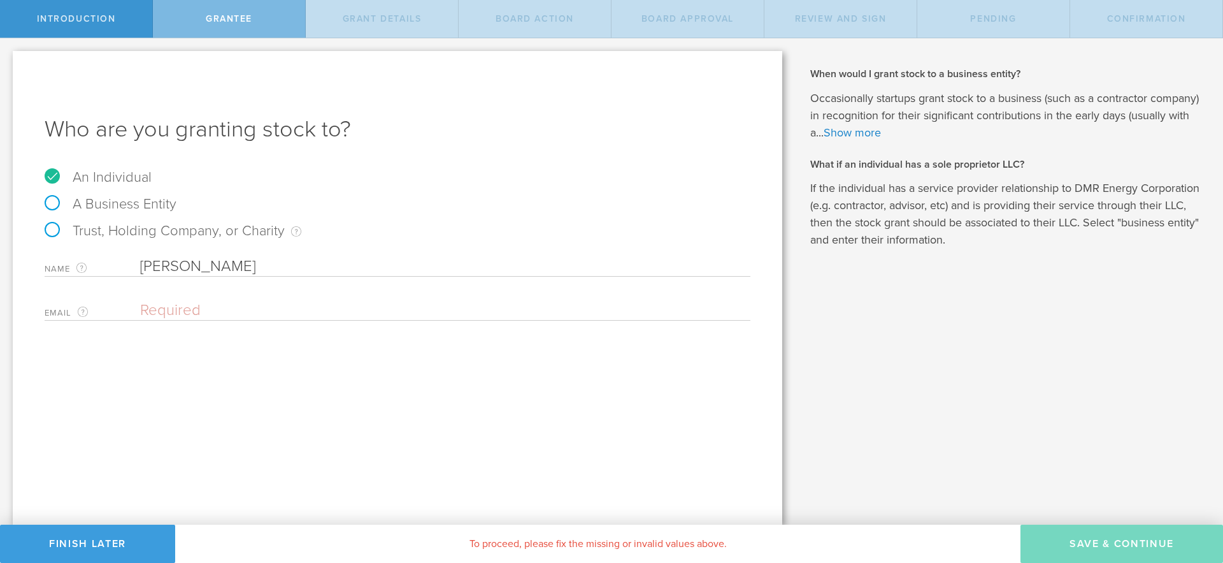
click at [161, 312] on input "email" at bounding box center [442, 310] width 604 height 19
paste input "dan@evariaventures.com"
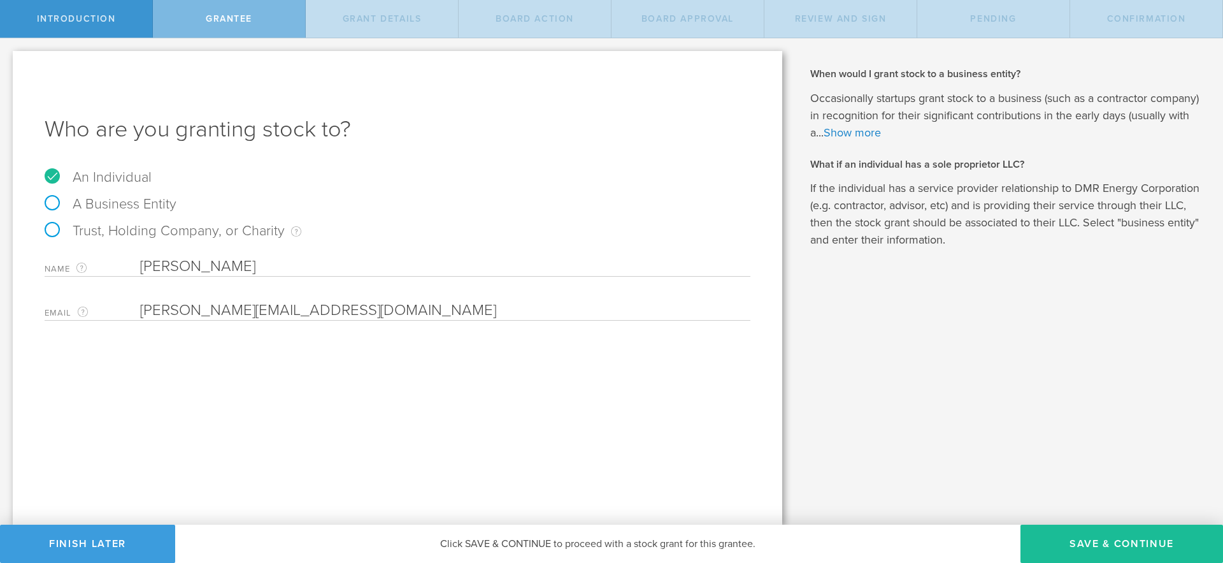
type input "dan@evariaventures.com"
click at [287, 368] on div "Who are you granting stock to? An Individual A Business Entity Trust, Holding C…" at bounding box center [398, 287] width 770 height 473
click at [1106, 540] on button "Save & Continue" at bounding box center [1122, 543] width 203 height 38
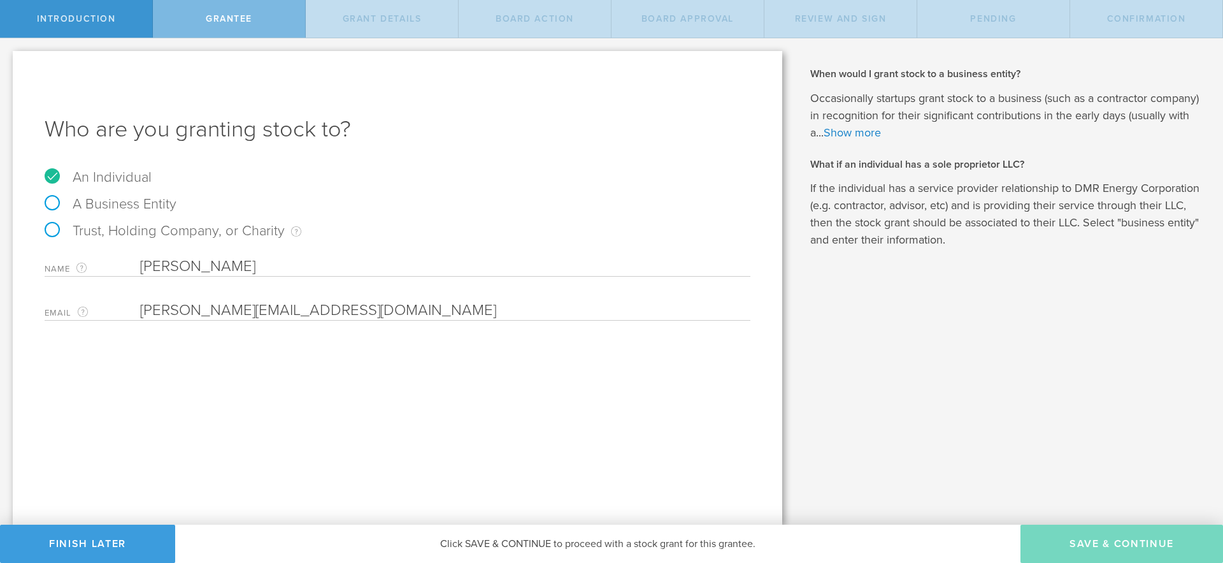
type input "200,000"
type input "48"
type input "12"
select select "none"
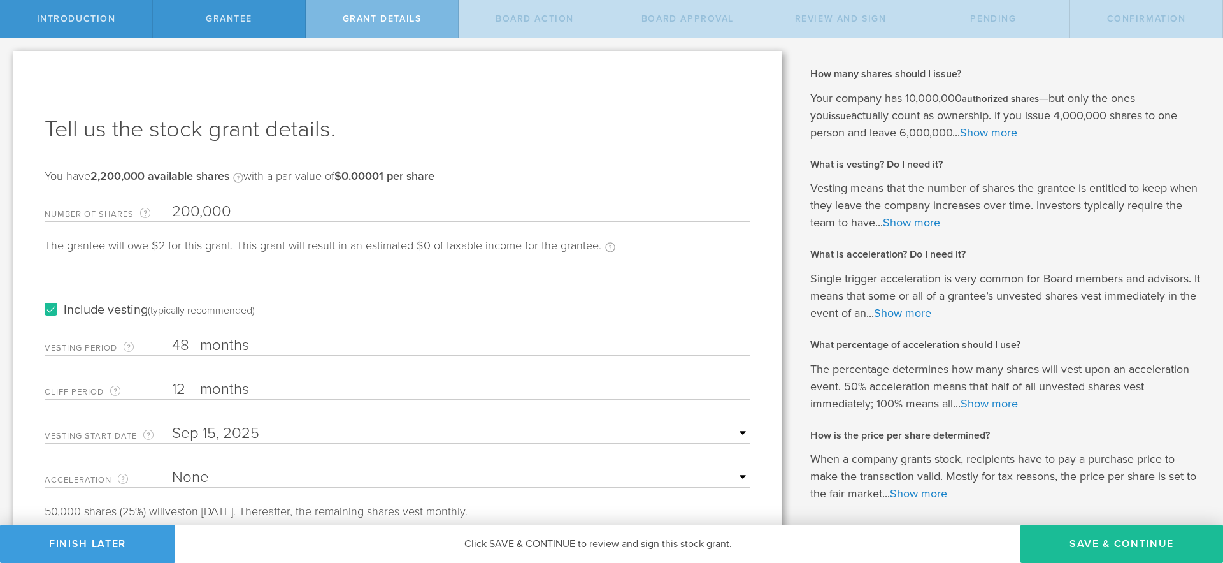
click at [185, 346] on input "48" at bounding box center [461, 345] width 579 height 19
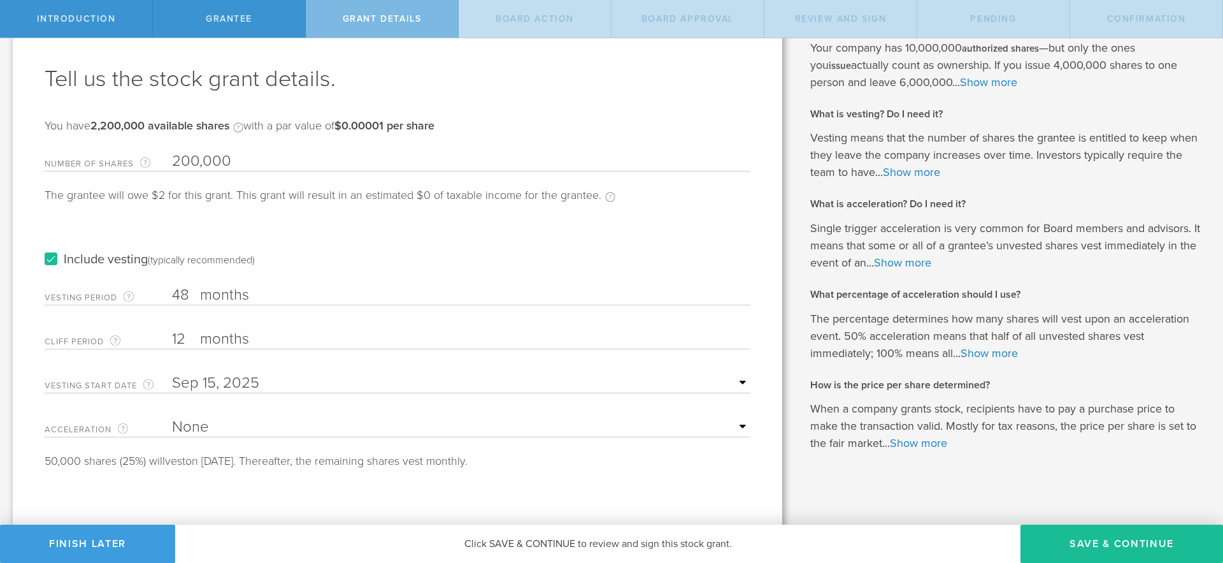
scroll to position [53, 0]
click at [186, 344] on input "12" at bounding box center [461, 336] width 579 height 19
click at [711, 382] on input "text" at bounding box center [461, 380] width 579 height 19
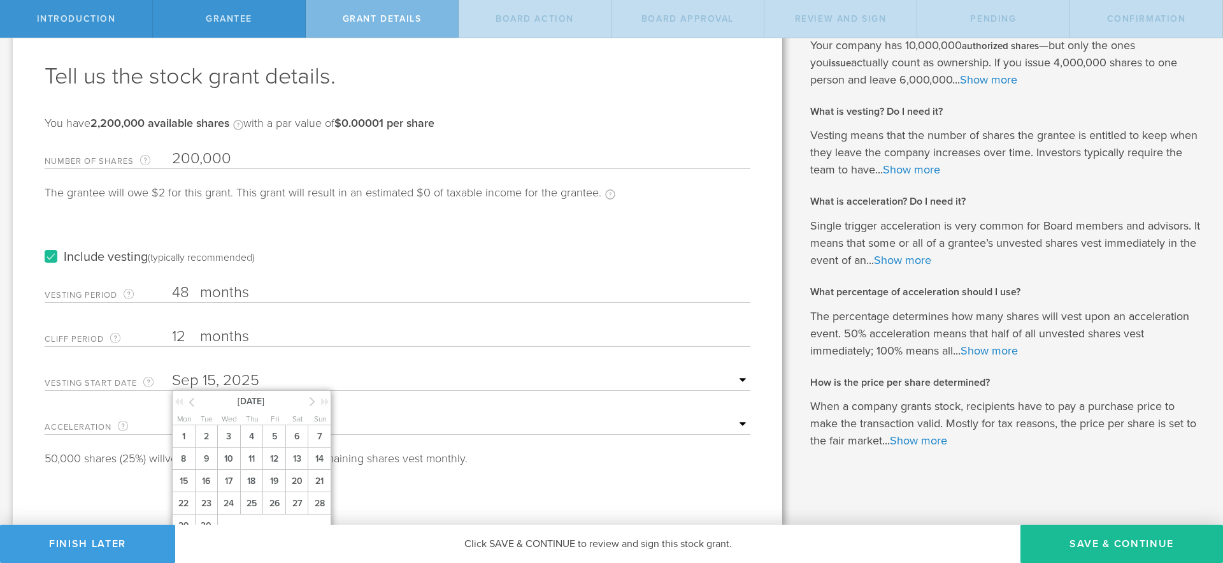
click at [742, 431] on select "None Single Trigger Double Trigger" at bounding box center [461, 424] width 579 height 19
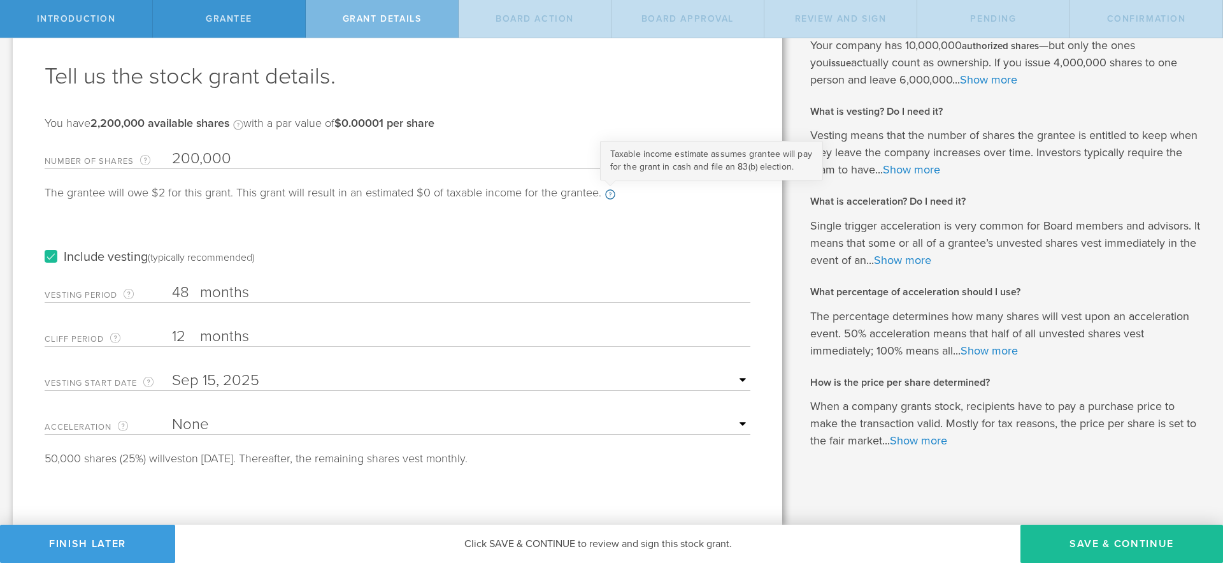
click at [606, 192] on circle at bounding box center [610, 194] width 9 height 9
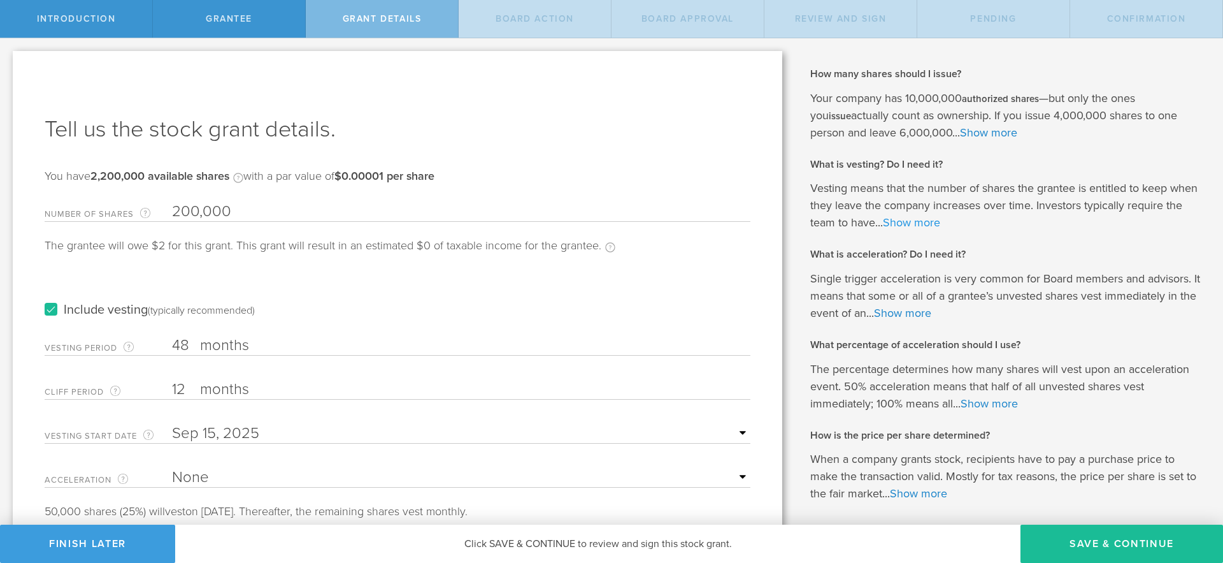
click at [926, 225] on link "Show more" at bounding box center [911, 222] width 57 height 14
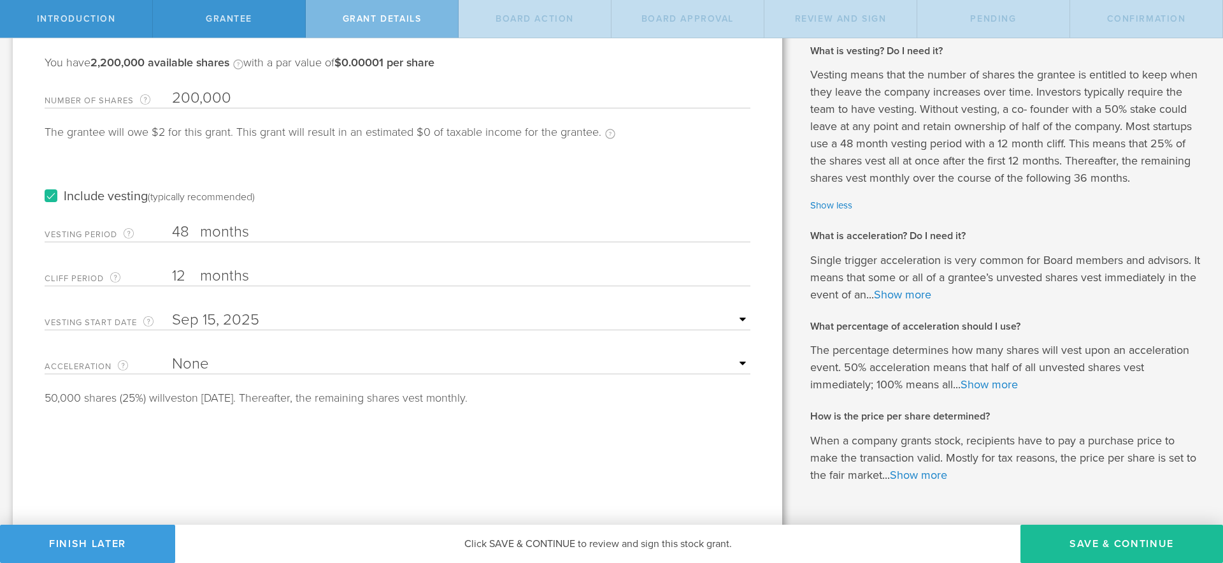
scroll to position [148, 0]
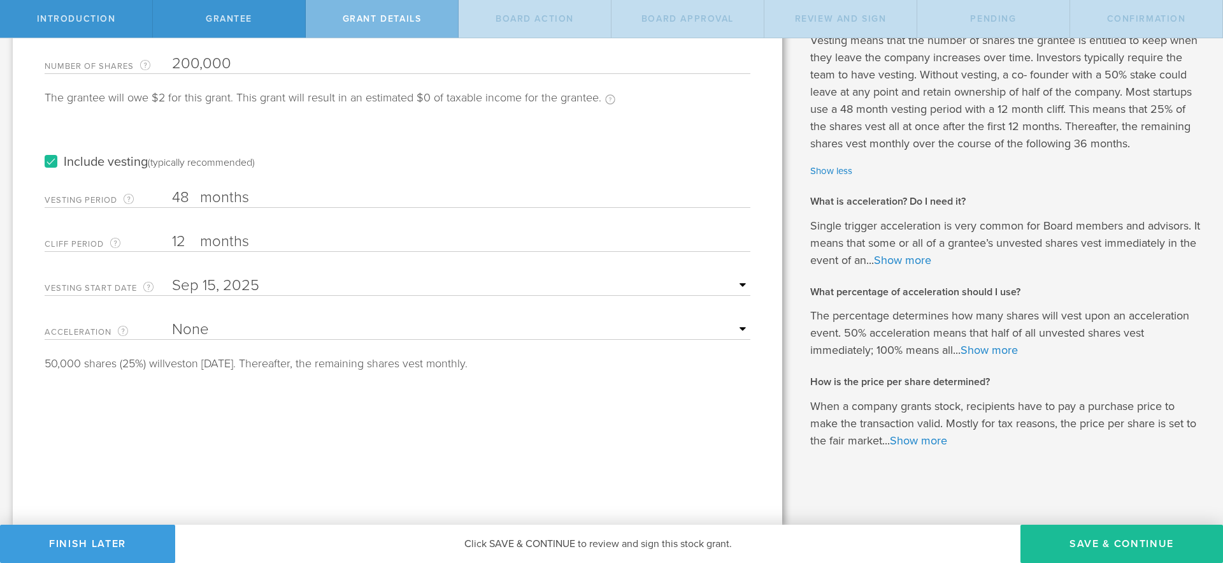
click at [184, 199] on input "48" at bounding box center [461, 197] width 579 height 19
click at [188, 196] on input "48" at bounding box center [461, 197] width 579 height 19
type input "4"
type input "24"
click at [179, 245] on input "12" at bounding box center [461, 241] width 579 height 19
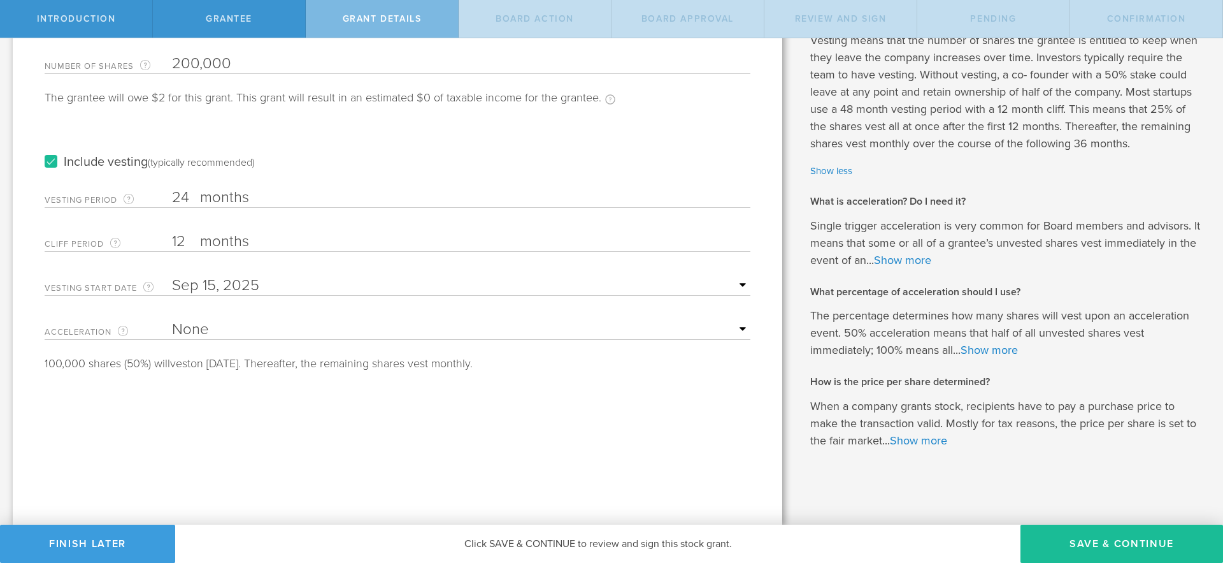
click at [185, 242] on input "12" at bounding box center [461, 241] width 579 height 19
type input "1"
click at [301, 426] on div "Tell us the stock grant details. You have 2,200,000 available shares Available …" at bounding box center [398, 213] width 770 height 621
click at [131, 542] on button "Finish Later" at bounding box center [87, 543] width 175 height 38
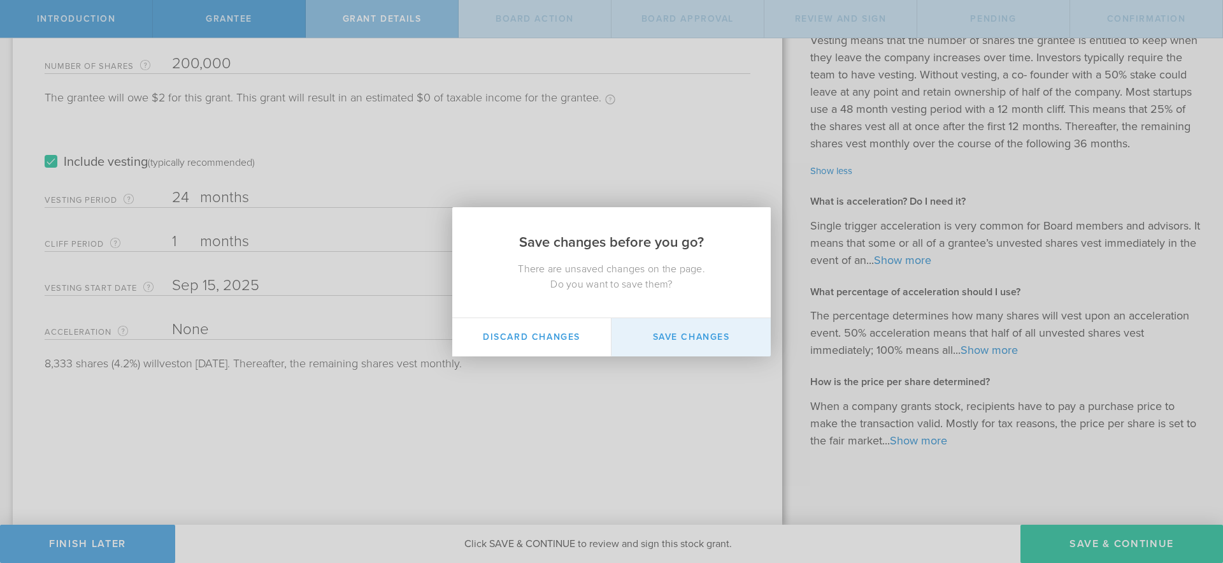
click at [649, 336] on button "Save Changes" at bounding box center [691, 337] width 159 height 38
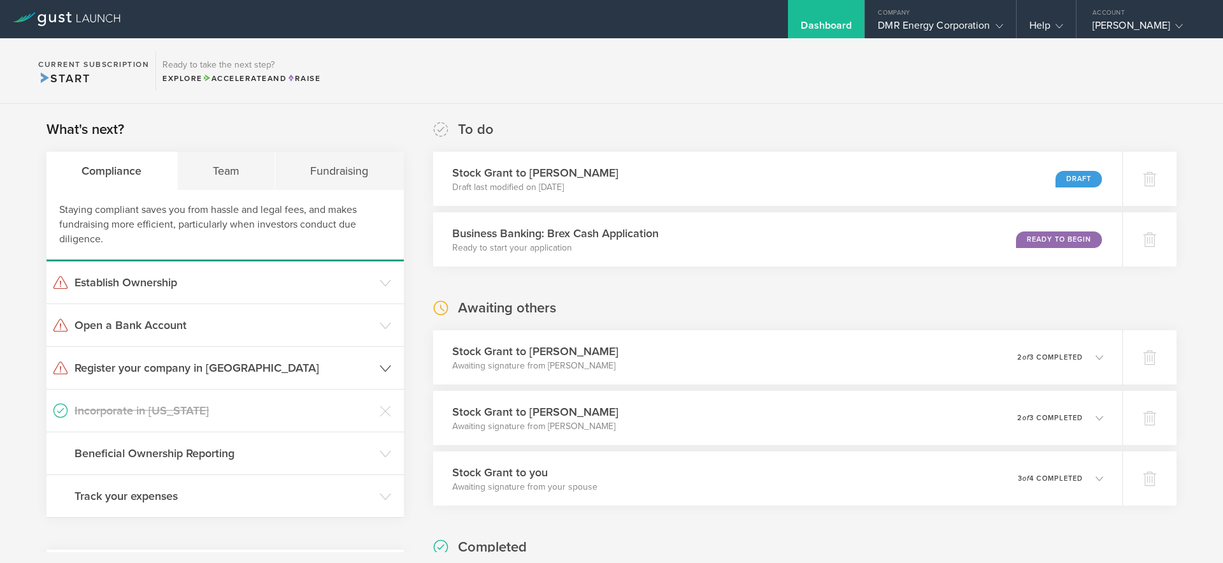
click at [237, 366] on h3 "Register your company in CA" at bounding box center [224, 367] width 299 height 17
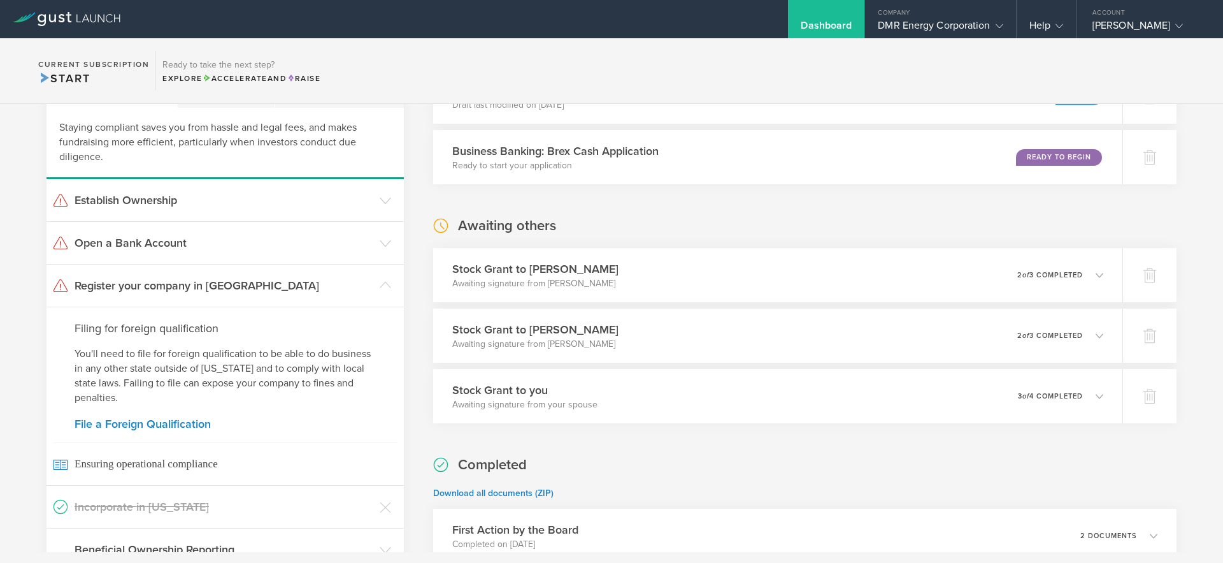
scroll to position [89, 0]
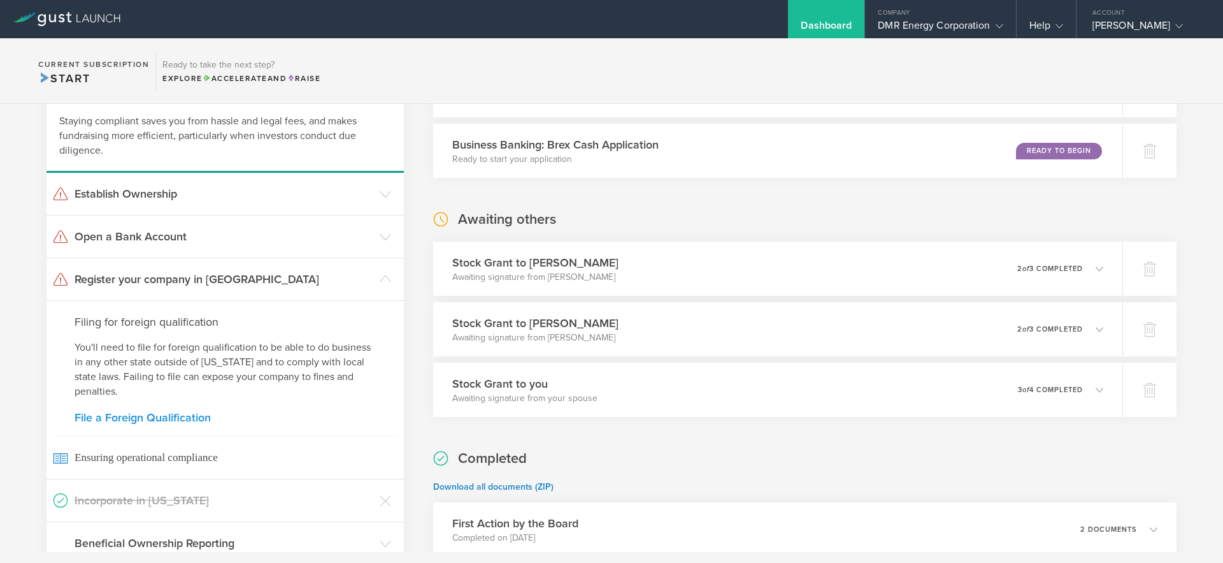
click at [170, 419] on link "File a Foreign Qualification" at bounding box center [225, 417] width 301 height 11
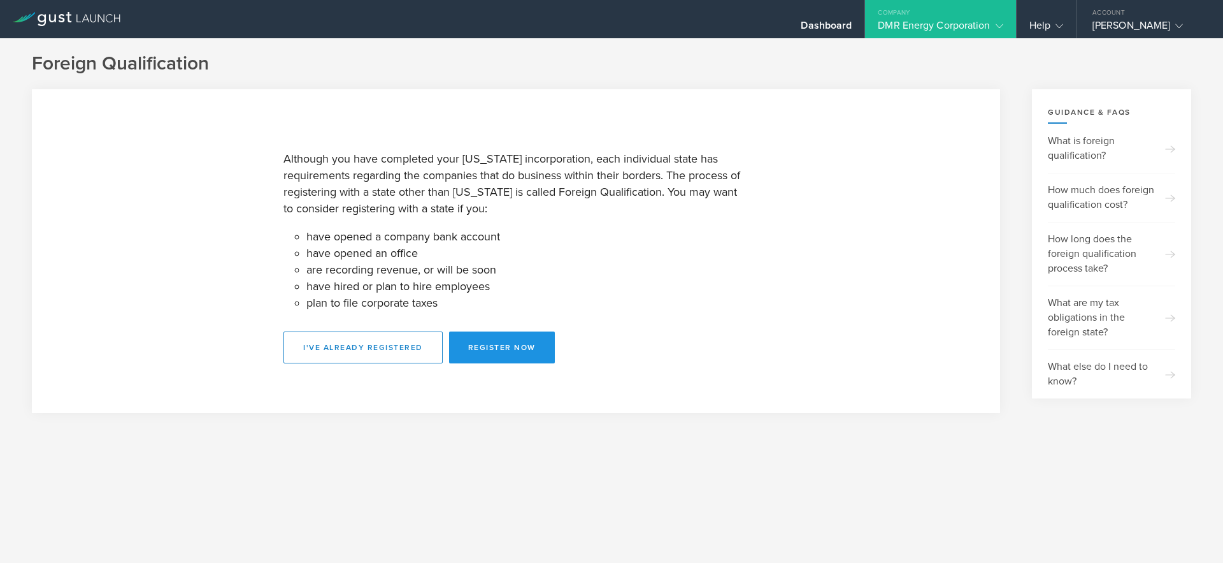
click at [504, 348] on button "Register Now" at bounding box center [502, 347] width 106 height 32
select select "CA"
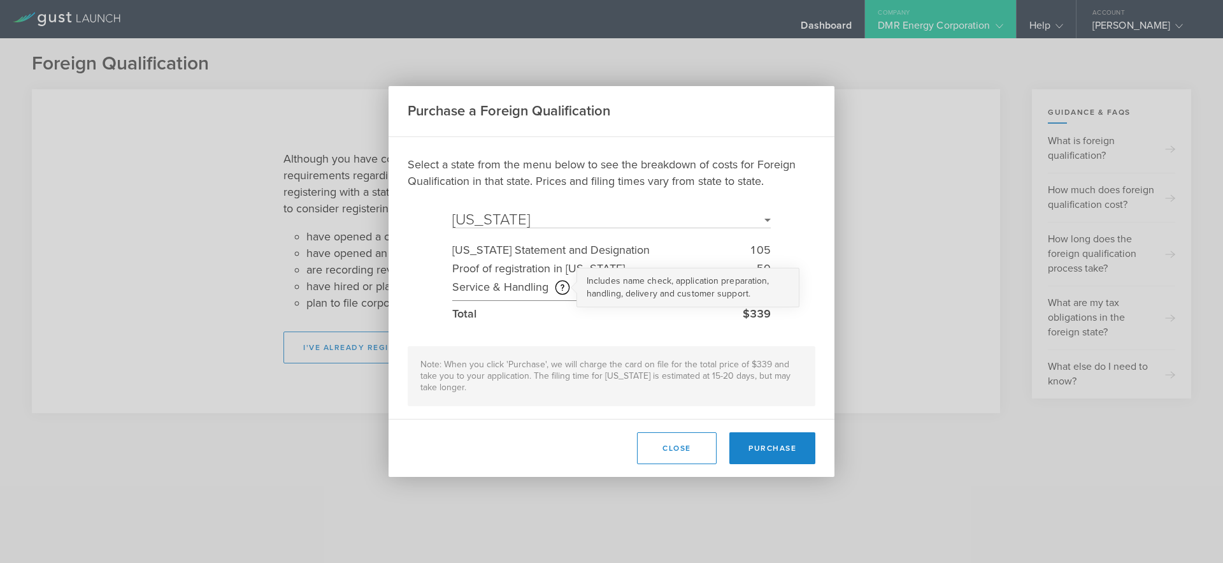
click at [559, 288] on circle at bounding box center [562, 286] width 13 height 13
click at [688, 453] on button "Close" at bounding box center [677, 448] width 80 height 32
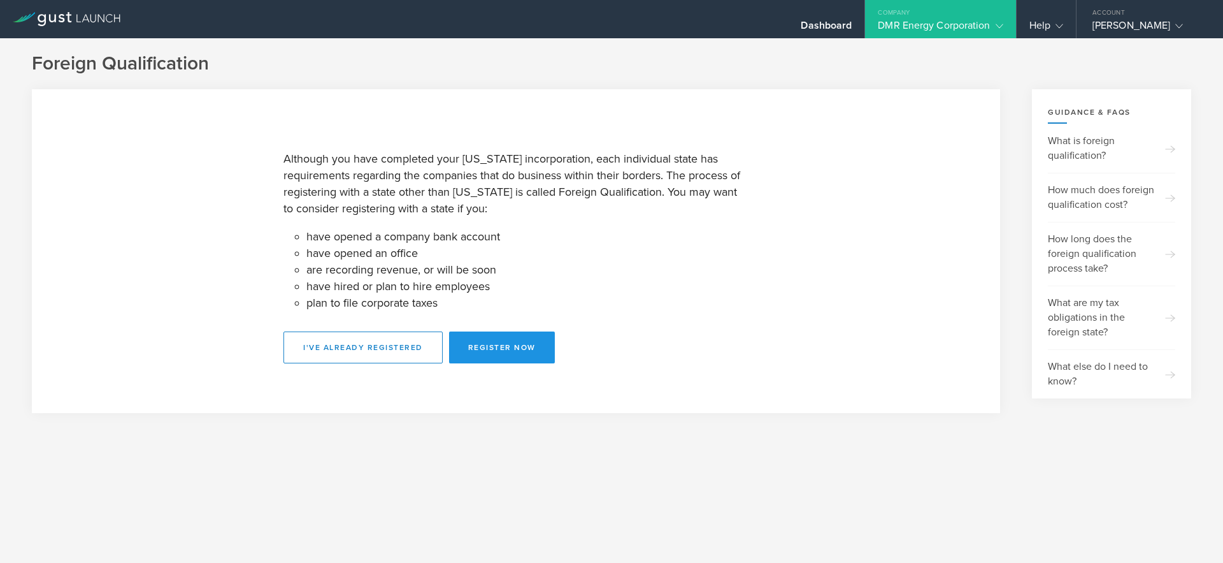
click at [495, 343] on button "Register Now" at bounding box center [502, 347] width 106 height 32
select select "CA"
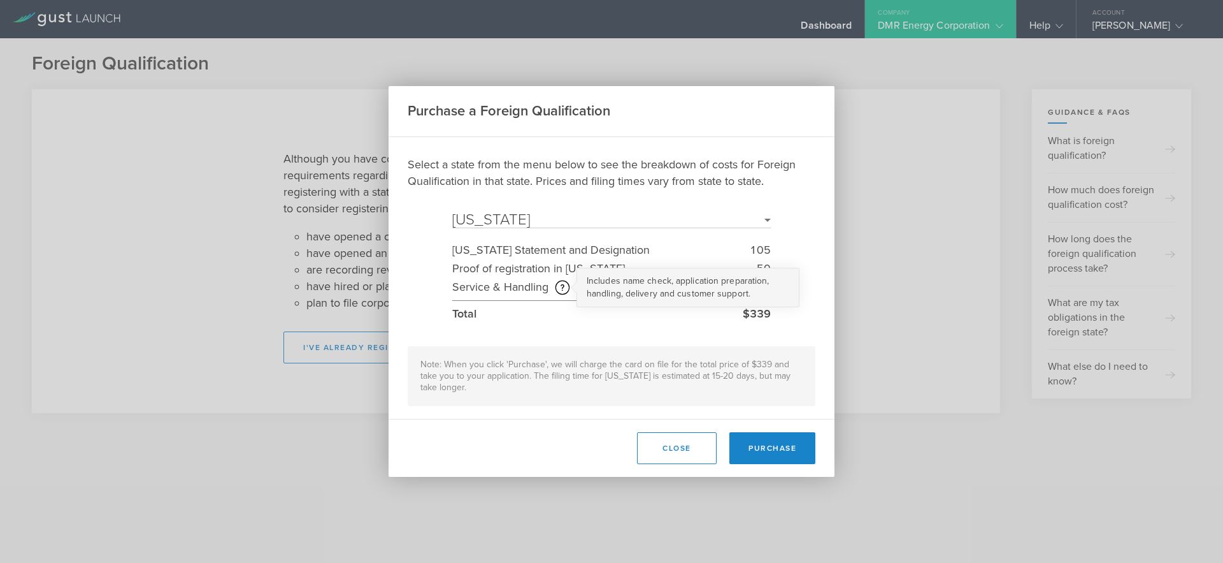
click at [568, 292] on icon at bounding box center [562, 287] width 15 height 15
click at [856, 256] on div "Purchase a Foreign Qualification Select a state from the menu below to see the …" at bounding box center [611, 281] width 1223 height 563
click at [693, 449] on button "Close" at bounding box center [677, 448] width 80 height 32
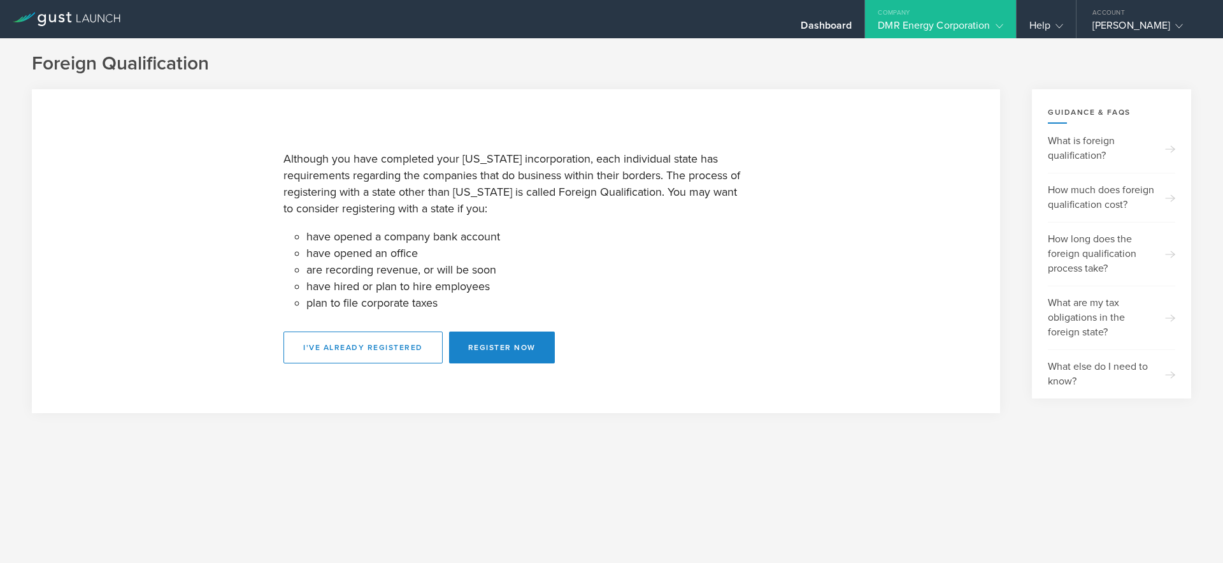
click at [1002, 20] on gust-icon at bounding box center [997, 25] width 13 height 13
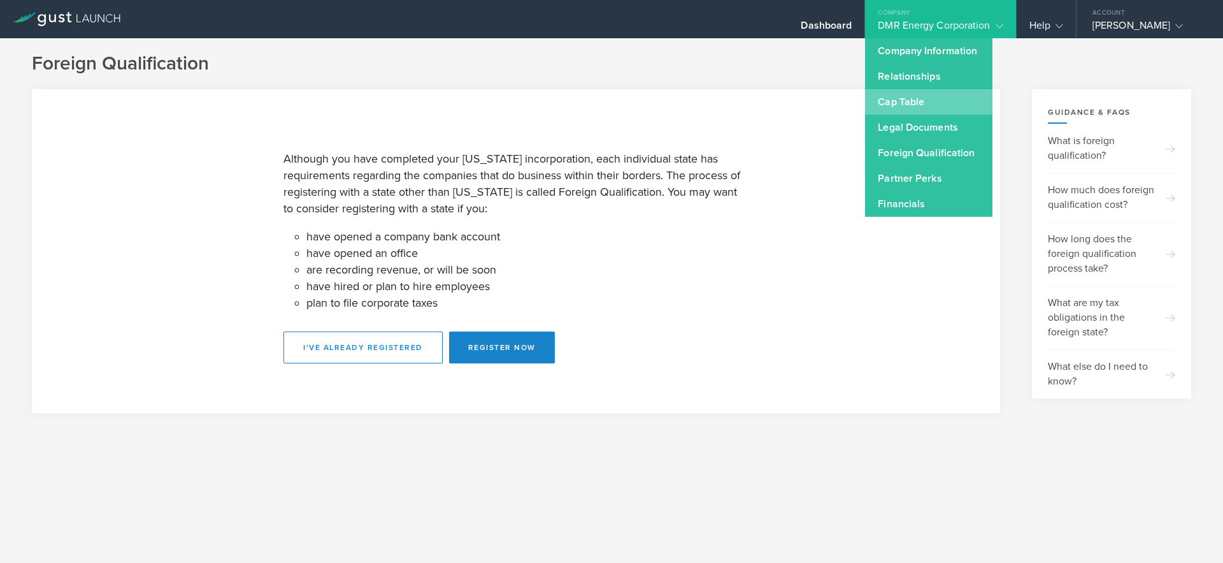
click at [906, 102] on link "Cap Table" at bounding box center [928, 101] width 127 height 25
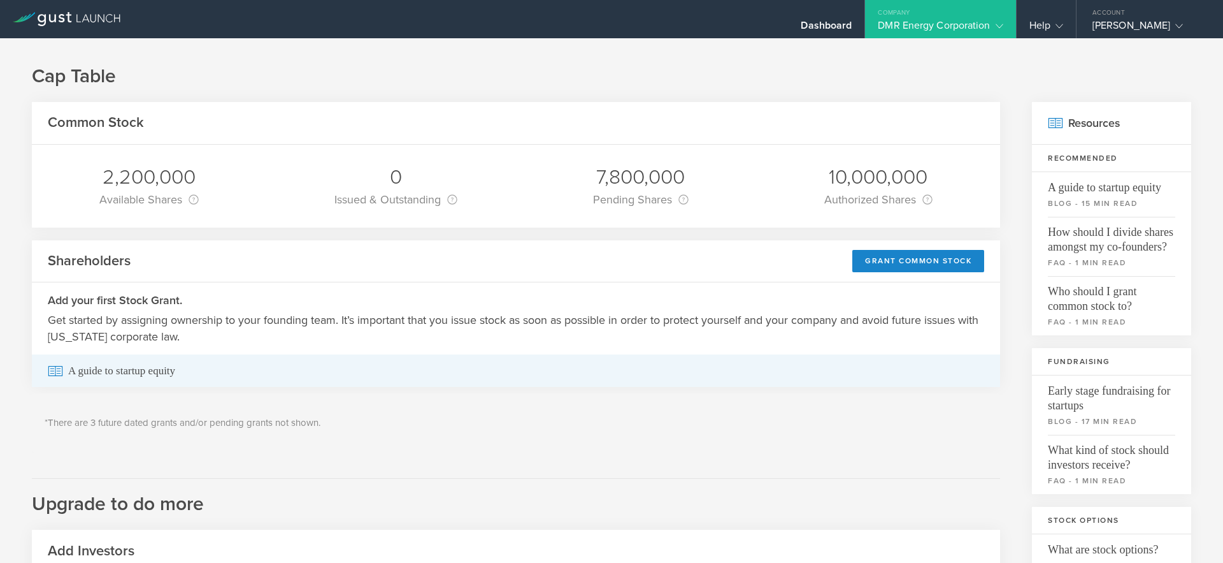
click at [123, 377] on span "A guide to startup equity" at bounding box center [516, 370] width 937 height 32
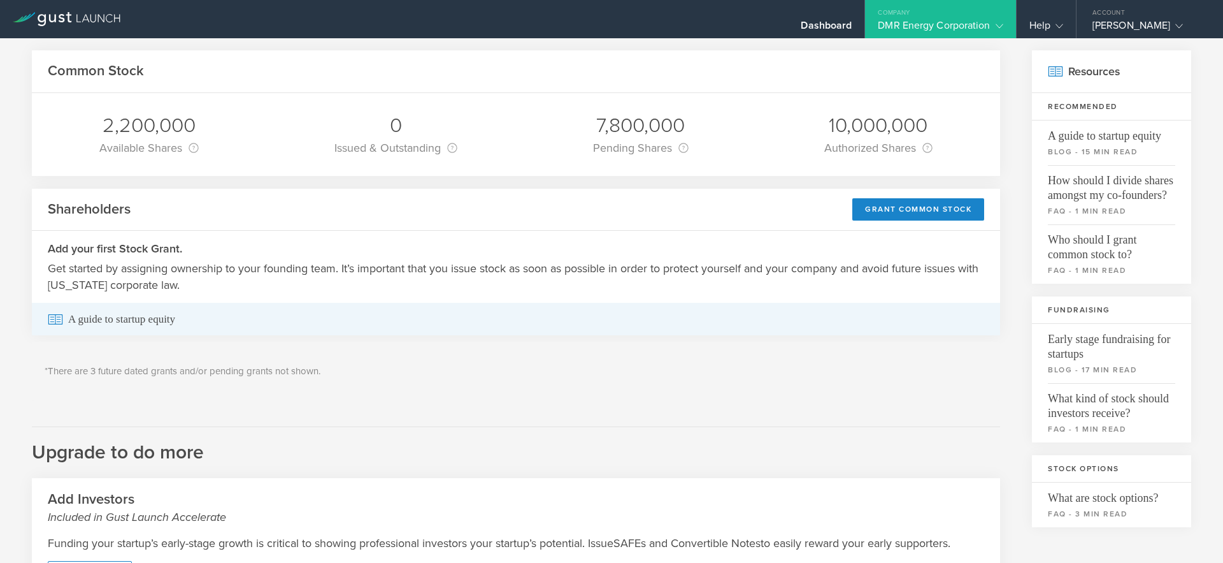
scroll to position [47, 0]
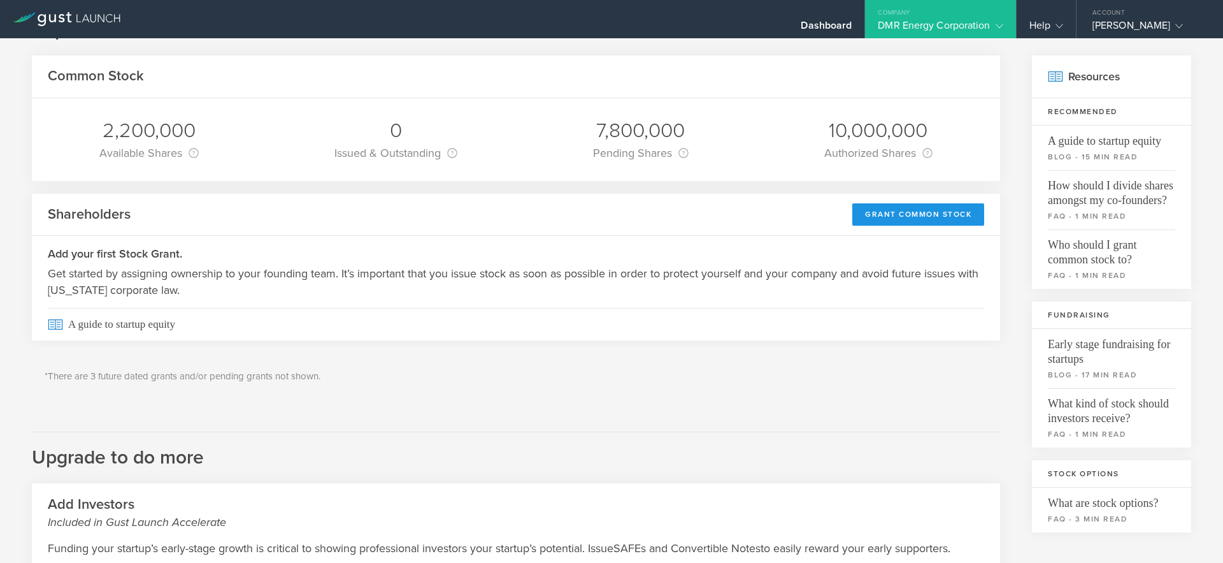
click at [905, 213] on div "Grant Common Stock" at bounding box center [919, 214] width 132 height 22
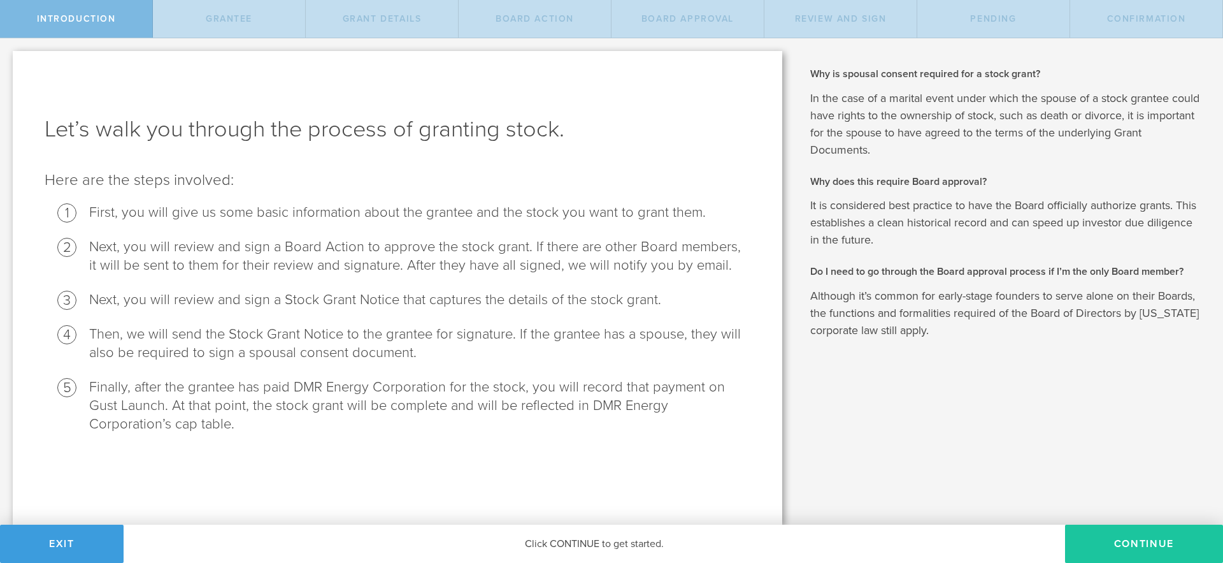
click at [1146, 547] on button "Continue" at bounding box center [1144, 543] width 158 height 38
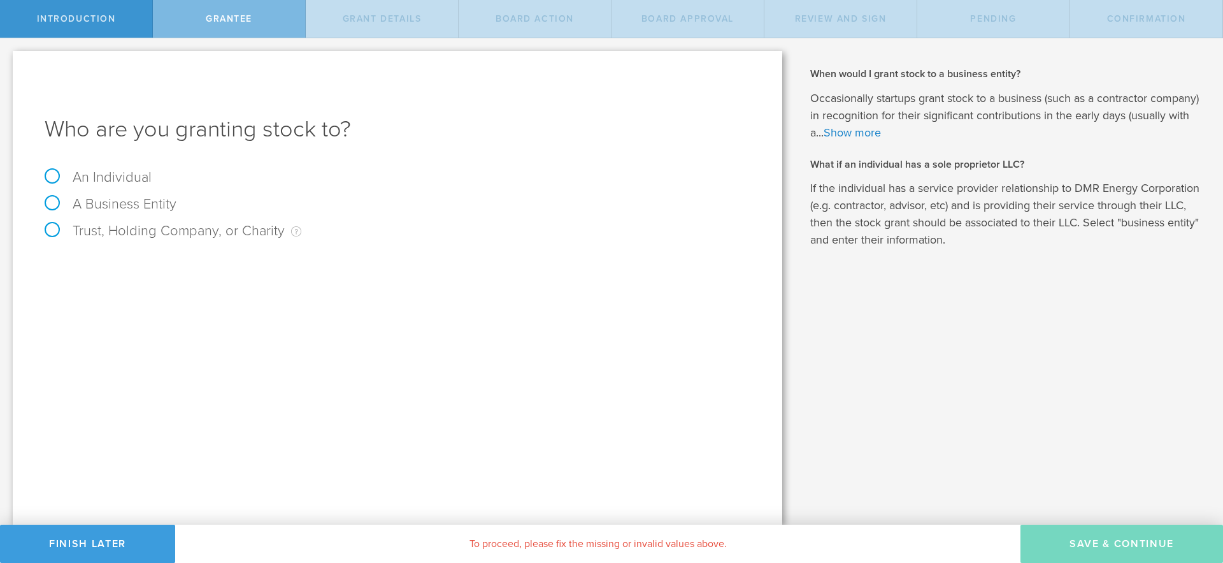
click at [149, 185] on div "An Individual" at bounding box center [398, 183] width 706 height 27
click at [120, 177] on label "An Individual" at bounding box center [98, 177] width 107 height 17
click at [8, 59] on input "An Individual" at bounding box center [4, 48] width 8 height 20
radio input "true"
click at [866, 130] on link "Show more" at bounding box center [852, 133] width 57 height 14
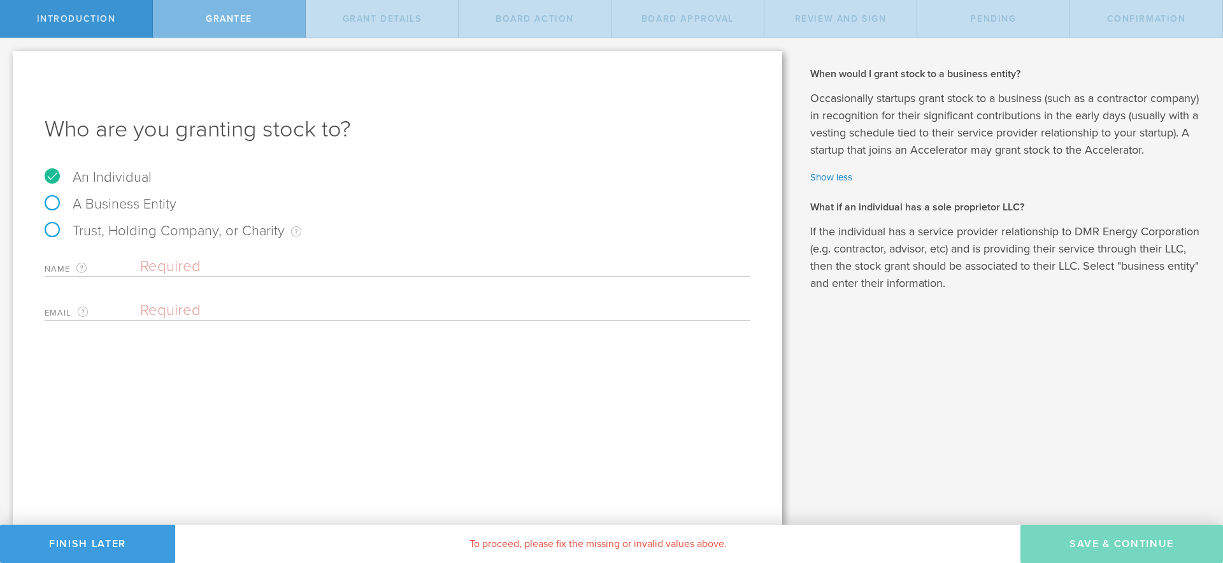
click at [108, 15] on span "Introduction" at bounding box center [76, 18] width 79 height 11
click at [50, 17] on span "Introduction" at bounding box center [76, 18] width 79 height 11
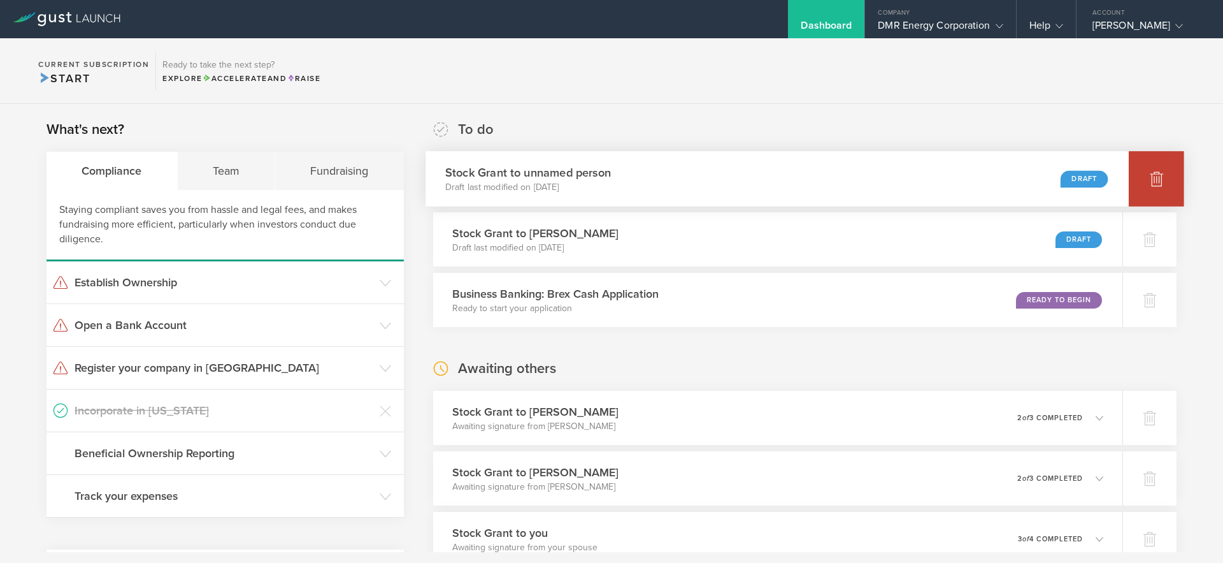
click at [1157, 180] on icon at bounding box center [1156, 179] width 13 height 12
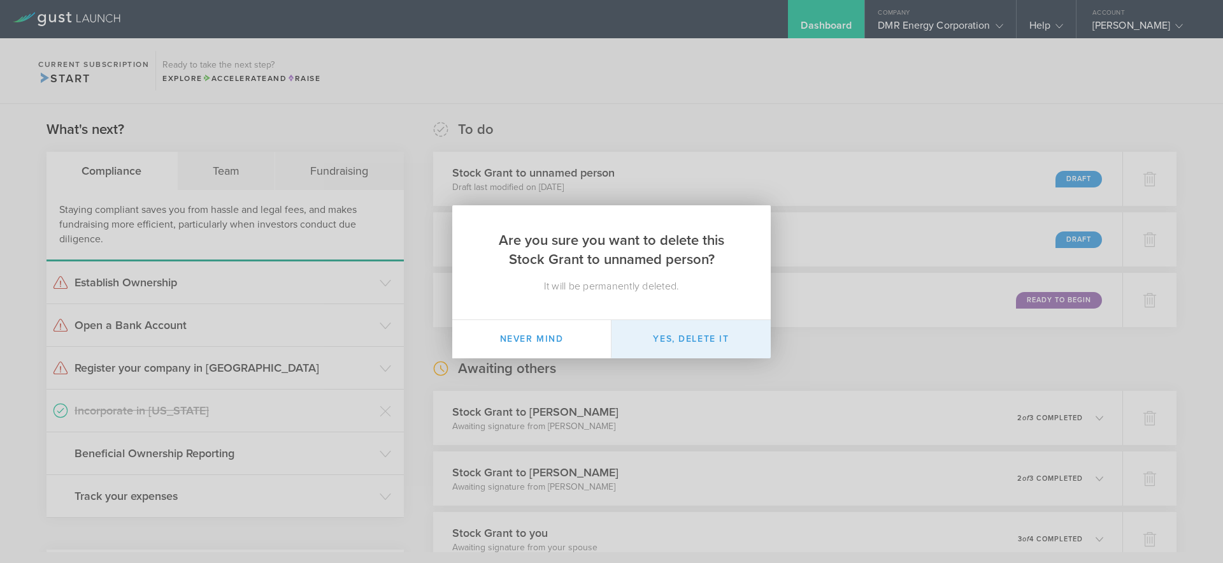
click at [670, 337] on button "Yes, delete it" at bounding box center [691, 339] width 159 height 38
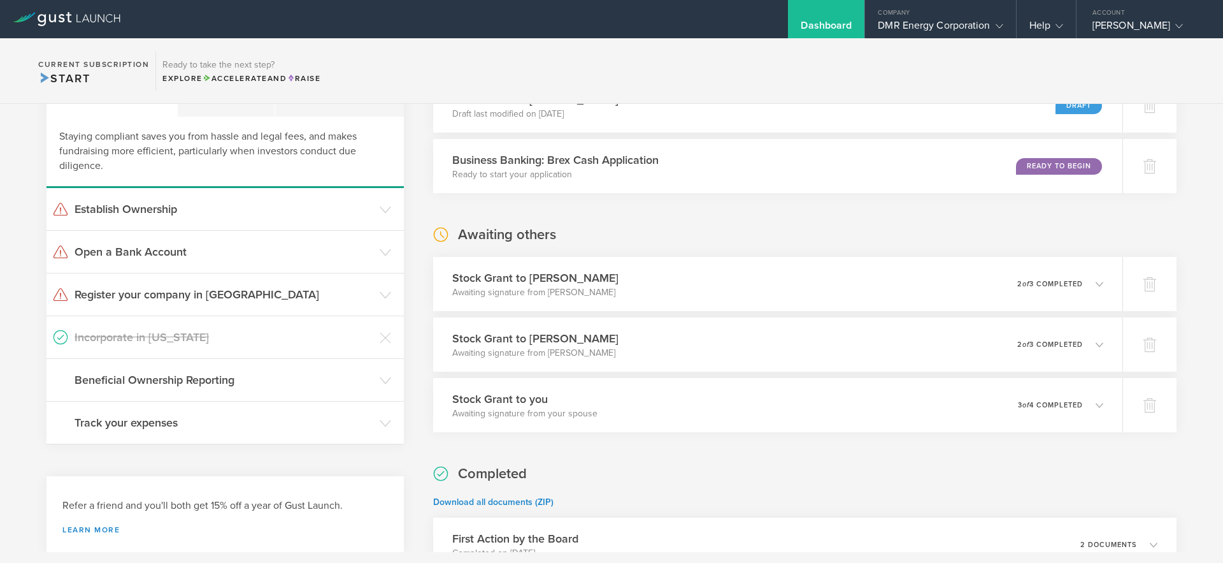
scroll to position [95, 0]
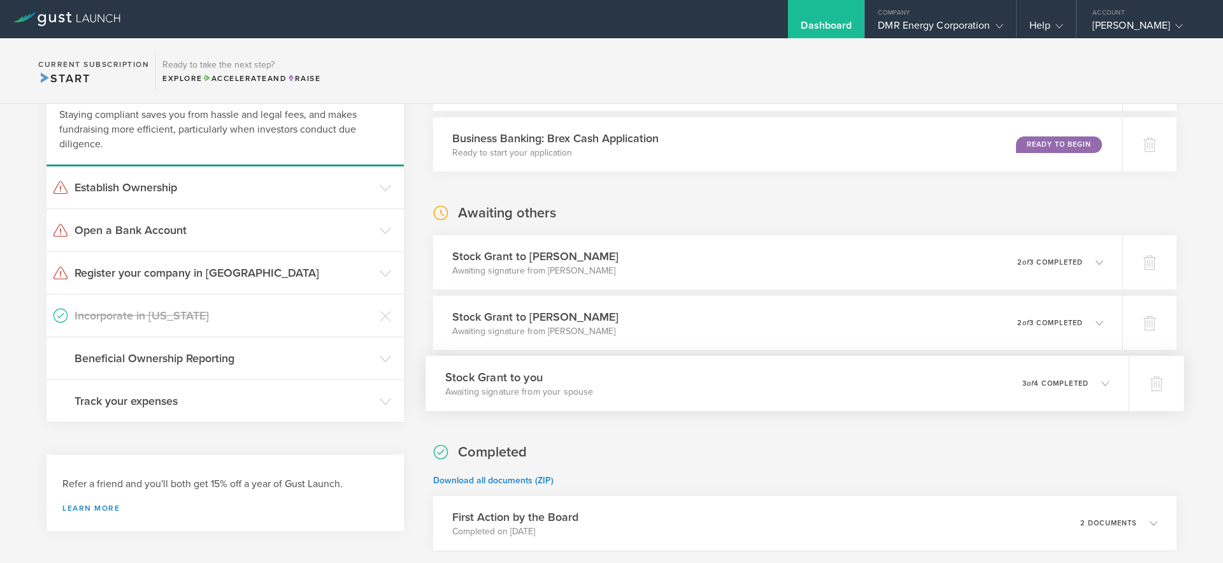
click at [1023, 384] on p "3 of 4 completed" at bounding box center [1056, 383] width 66 height 7
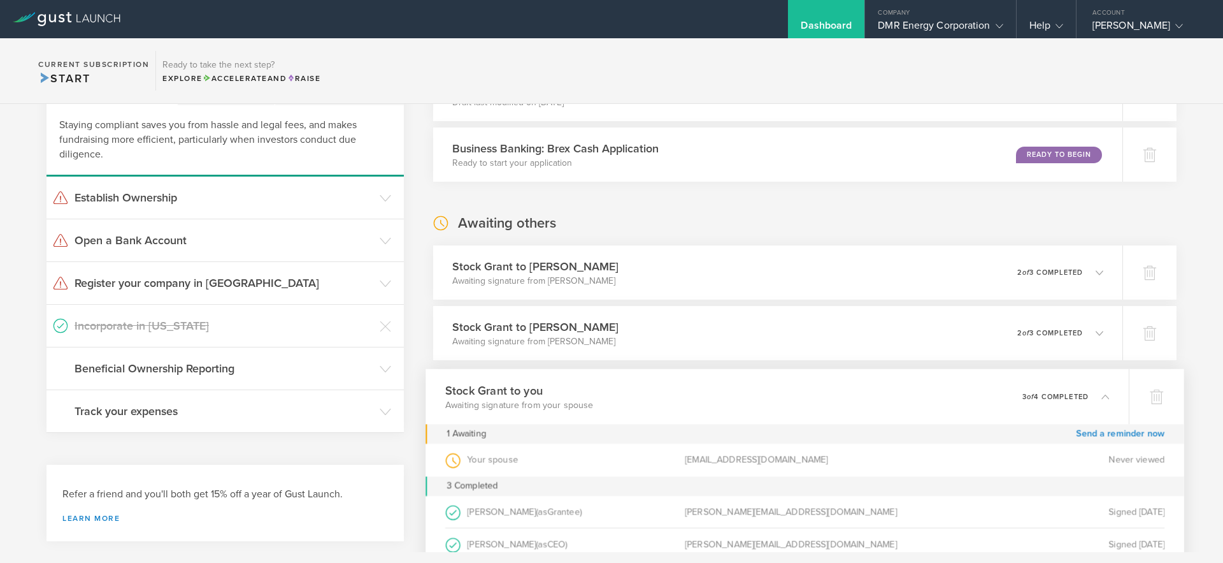
scroll to position [0, 0]
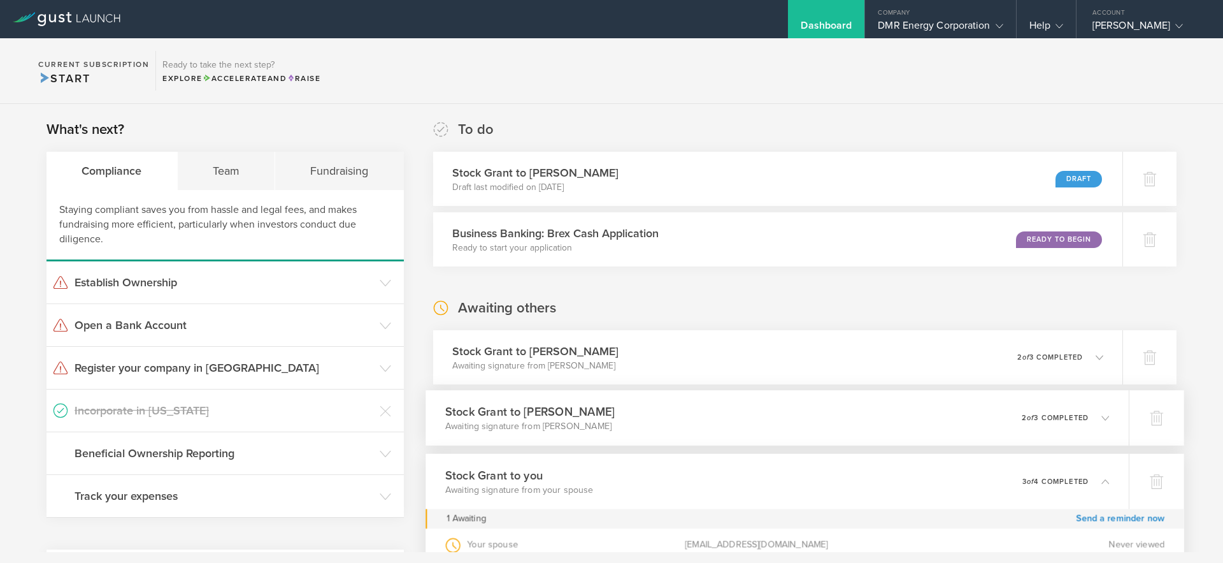
click at [983, 430] on div "Stock Grant to [PERSON_NAME] Awaiting signature from [PERSON_NAME] 0 undelivera…" at bounding box center [778, 417] width 704 height 55
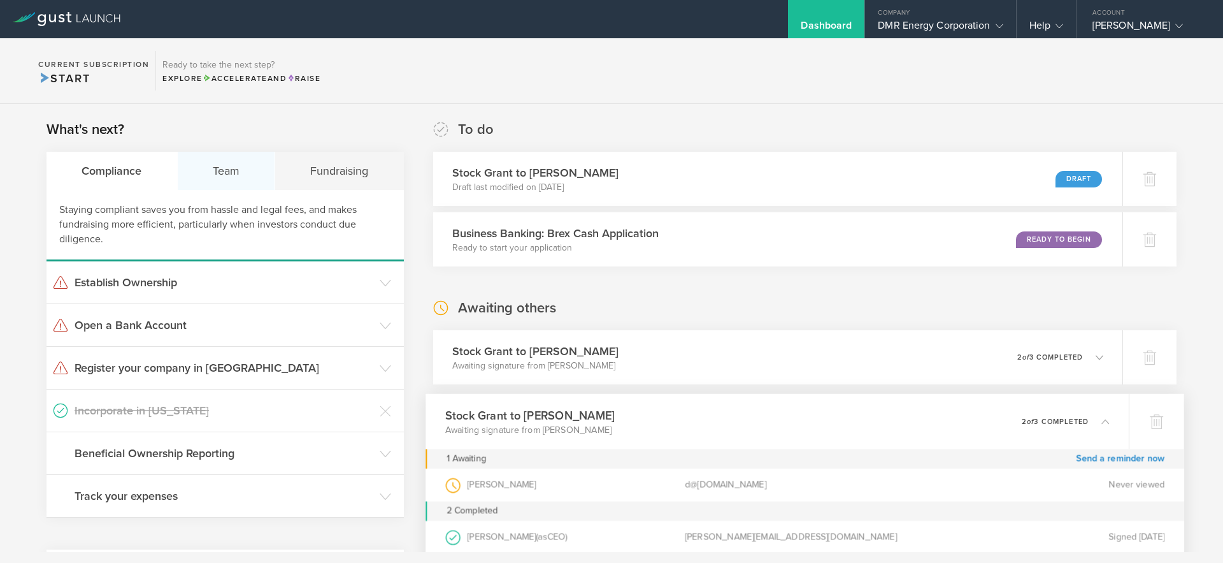
click at [233, 164] on div "Team" at bounding box center [227, 171] width 98 height 38
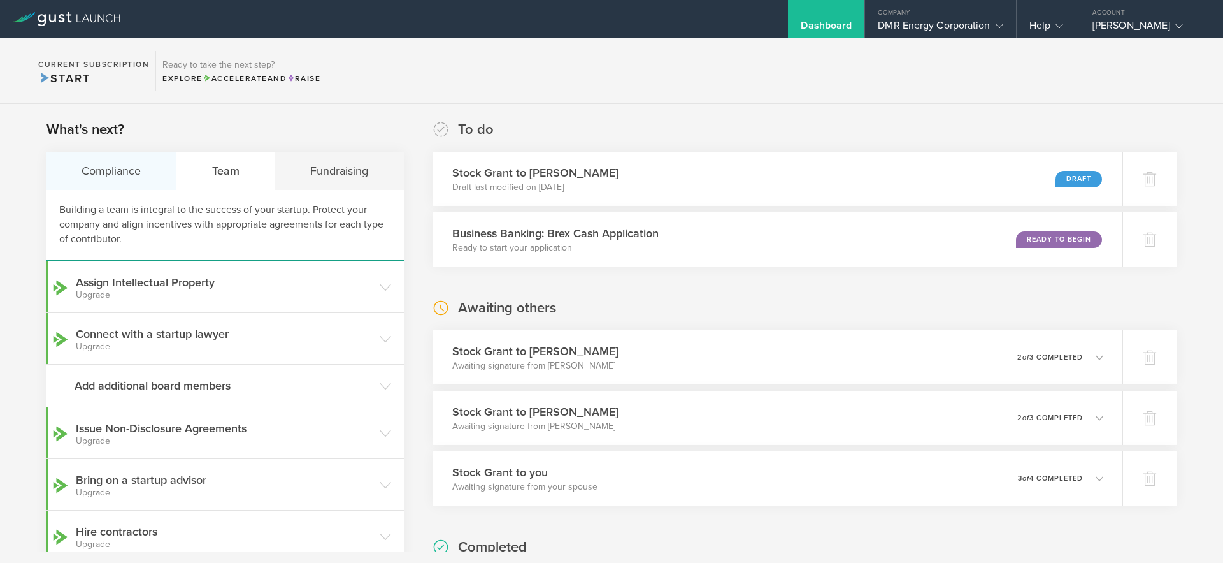
click at [119, 176] on div "Compliance" at bounding box center [112, 171] width 131 height 38
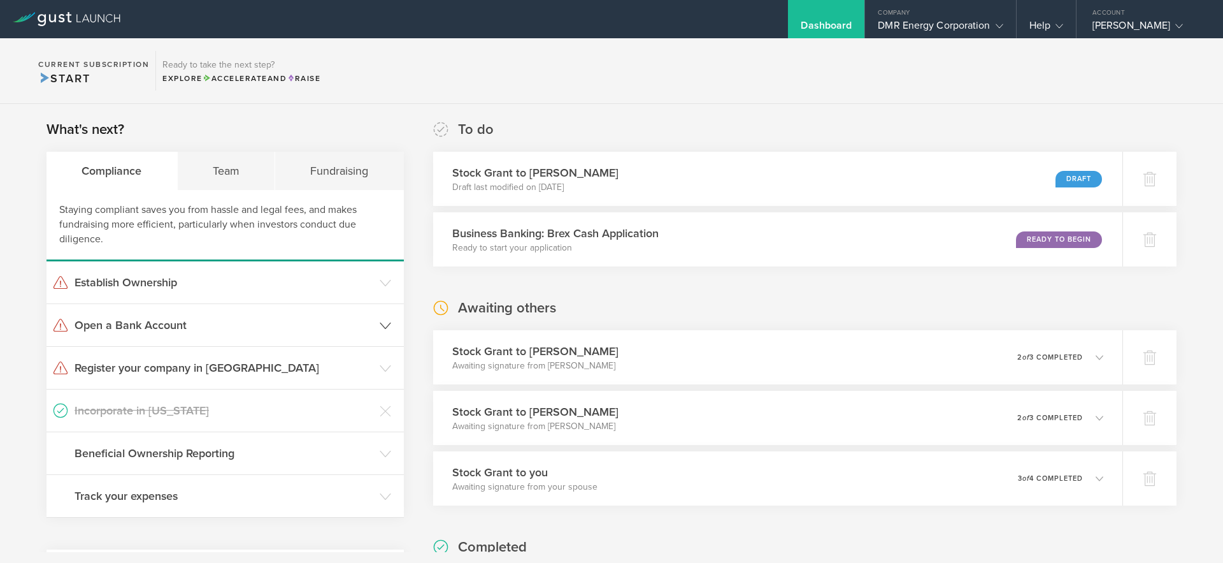
click at [171, 329] on h3 "Open a Bank Account" at bounding box center [224, 325] width 299 height 17
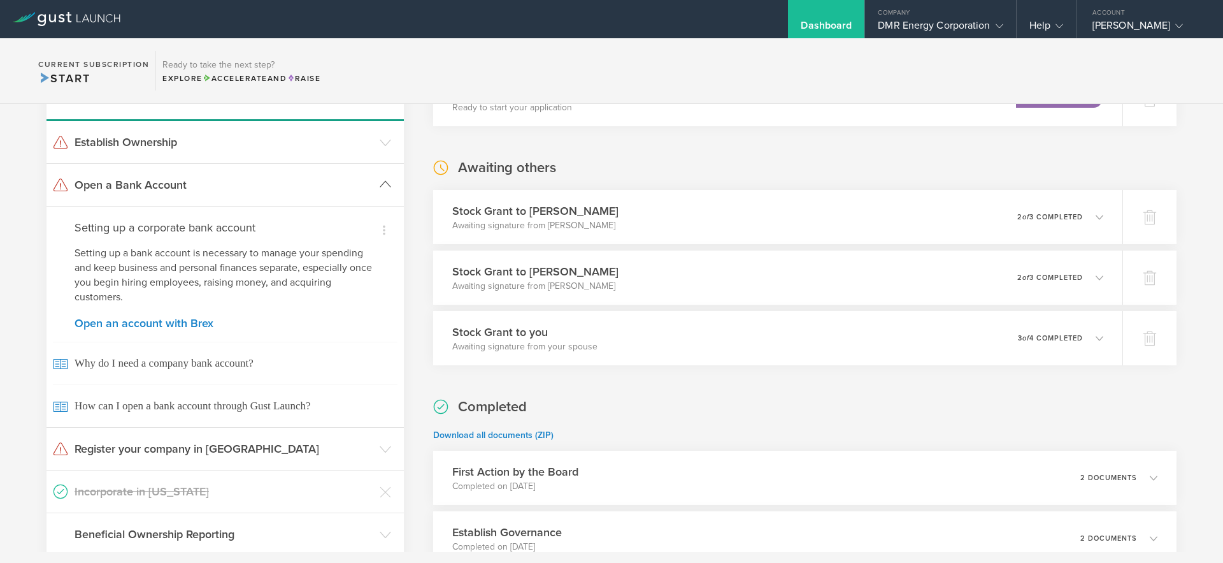
scroll to position [153, 0]
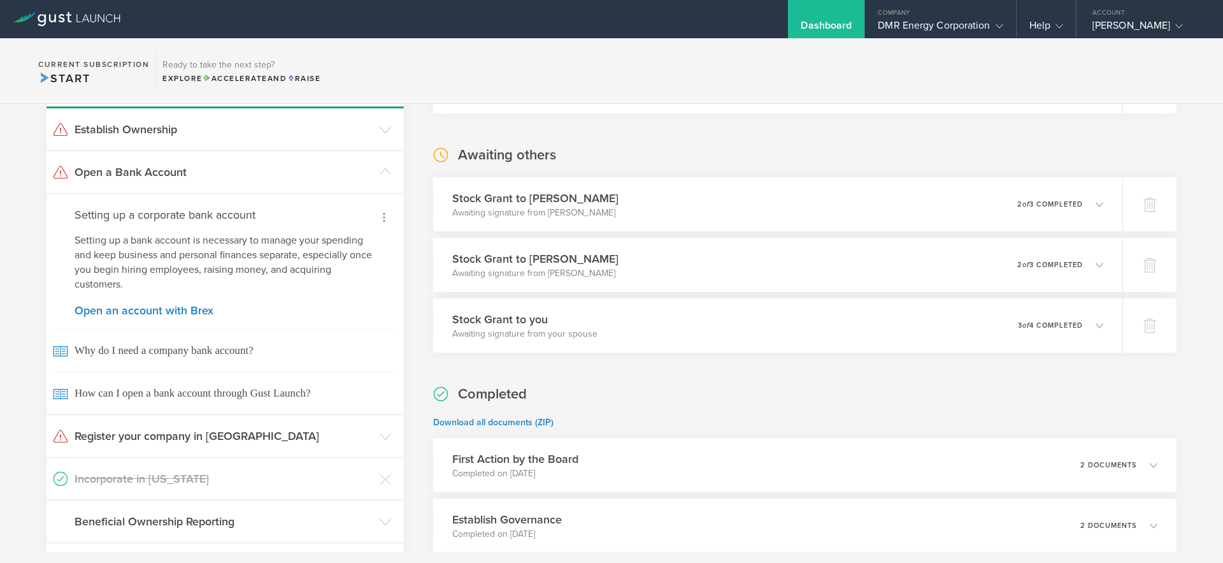
click at [384, 224] on icon at bounding box center [384, 217] width 15 height 15
click at [419, 65] on div at bounding box center [611, 281] width 1223 height 563
click at [382, 134] on icon at bounding box center [385, 129] width 11 height 11
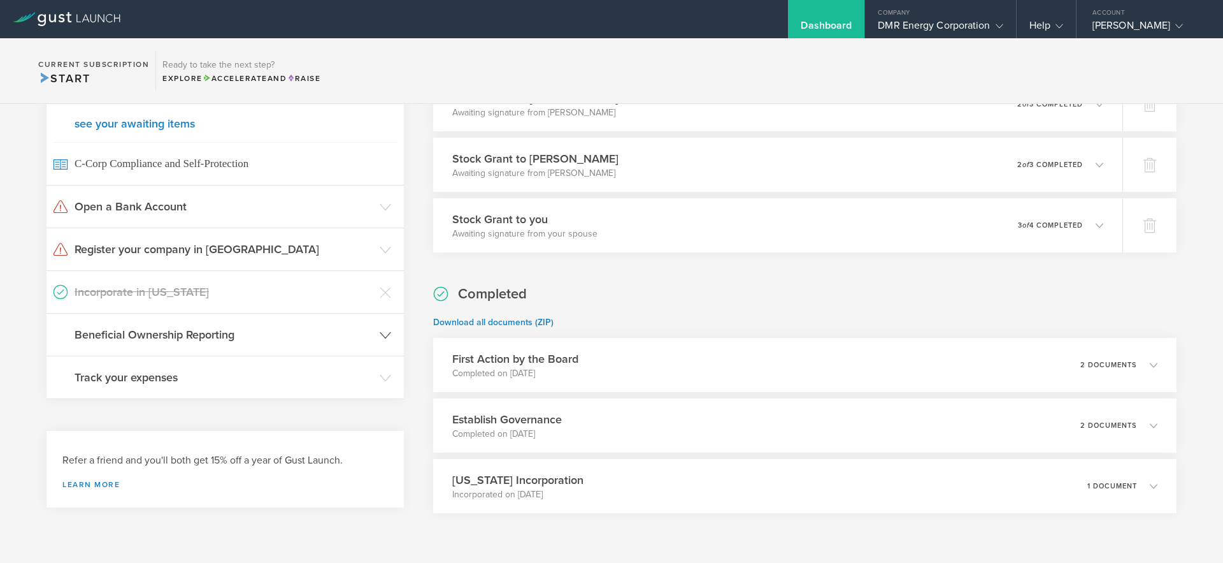
scroll to position [255, 0]
click at [214, 335] on h3 "Beneficial Ownership Reporting" at bounding box center [224, 332] width 299 height 17
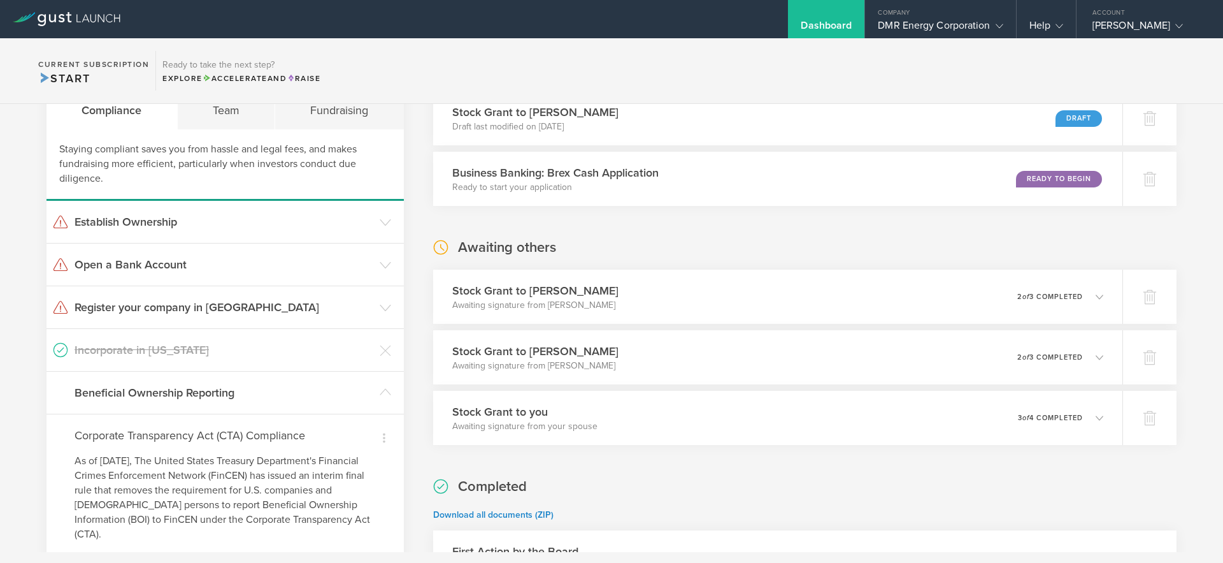
scroll to position [59, 0]
click at [1022, 298] on p "2 of 3 completed" at bounding box center [1055, 298] width 67 height 7
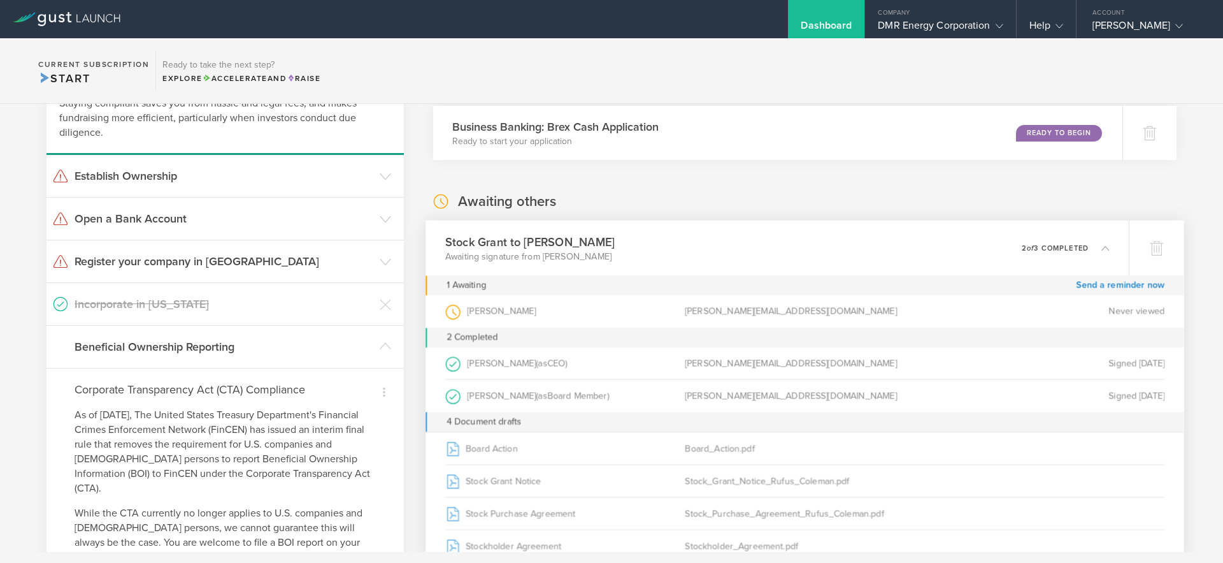
scroll to position [112, 0]
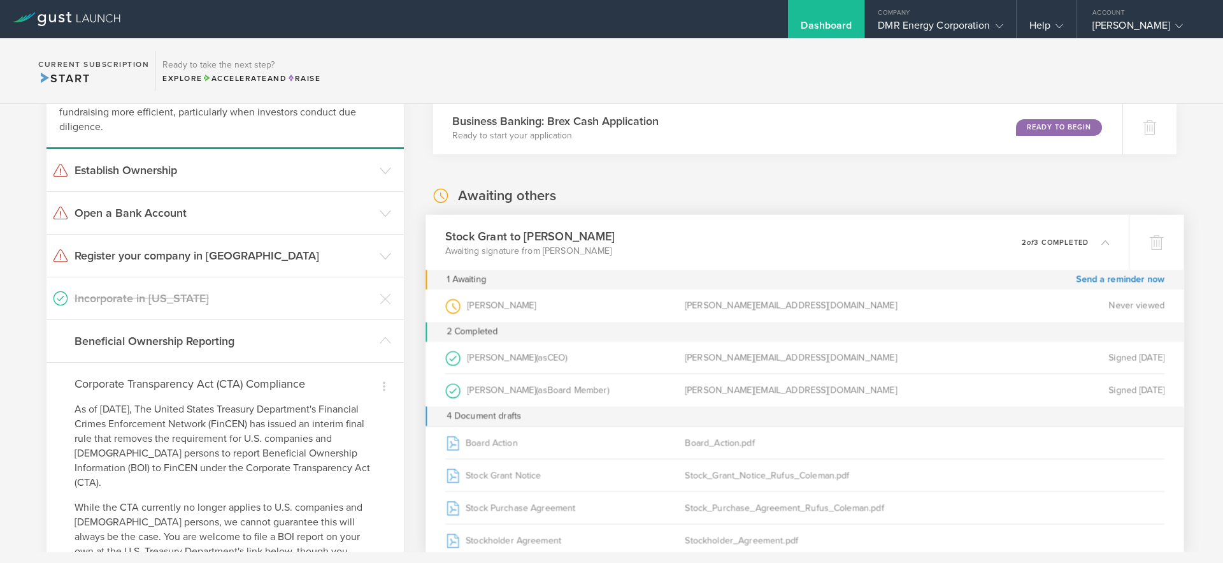
click at [733, 364] on div "[PERSON_NAME][EMAIL_ADDRESS][DOMAIN_NAME]" at bounding box center [805, 358] width 240 height 32
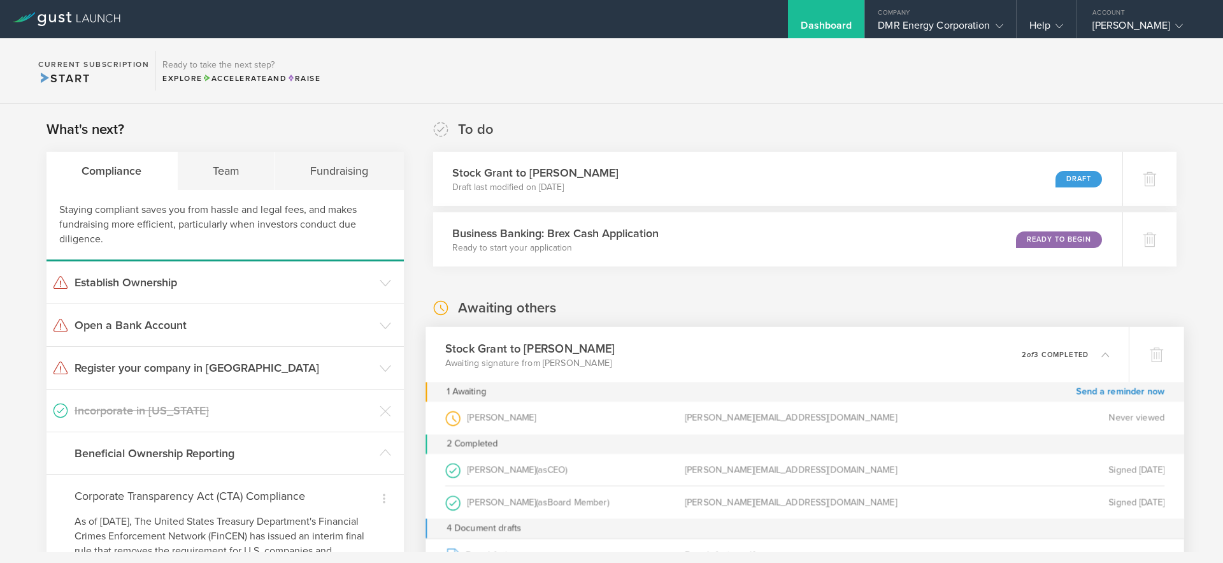
click at [844, 22] on div "Dashboard" at bounding box center [826, 28] width 51 height 19
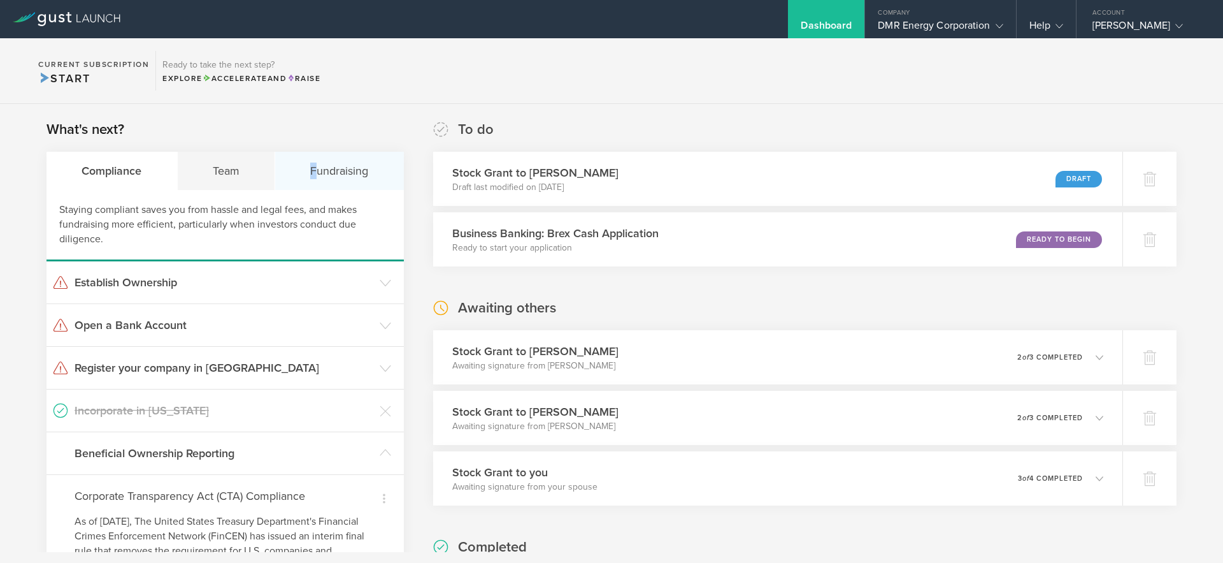
click at [316, 163] on div "Fundraising" at bounding box center [339, 171] width 129 height 38
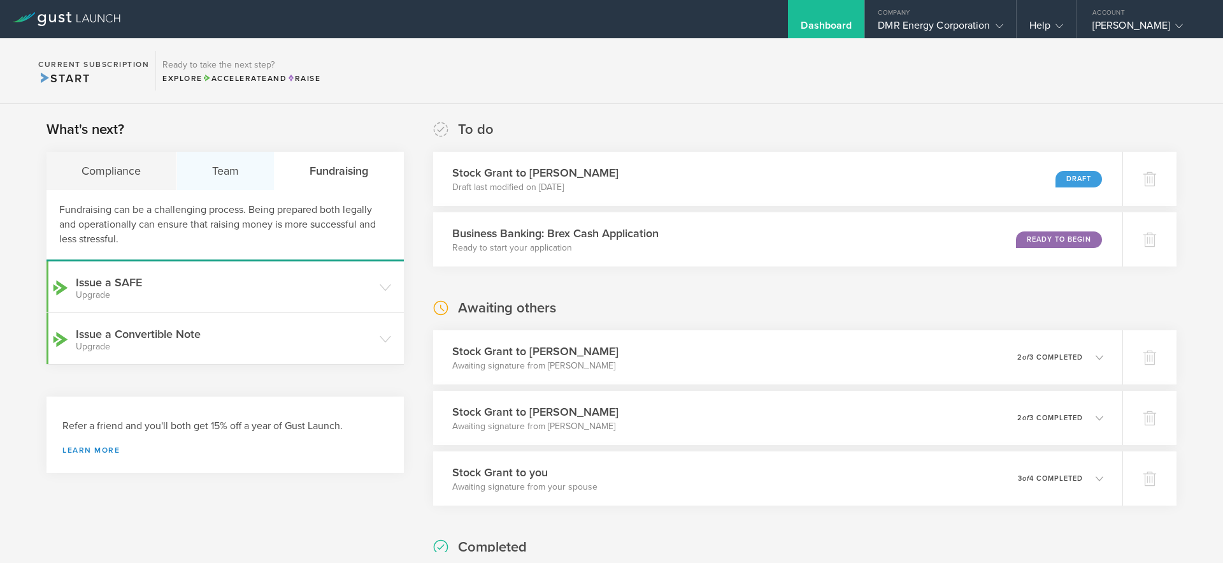
click at [236, 168] on div "Team" at bounding box center [226, 171] width 98 height 38
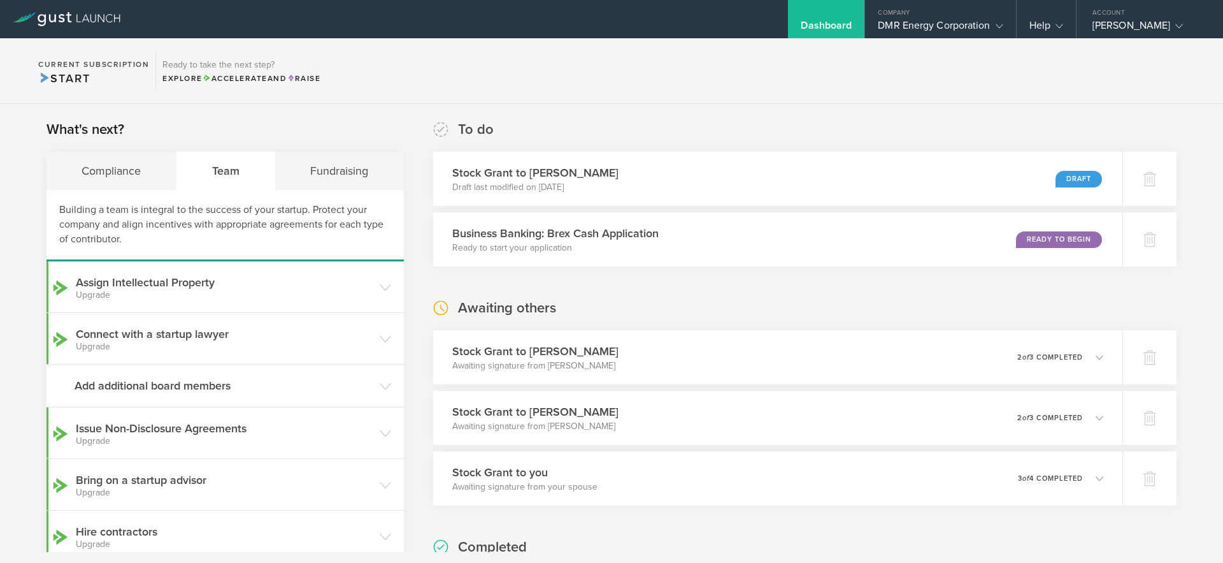
click at [117, 238] on div "Building a team is integral to the success of your startup. Protect your compan…" at bounding box center [225, 225] width 357 height 71
click at [136, 175] on div "Compliance" at bounding box center [112, 171] width 131 height 38
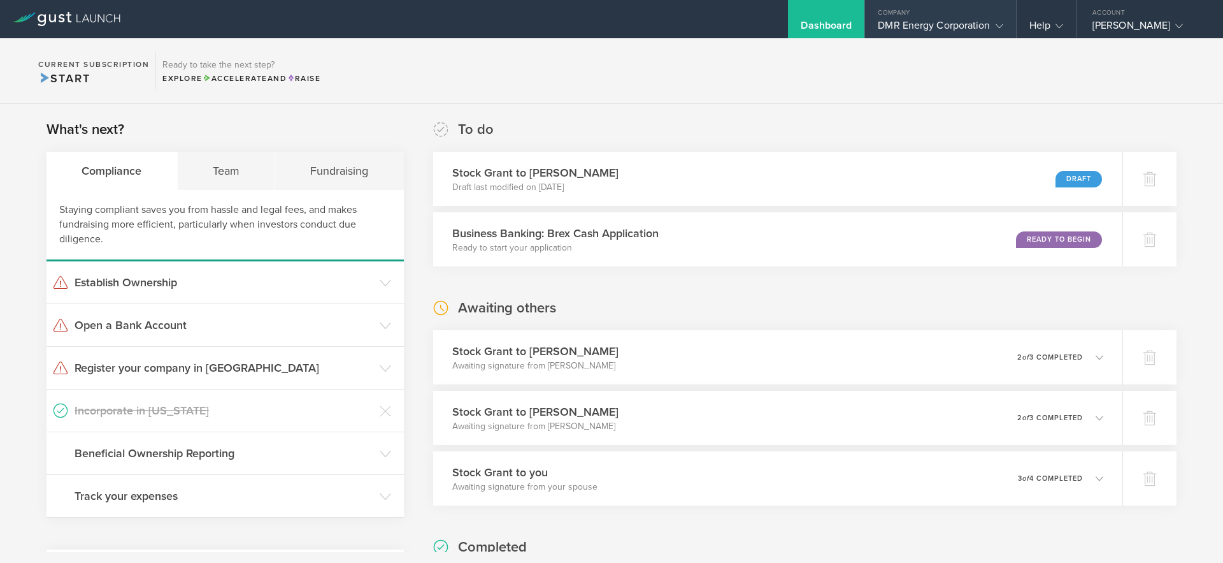
click at [962, 25] on div "DMR Energy Corporation" at bounding box center [940, 28] width 125 height 19
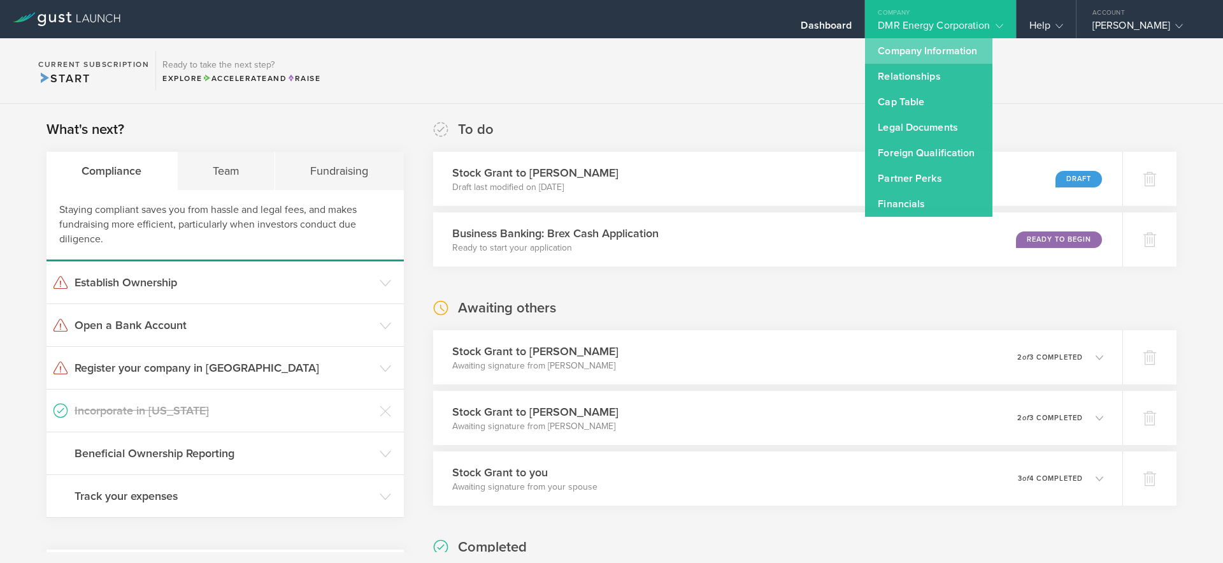
click at [930, 51] on link "Company Information" at bounding box center [928, 50] width 127 height 25
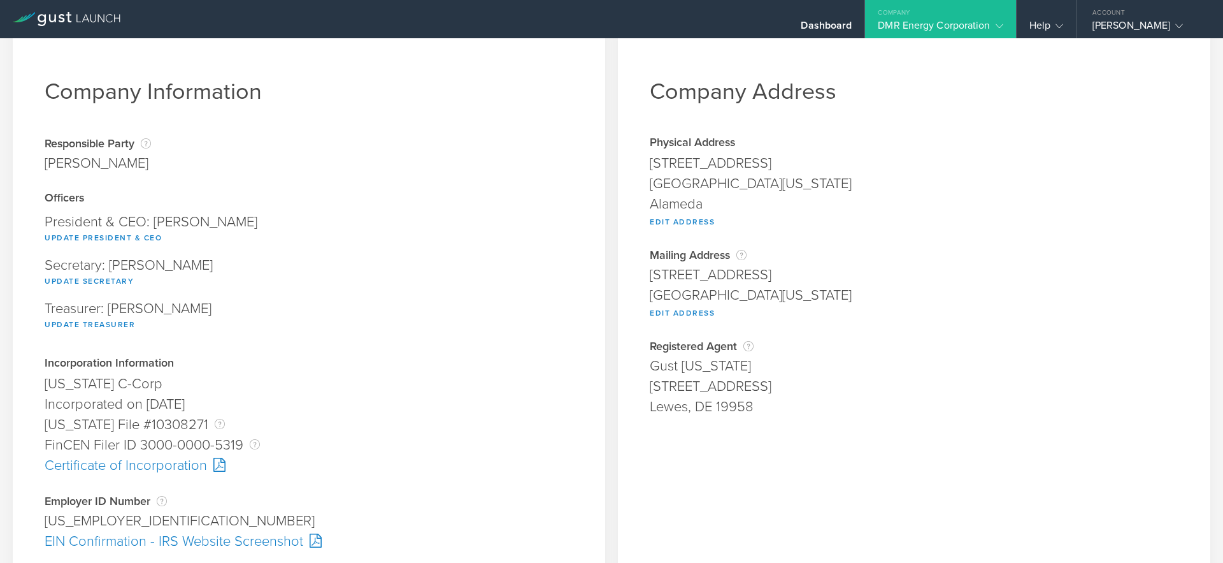
scroll to position [18, 0]
click at [131, 240] on button "Update President & CEO" at bounding box center [103, 239] width 117 height 15
